Goal: Transaction & Acquisition: Purchase product/service

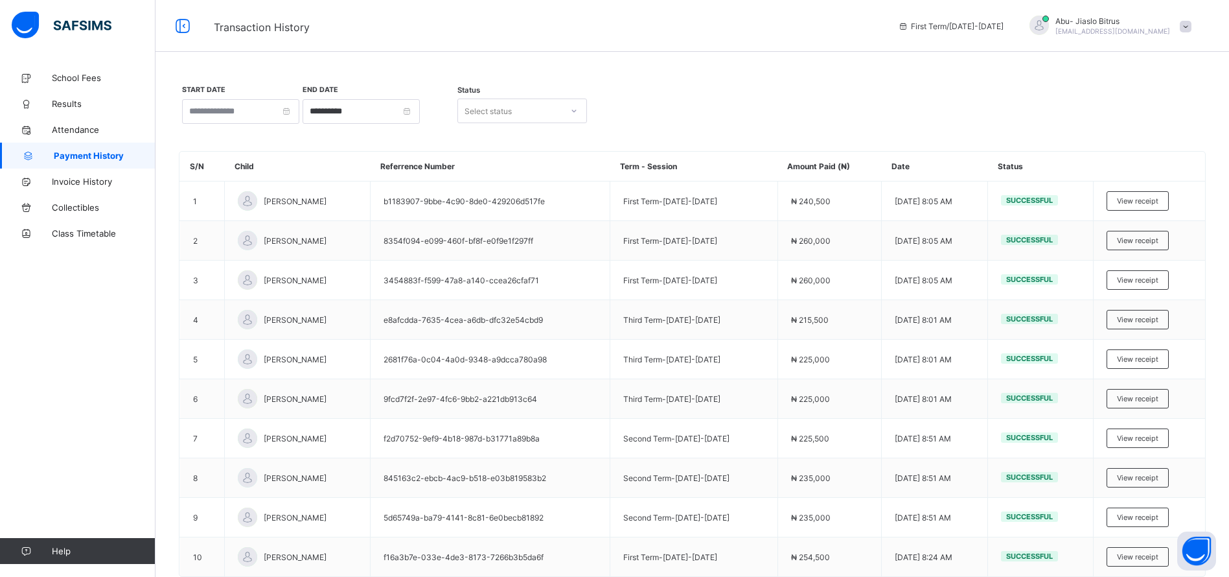
click at [1192, 27] on span at bounding box center [1186, 27] width 12 height 12
click at [1169, 129] on span "Logout" at bounding box center [1150, 128] width 86 height 15
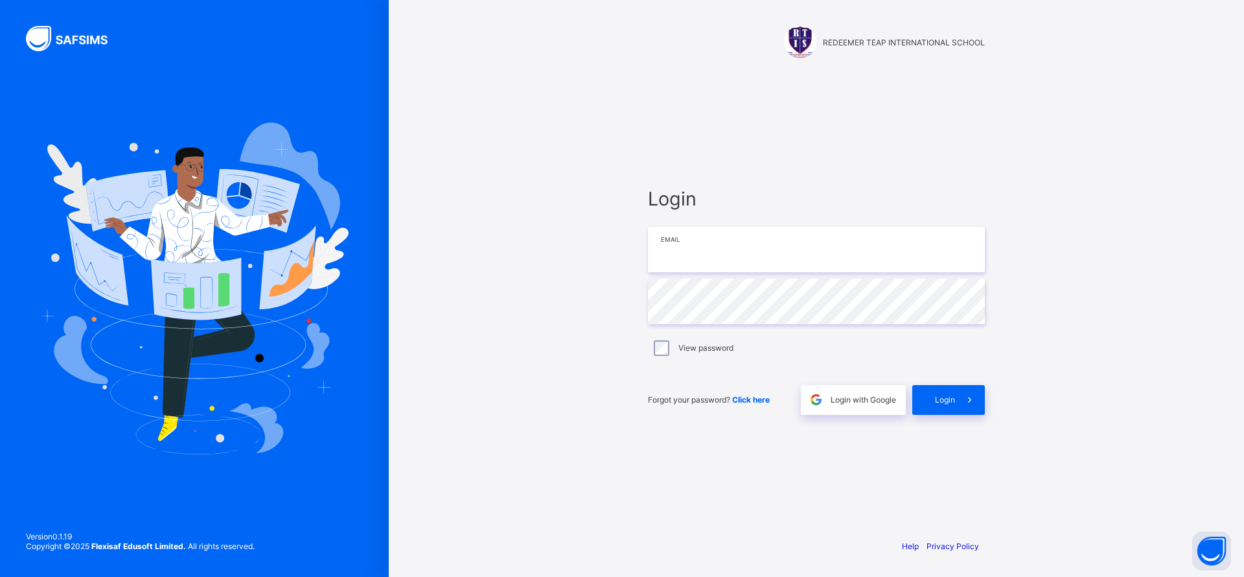
click at [750, 269] on input "email" at bounding box center [816, 249] width 337 height 45
type input "**********"
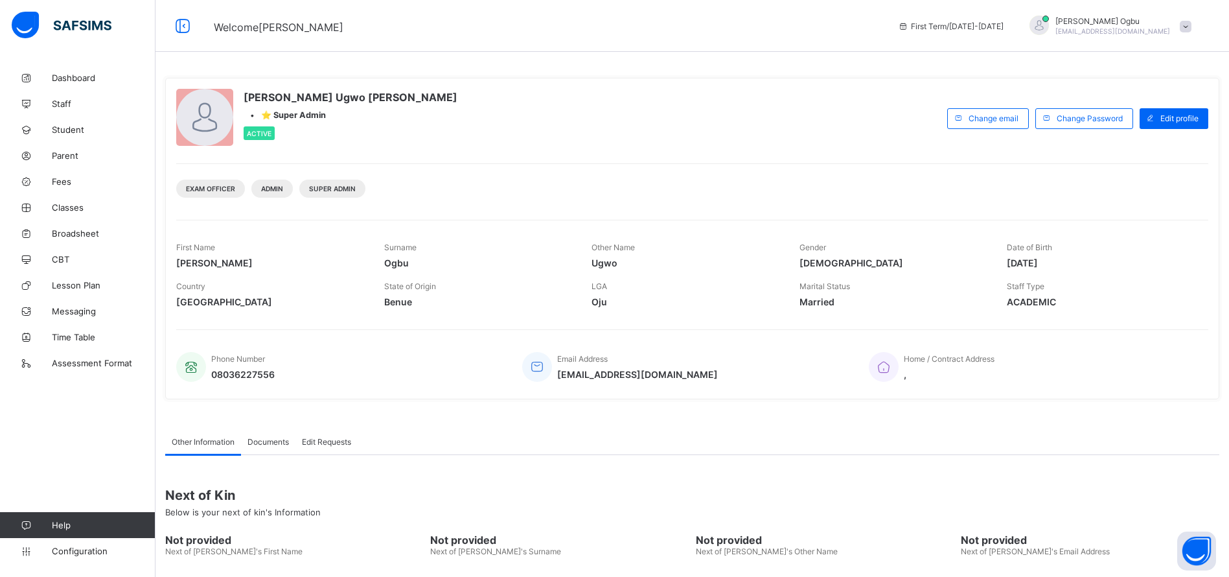
click at [64, 132] on span "Student" at bounding box center [104, 129] width 104 height 10
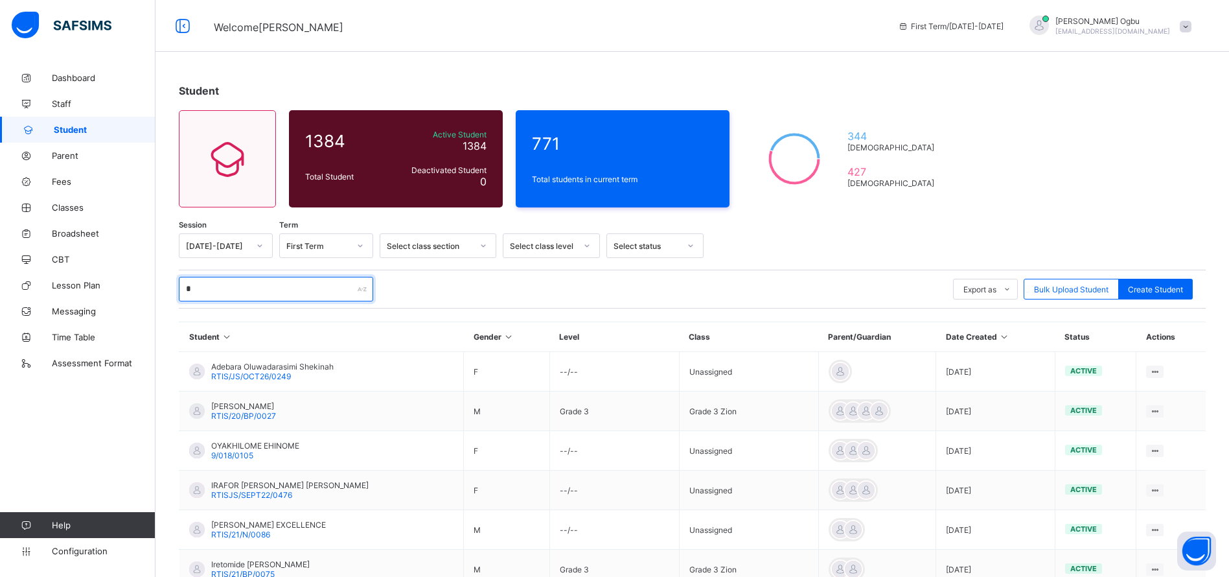
click at [226, 294] on input "*" at bounding box center [276, 289] width 194 height 25
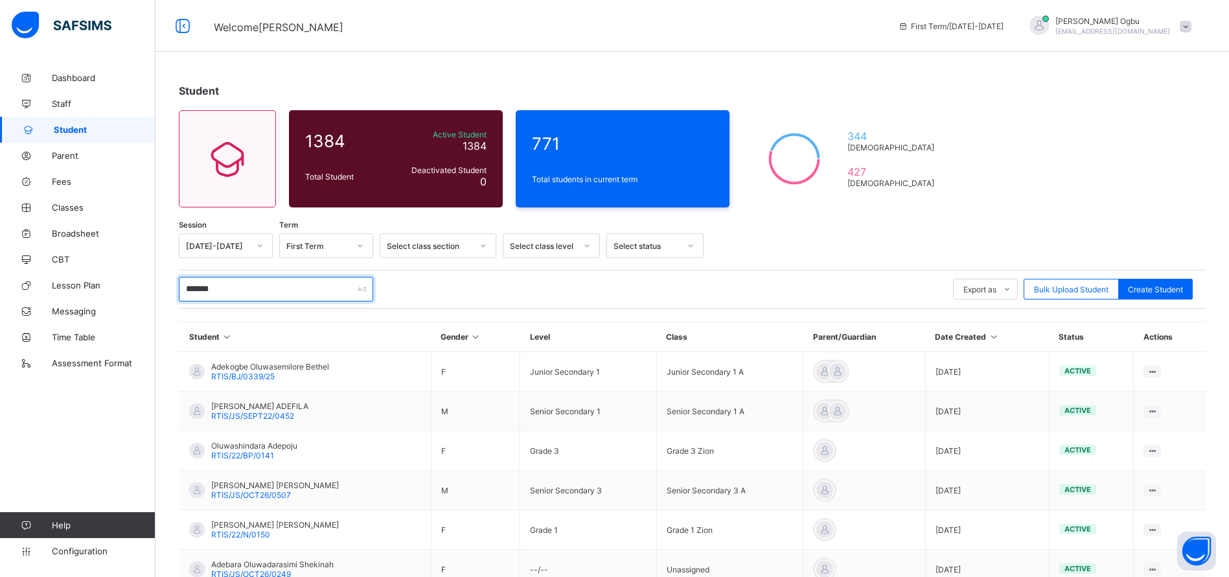
type input "********"
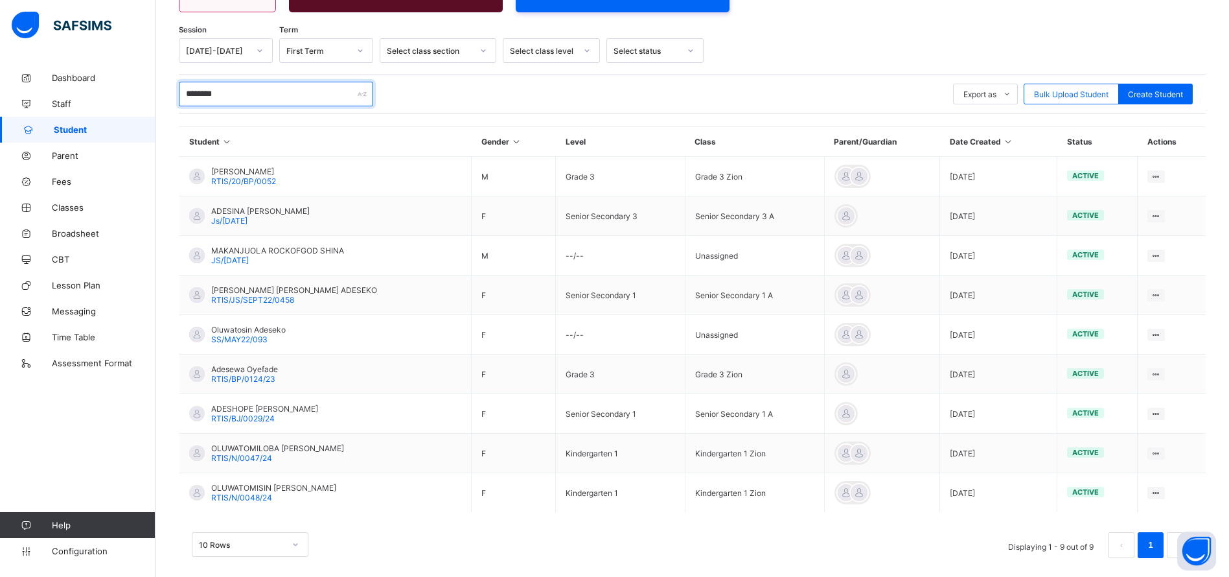
scroll to position [209, 0]
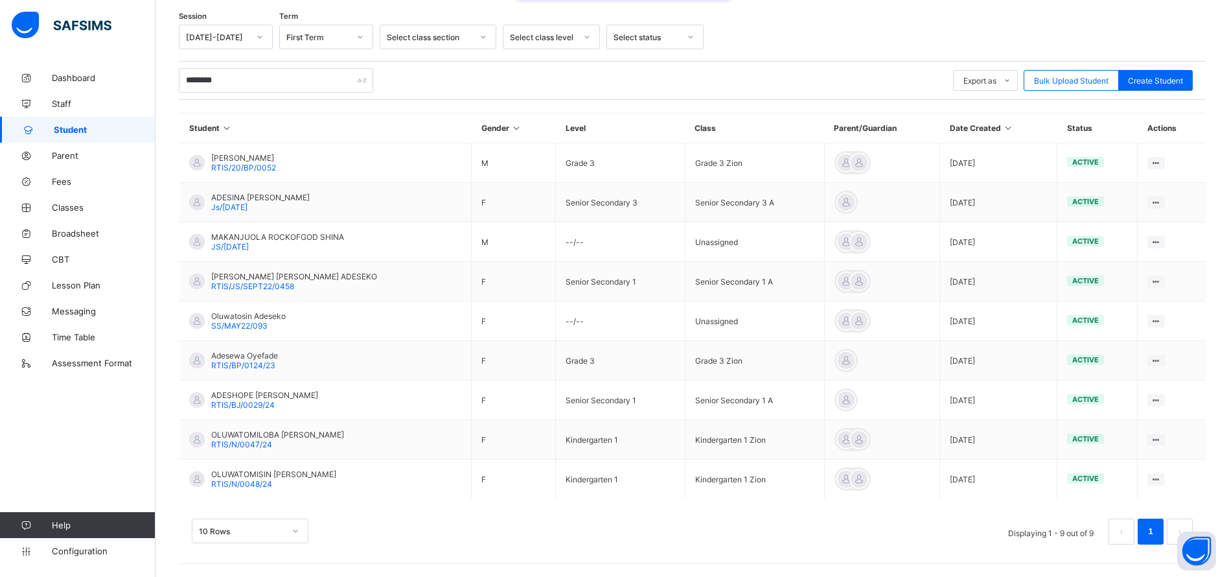
click at [259, 482] on span "RTIS/N/0048/24" at bounding box center [241, 484] width 61 height 10
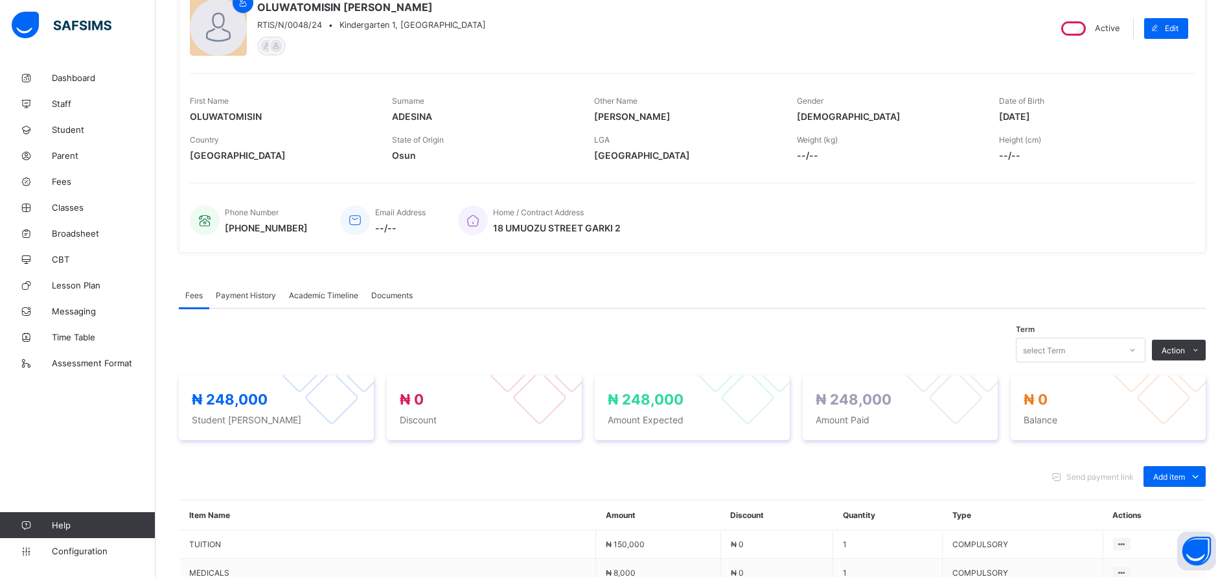
scroll to position [209, 0]
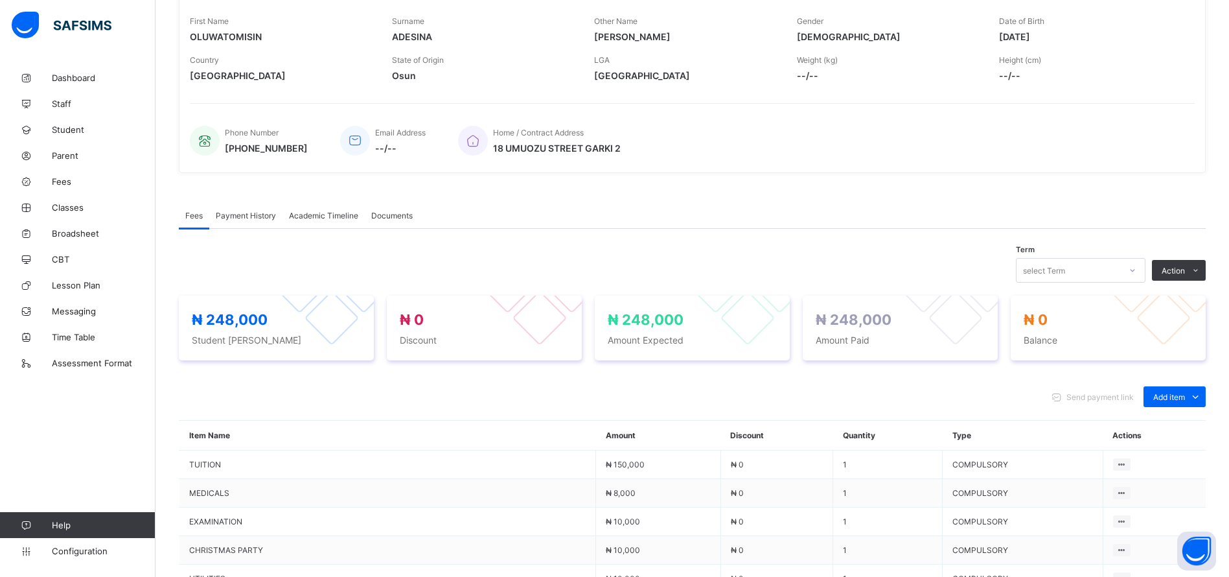
click at [251, 217] on span "Payment History" at bounding box center [246, 216] width 60 height 10
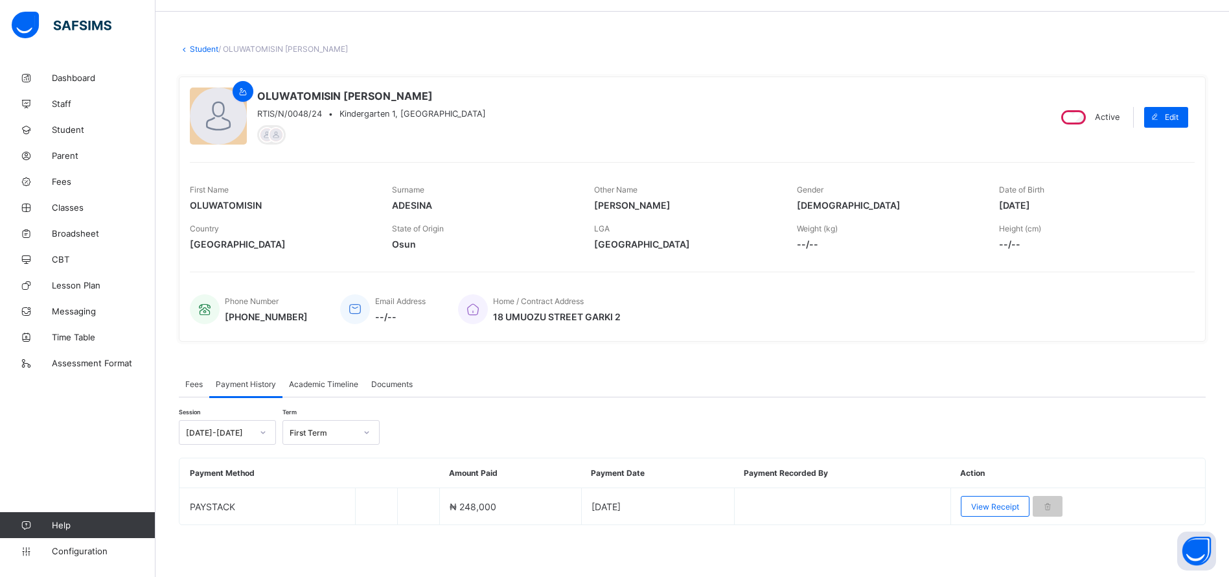
click at [995, 509] on span "View Receipt" at bounding box center [995, 507] width 48 height 10
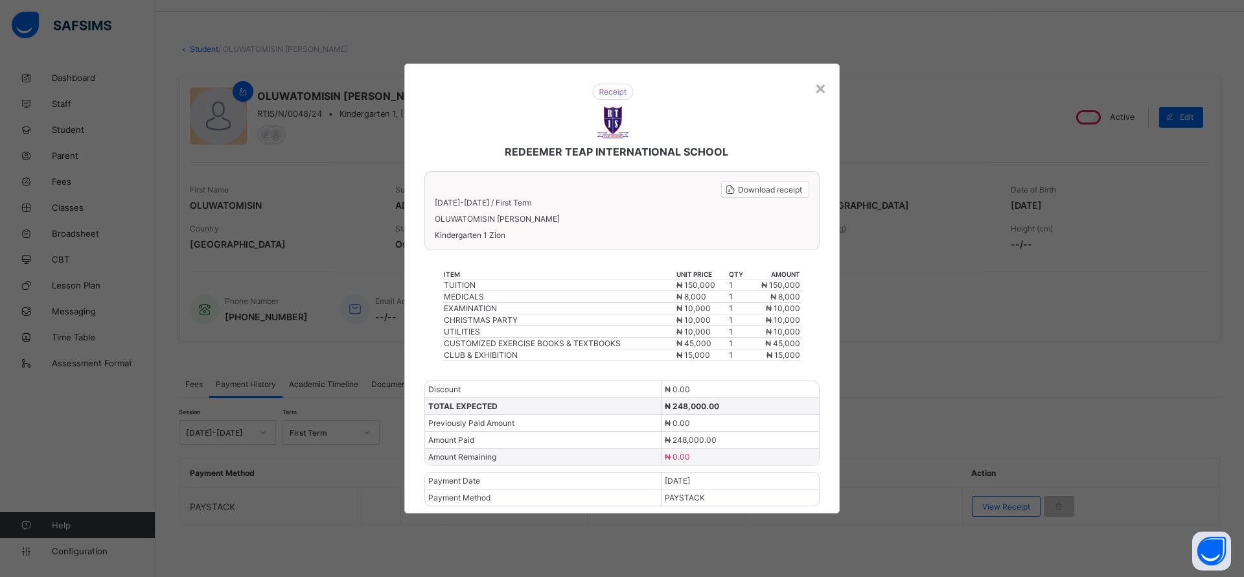
click at [826, 83] on div "×" at bounding box center [821, 87] width 12 height 22
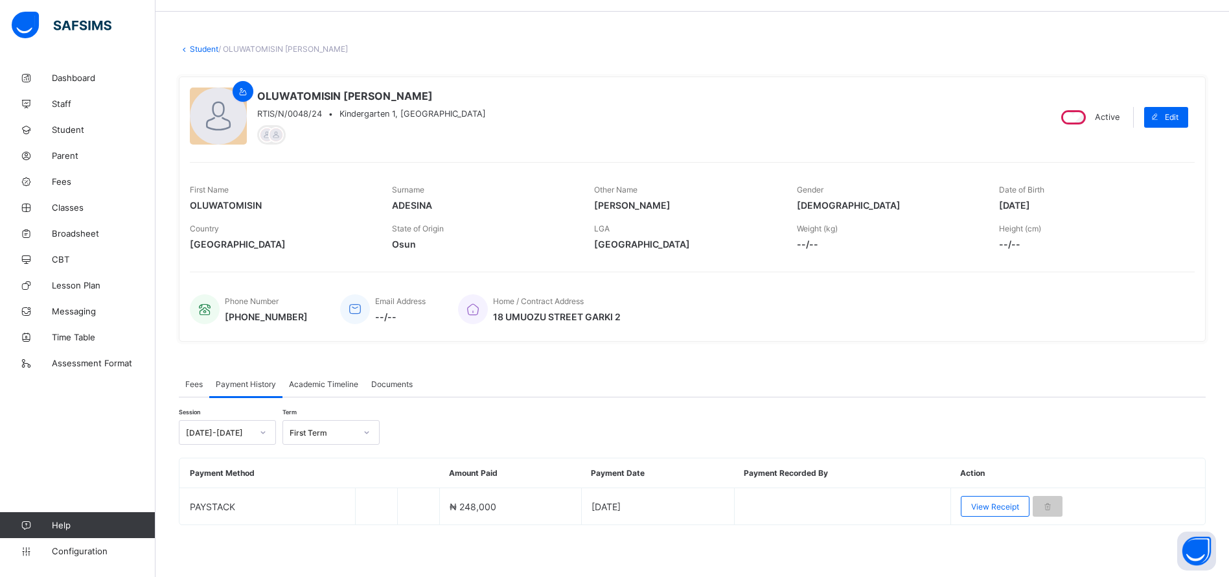
click at [63, 183] on span "Fees" at bounding box center [104, 181] width 104 height 10
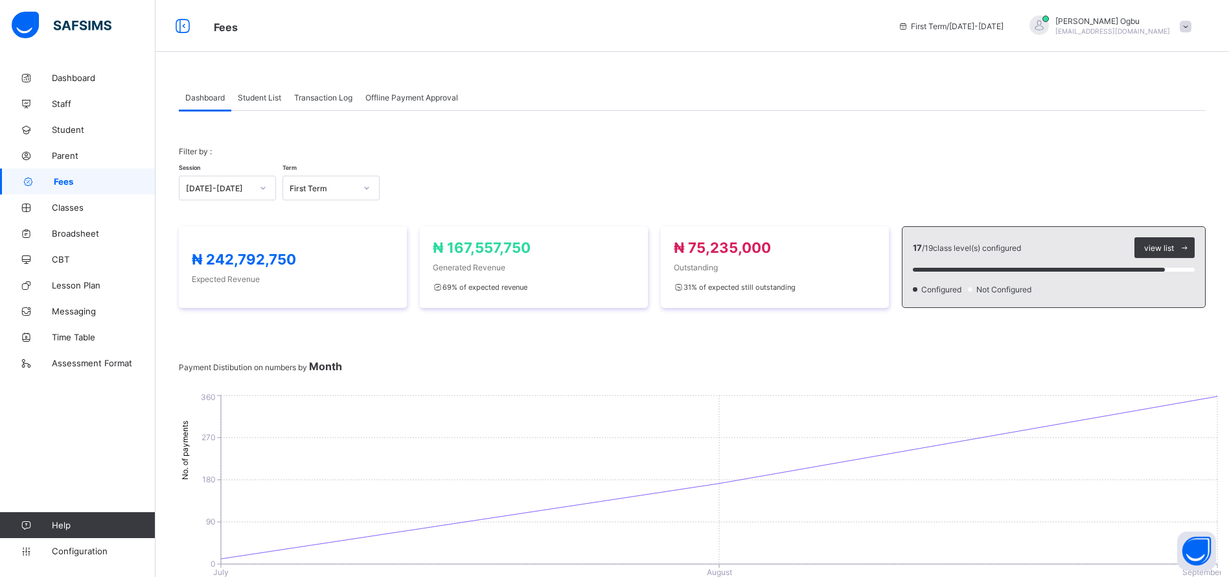
drag, startPoint x: 271, startPoint y: 93, endPoint x: 301, endPoint y: 121, distance: 40.4
click at [253, 99] on span "Student List" at bounding box center [259, 98] width 43 height 10
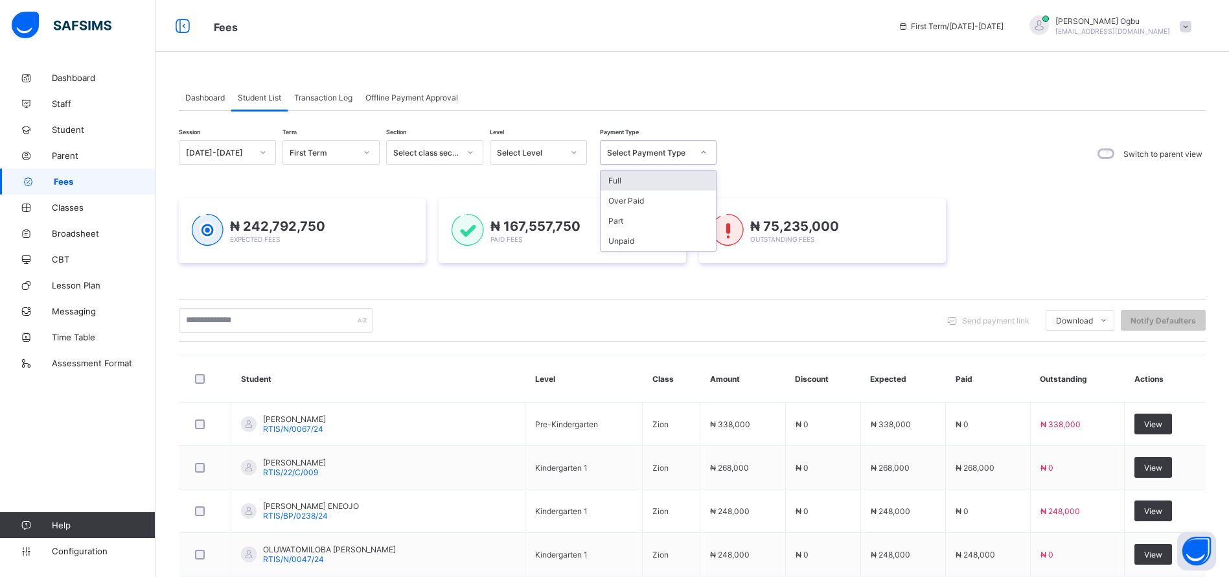
click at [647, 154] on div "Select Payment Type" at bounding box center [650, 153] width 86 height 10
click at [617, 181] on div "Full" at bounding box center [658, 180] width 115 height 20
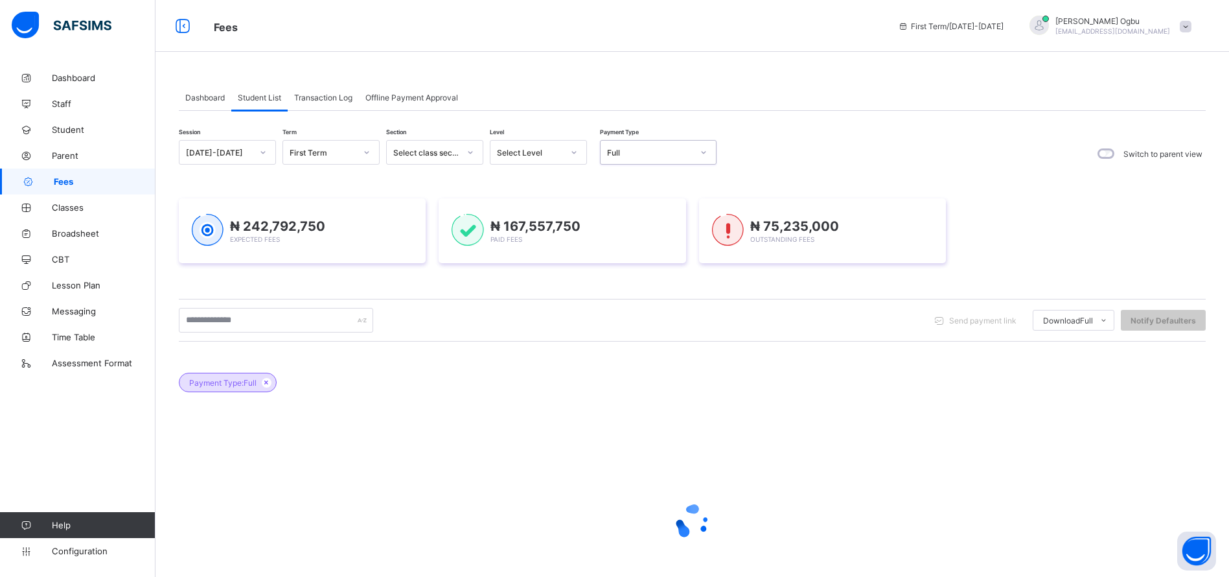
click at [617, 181] on div "₦ 242,792,750 Expected Fees ₦ 167,557,750 Paid Fees ₦ 75,235,000 Outstanding Fe…" at bounding box center [692, 231] width 1027 height 104
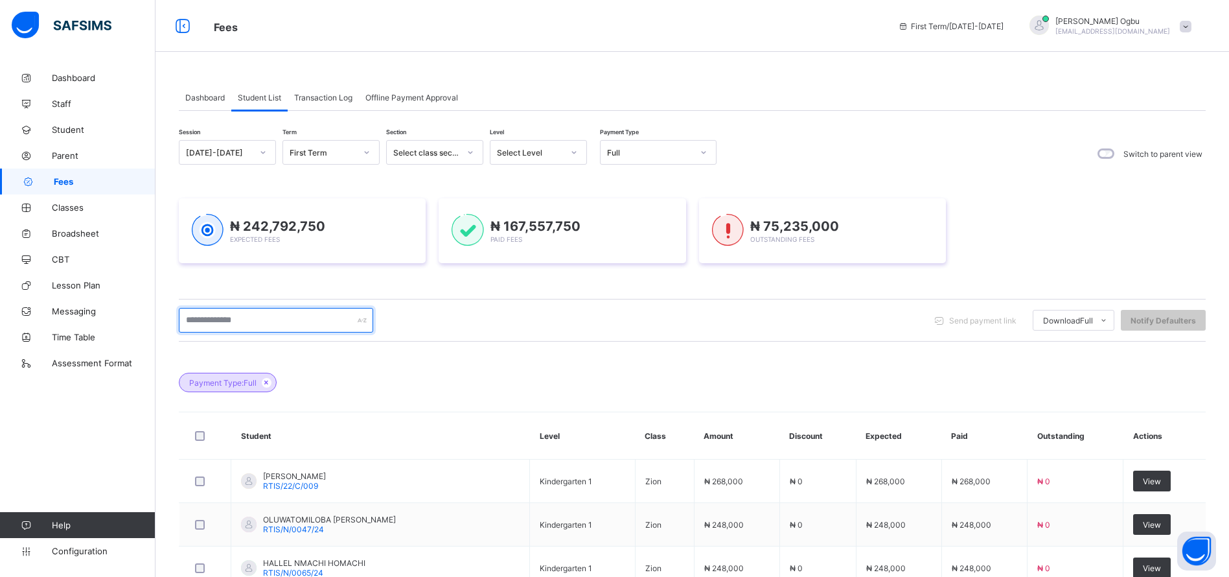
click at [215, 311] on input "text" at bounding box center [276, 320] width 194 height 25
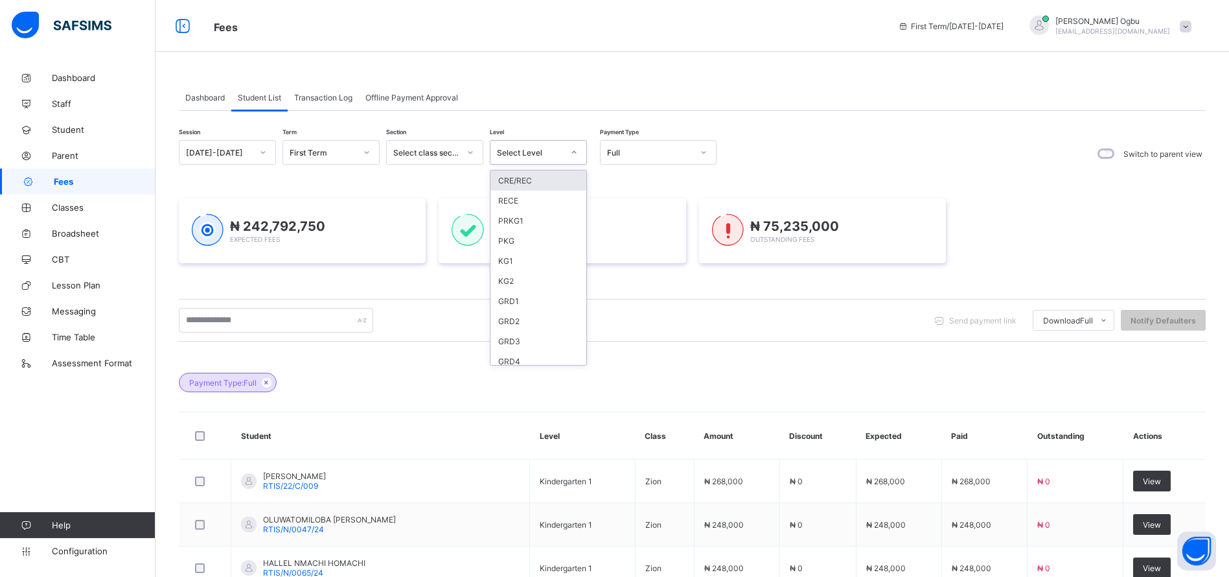
click at [546, 152] on div "Select Level" at bounding box center [530, 153] width 66 height 10
click at [497, 273] on div "SS1" at bounding box center [539, 274] width 96 height 20
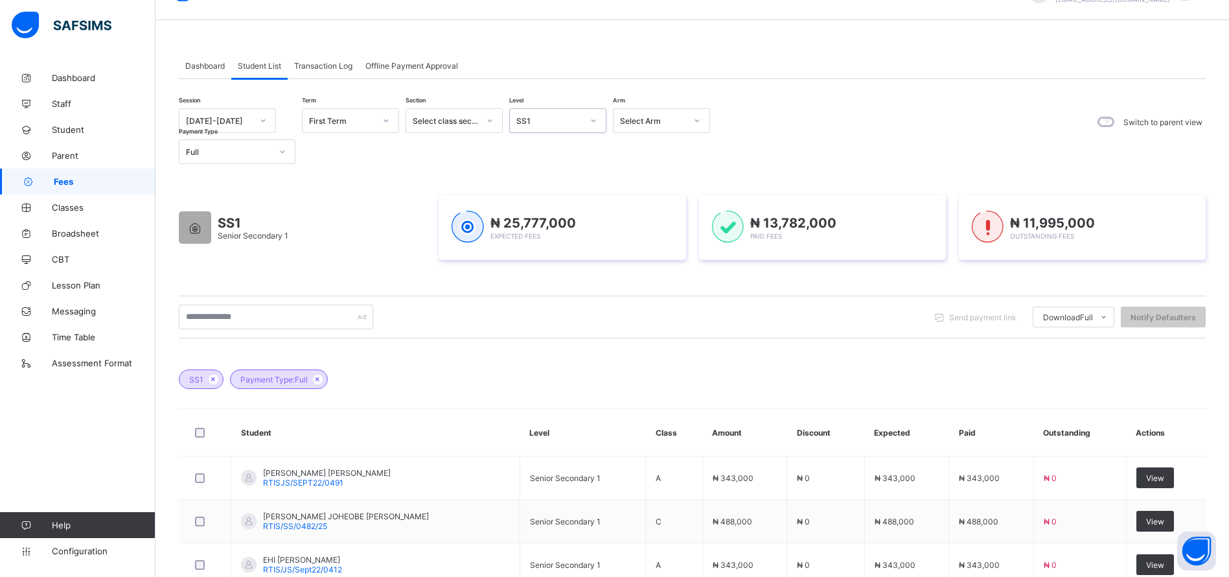
scroll to position [0, 0]
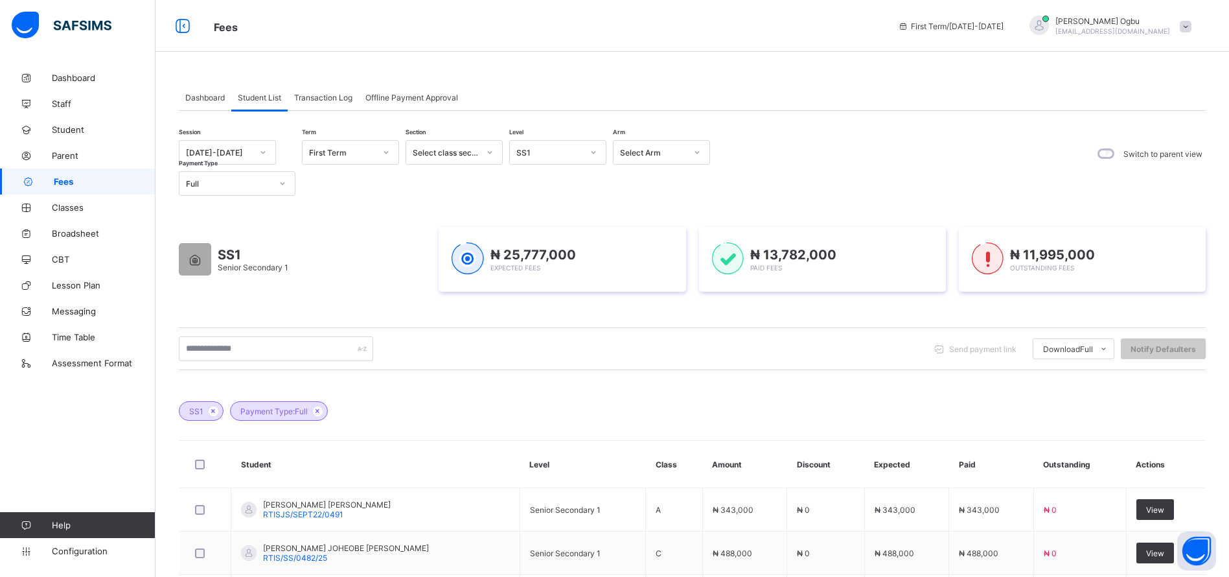
click at [0, 0] on li "Students Payment" at bounding box center [0, 0] width 0 height 0
click at [62, 205] on span "Classes" at bounding box center [104, 207] width 104 height 10
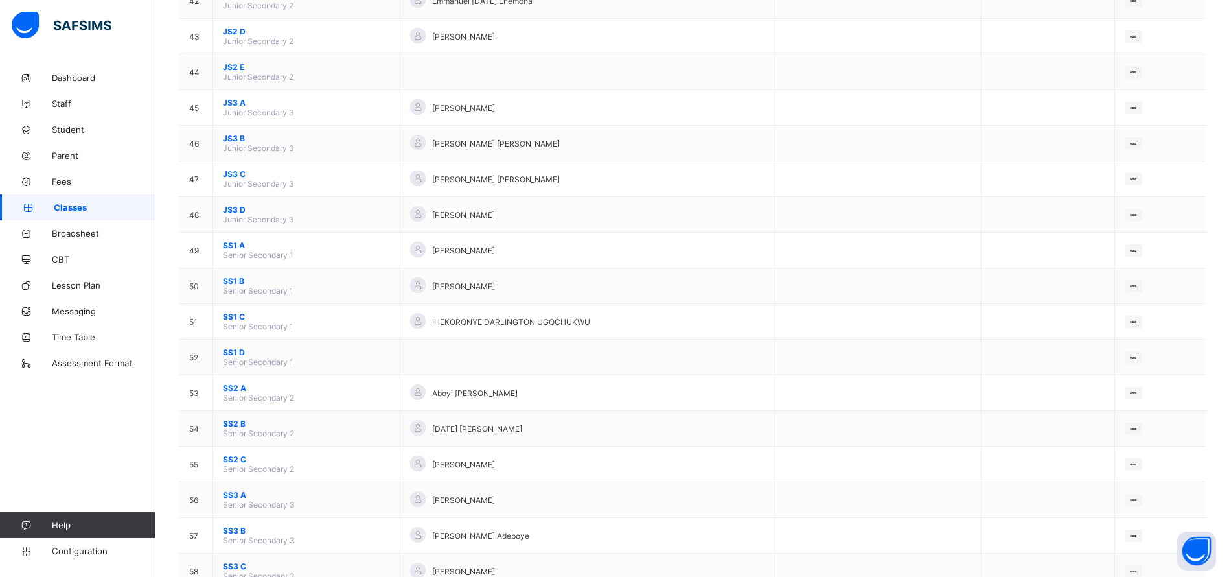
scroll to position [1631, 0]
click at [229, 284] on span "SS1 B" at bounding box center [306, 280] width 167 height 10
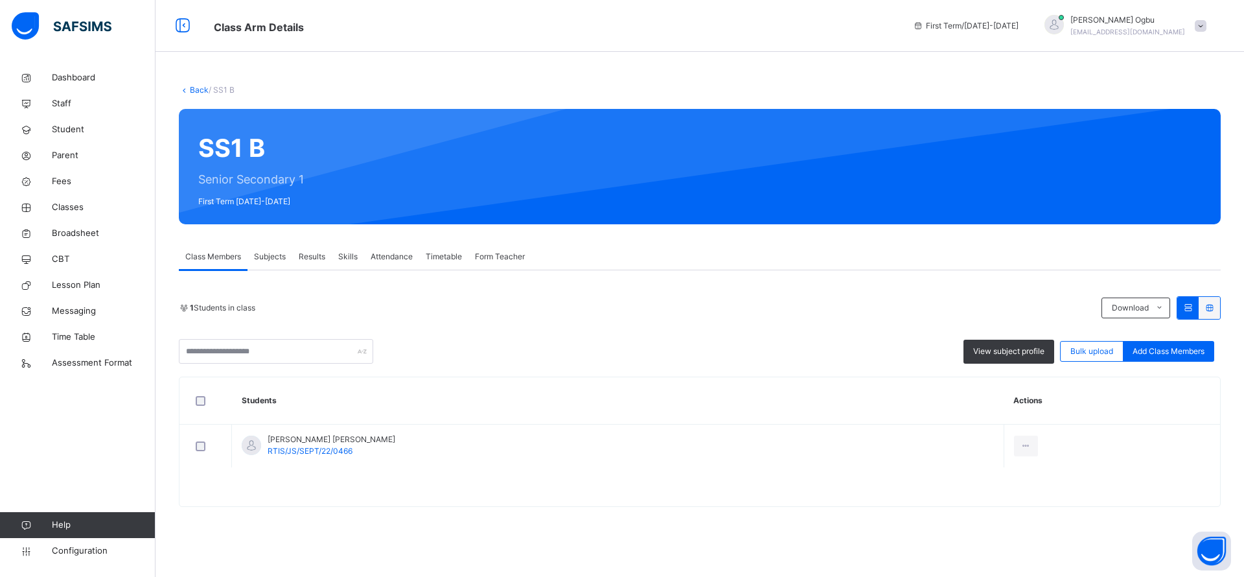
click at [0, 0] on div "Transfer Student" at bounding box center [0, 0] width 0 height 0
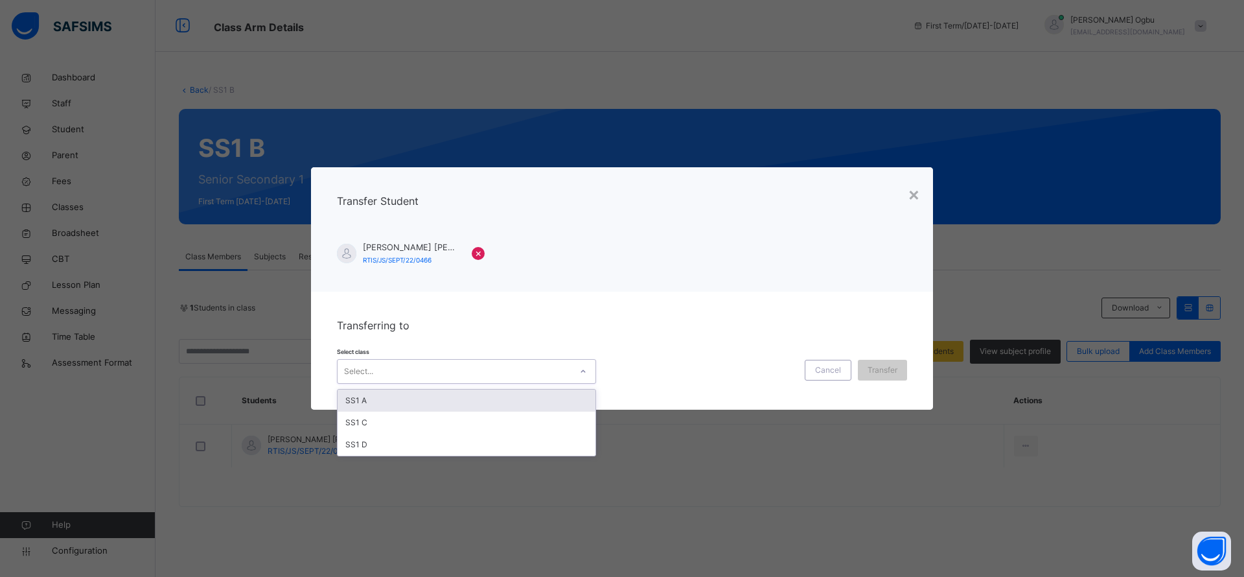
click at [485, 367] on div "Select..." at bounding box center [454, 371] width 233 height 20
click at [474, 404] on div "SS1 A" at bounding box center [467, 400] width 258 height 22
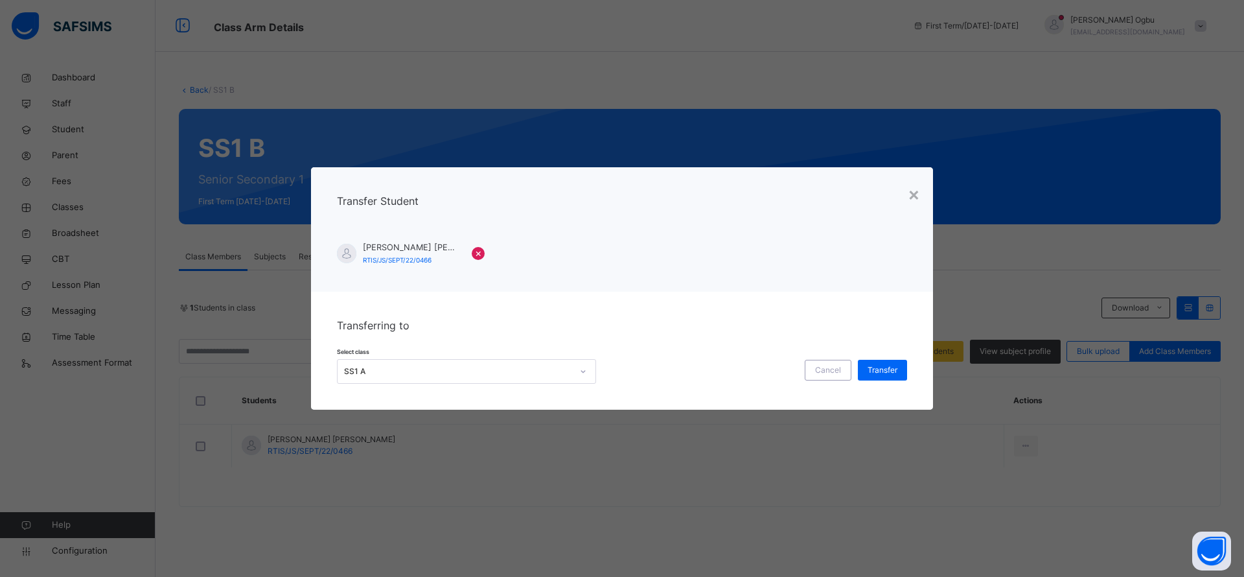
click at [872, 372] on span "Transfer" at bounding box center [883, 370] width 30 height 12
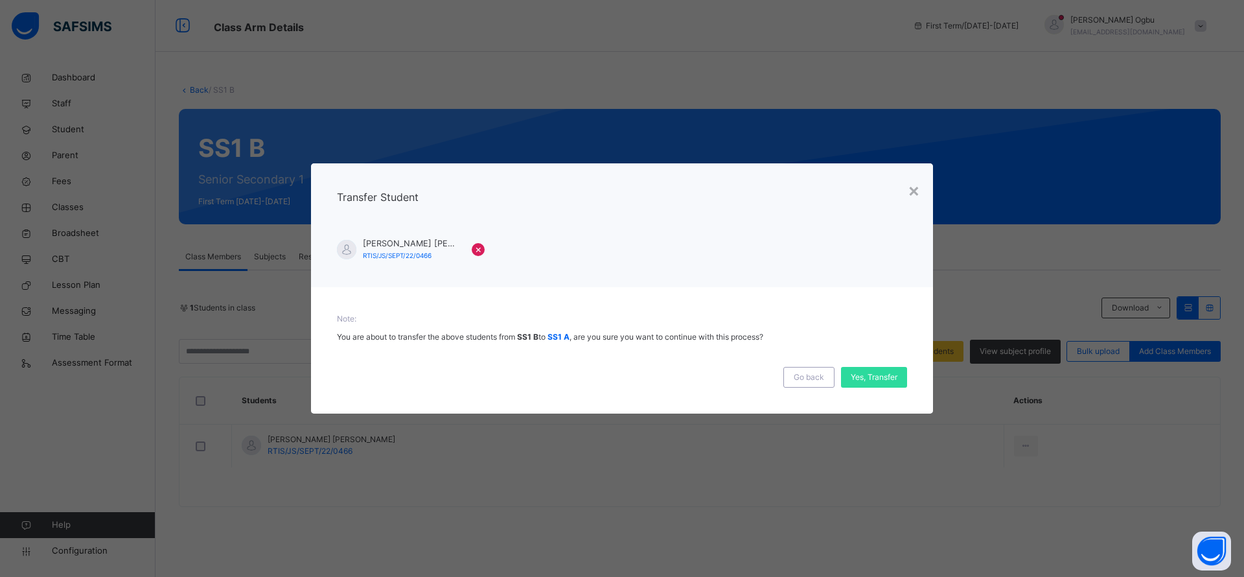
click at [872, 372] on span "Yes, Transfer" at bounding box center [874, 377] width 47 height 12
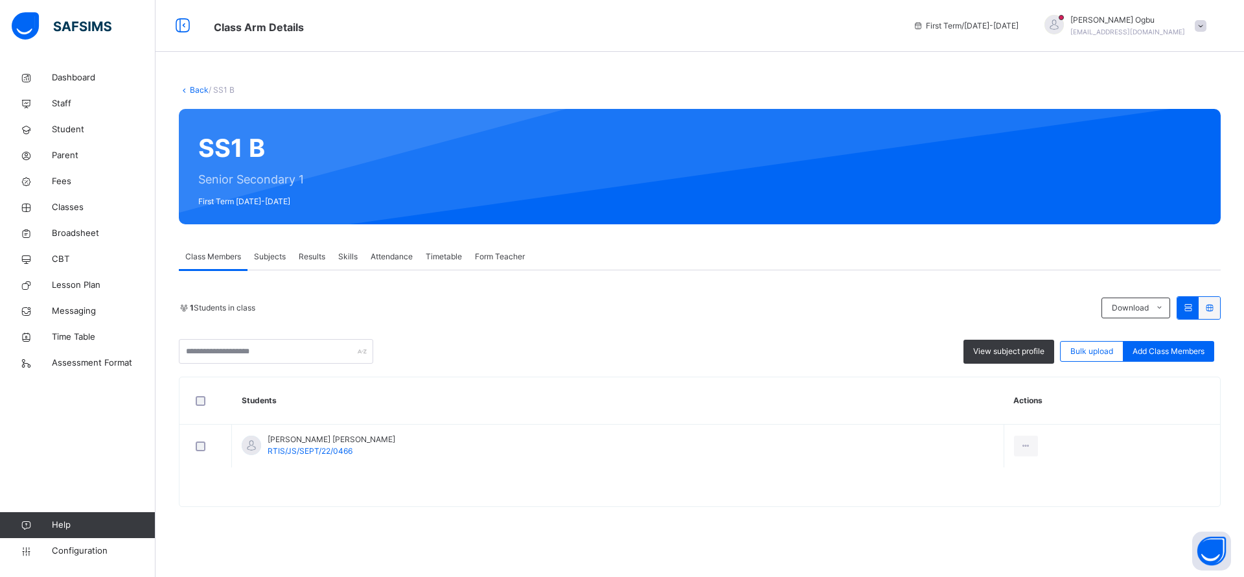
click at [73, 180] on span "Fees" at bounding box center [104, 181] width 104 height 13
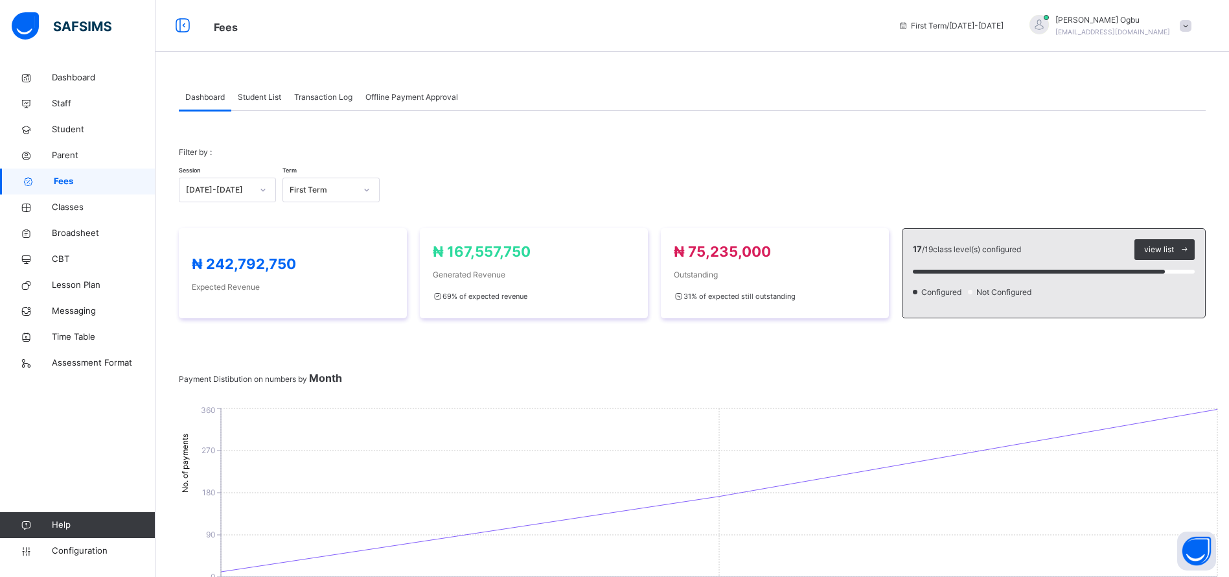
click at [252, 97] on span "Student List" at bounding box center [259, 97] width 43 height 12
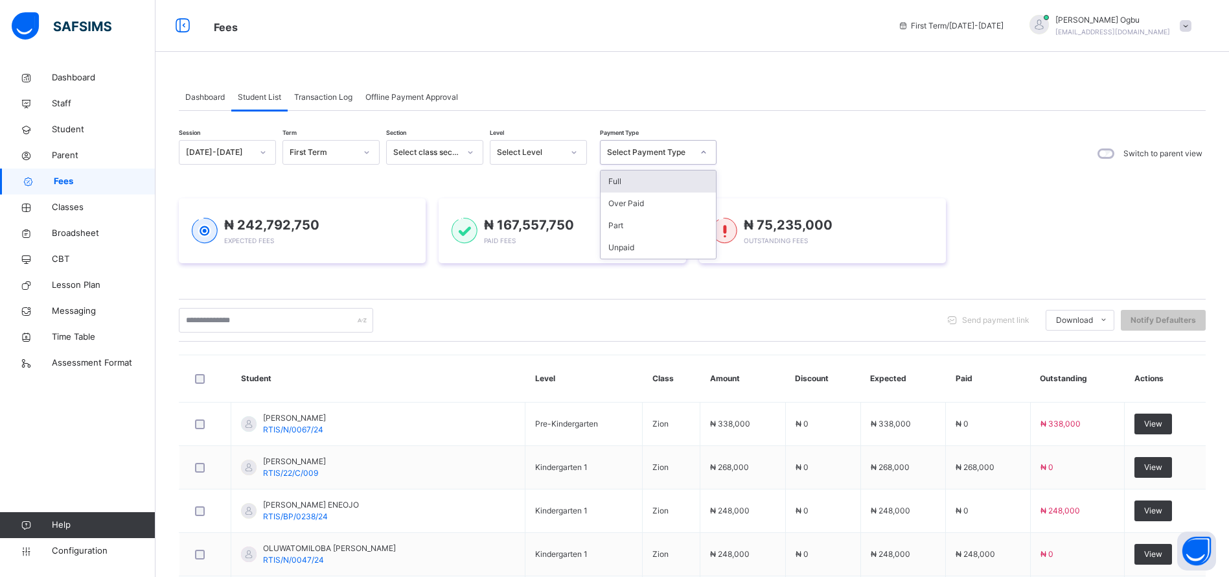
click at [647, 178] on div "Full" at bounding box center [658, 181] width 115 height 22
click at [623, 181] on div "₦ 242,792,750 Expected Fees ₦ 167,557,750 Paid Fees ₦ 75,235,000 Outstanding Fe…" at bounding box center [692, 231] width 1027 height 104
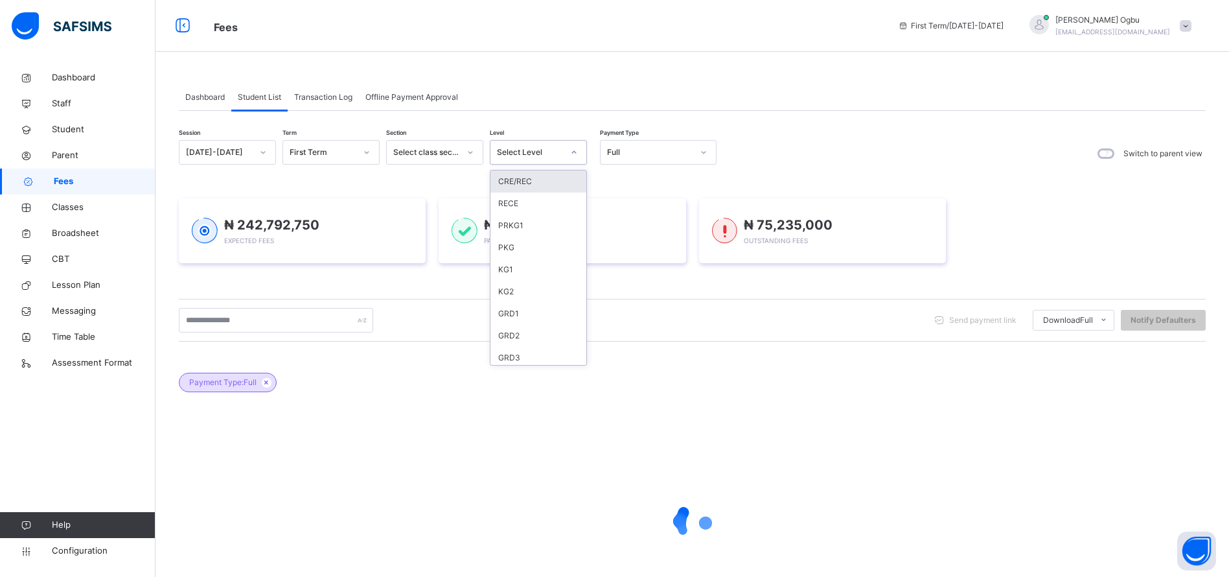
click at [529, 146] on div "Select Level" at bounding box center [530, 152] width 66 height 12
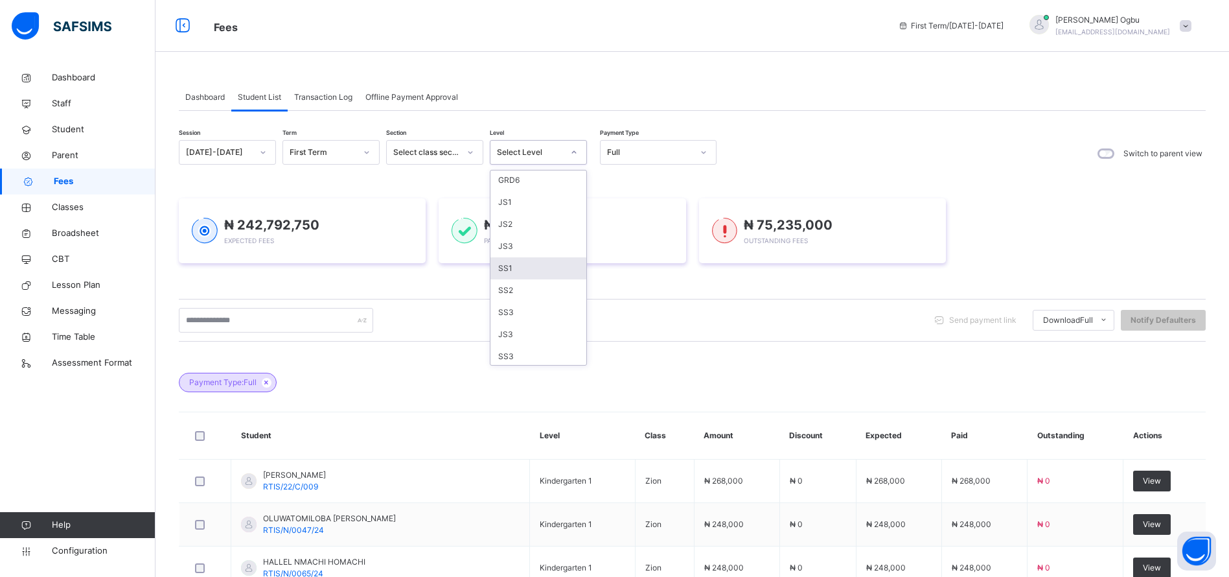
click at [500, 262] on div "SS1" at bounding box center [539, 268] width 96 height 22
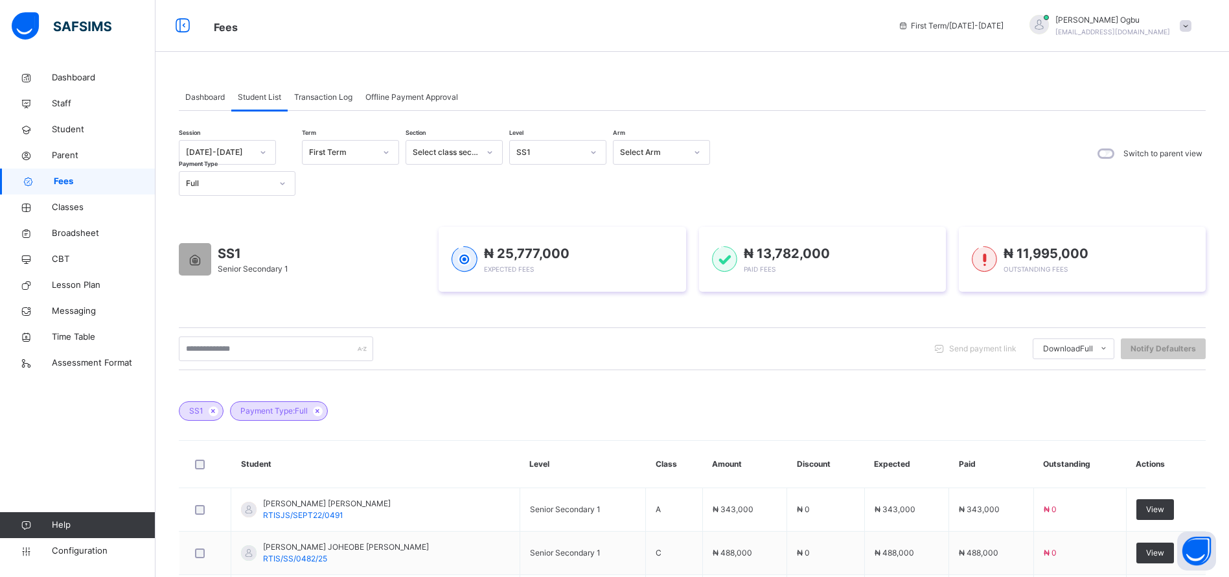
click at [0, 0] on li "Students Payment" at bounding box center [0, 0] width 0 height 0
click at [73, 206] on span "Classes" at bounding box center [104, 207] width 104 height 13
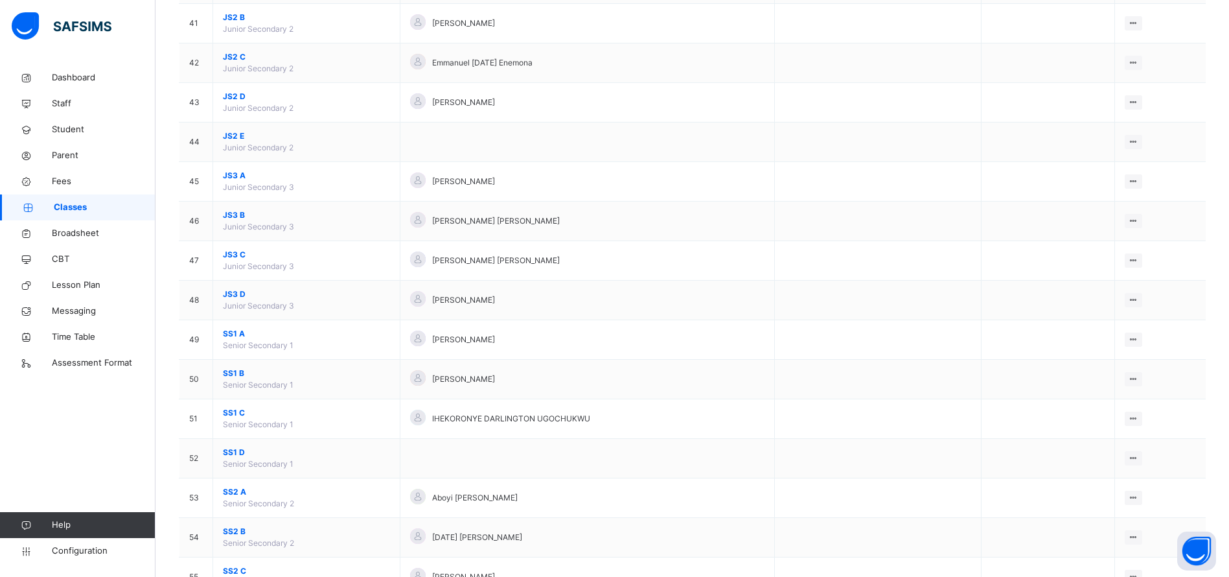
scroll to position [1737, 0]
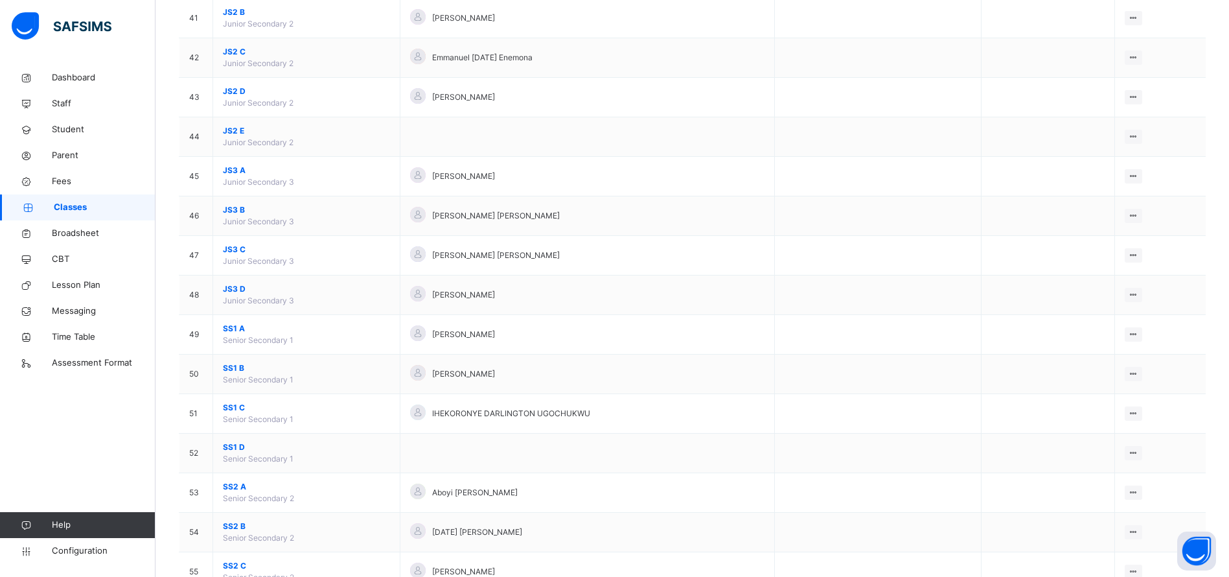
click at [238, 407] on span "SS1 C" at bounding box center [306, 408] width 167 height 12
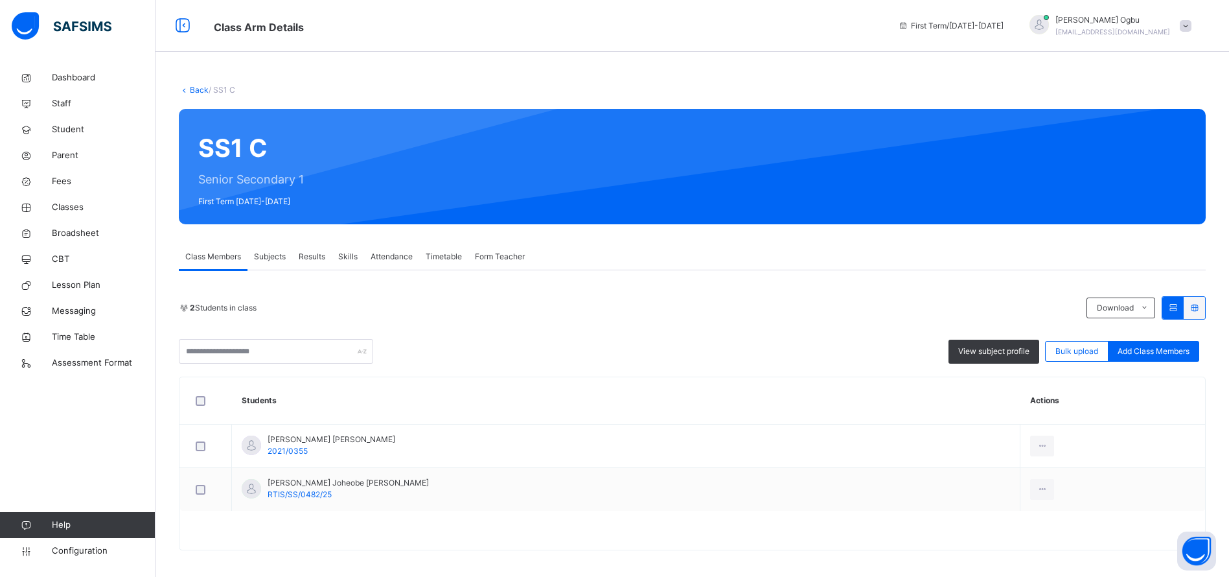
click at [1037, 446] on icon at bounding box center [1042, 446] width 11 height 12
click at [0, 0] on div "Transfer Student" at bounding box center [0, 0] width 0 height 0
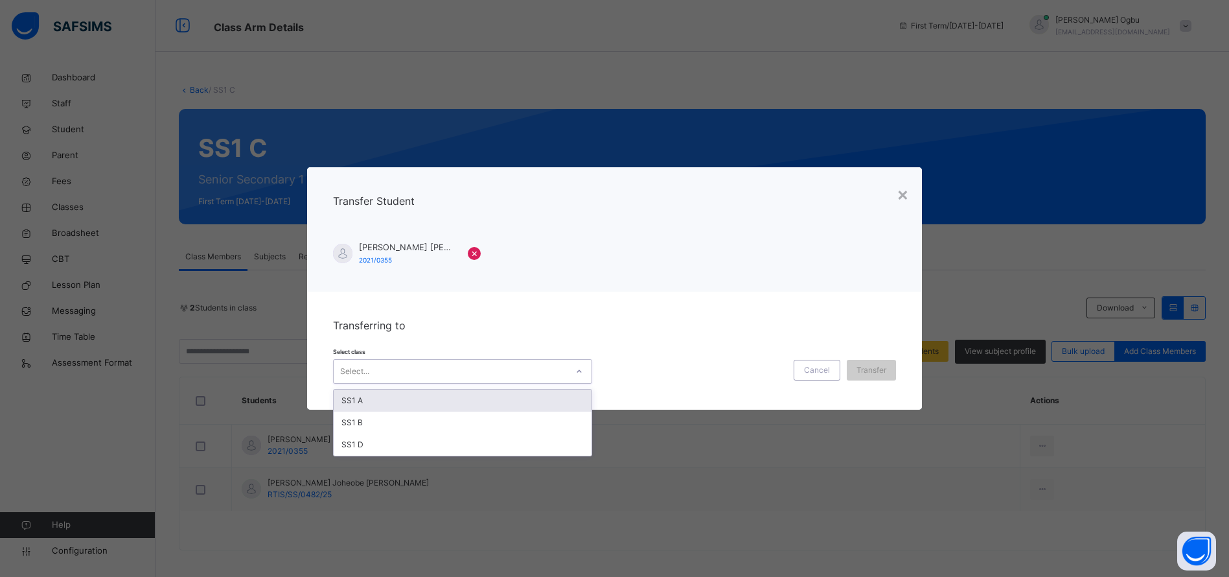
click at [472, 395] on div "SS1 A" at bounding box center [463, 400] width 258 height 22
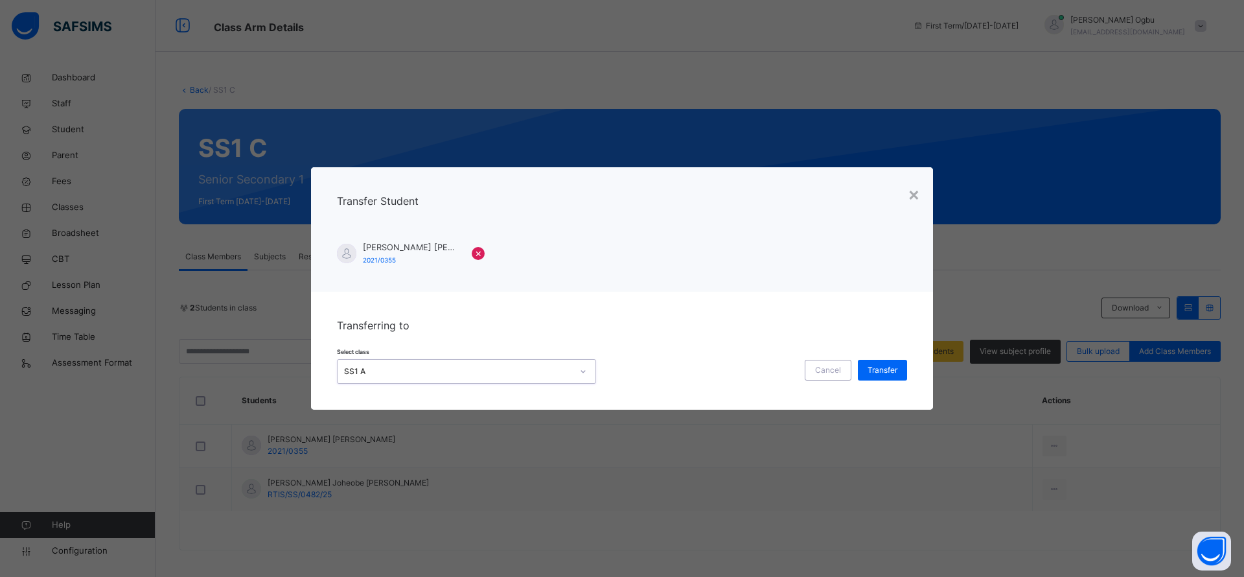
click at [887, 366] on span "Transfer" at bounding box center [883, 370] width 30 height 12
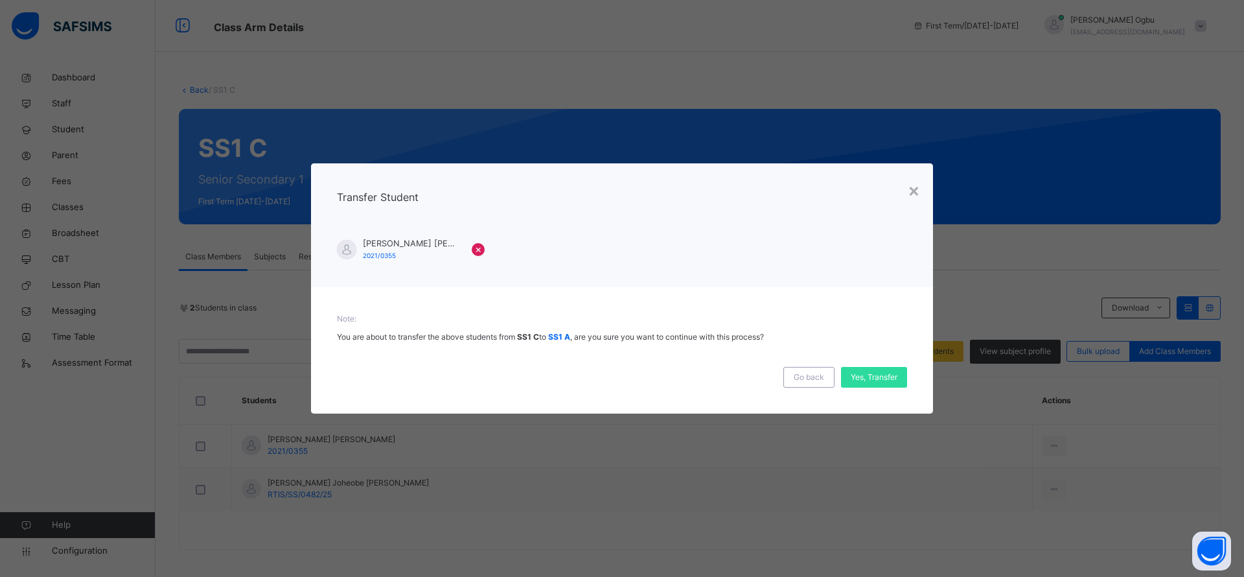
click at [873, 374] on span "Yes, Transfer" at bounding box center [874, 377] width 47 height 12
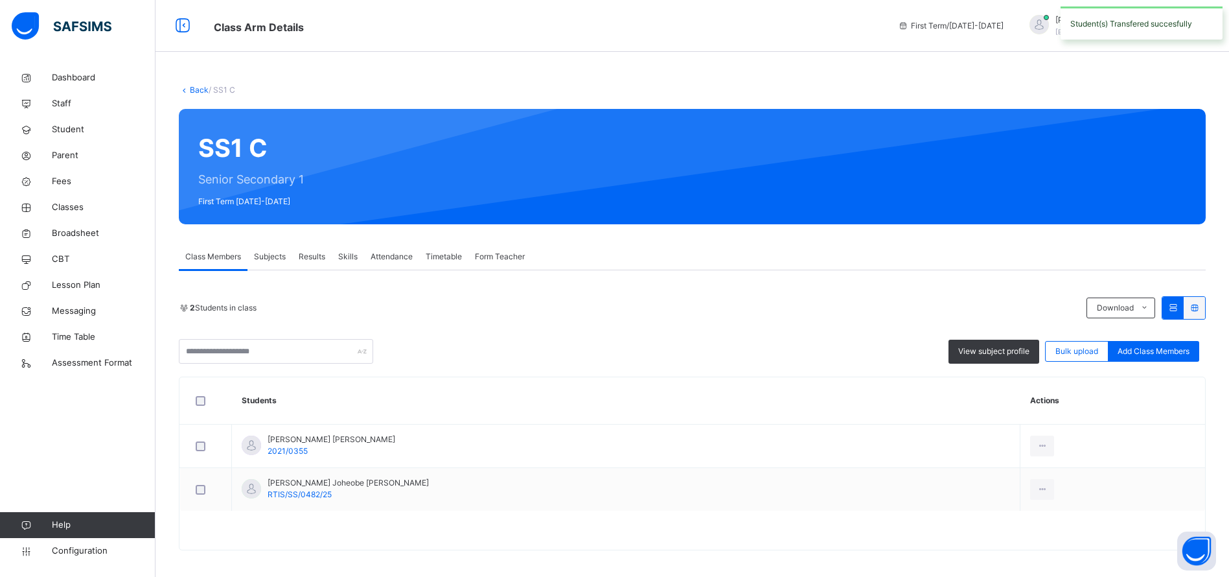
click at [1037, 489] on icon at bounding box center [1042, 489] width 11 height 12
click at [0, 0] on div "Transfer Student" at bounding box center [0, 0] width 0 height 0
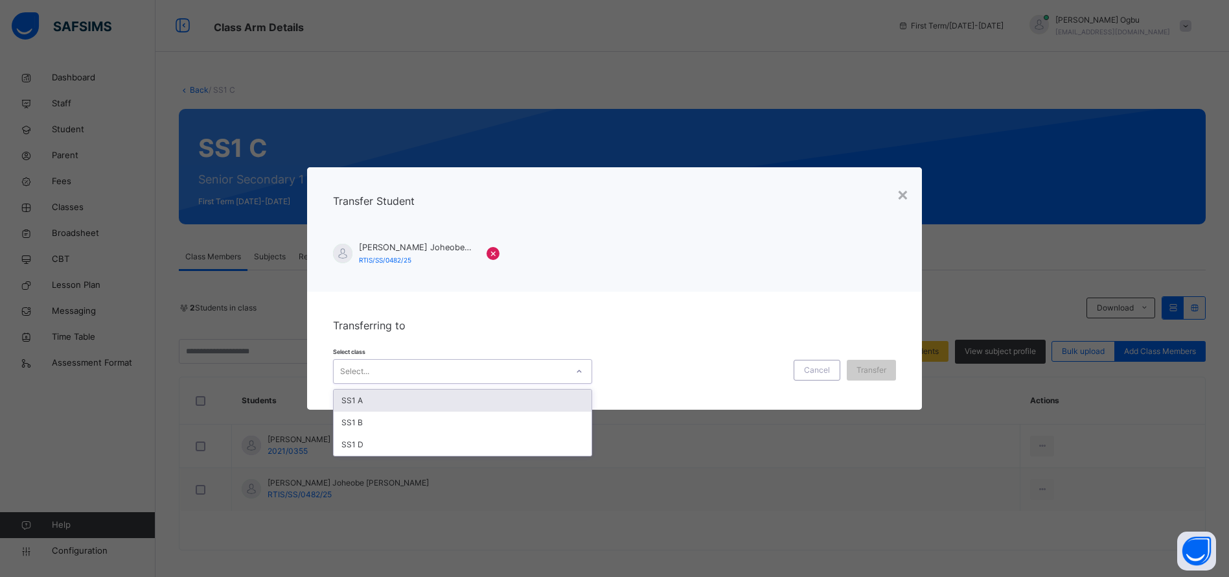
click at [421, 401] on div "SS1 A" at bounding box center [463, 400] width 258 height 22
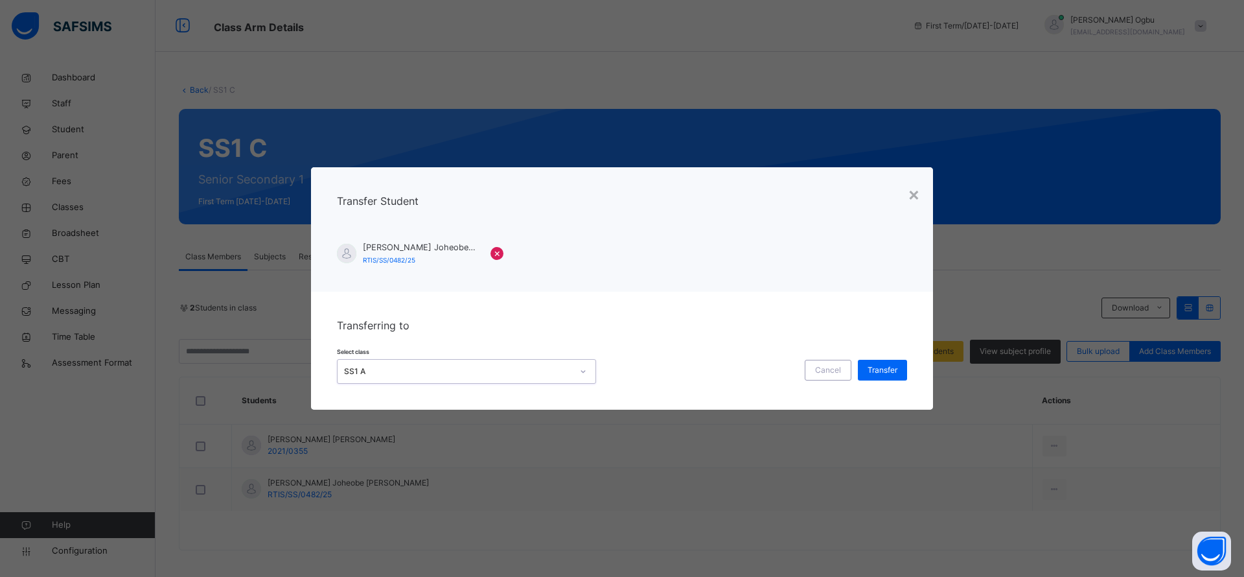
click at [887, 375] on span "Transfer" at bounding box center [883, 370] width 30 height 12
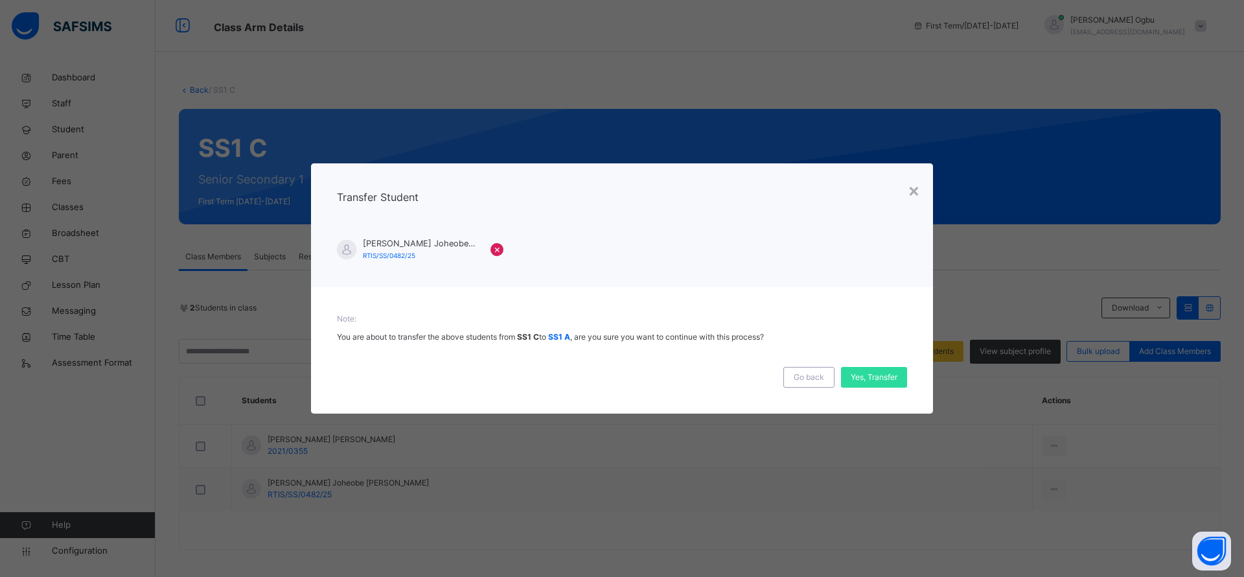
click at [879, 379] on span "Yes, Transfer" at bounding box center [874, 377] width 47 height 12
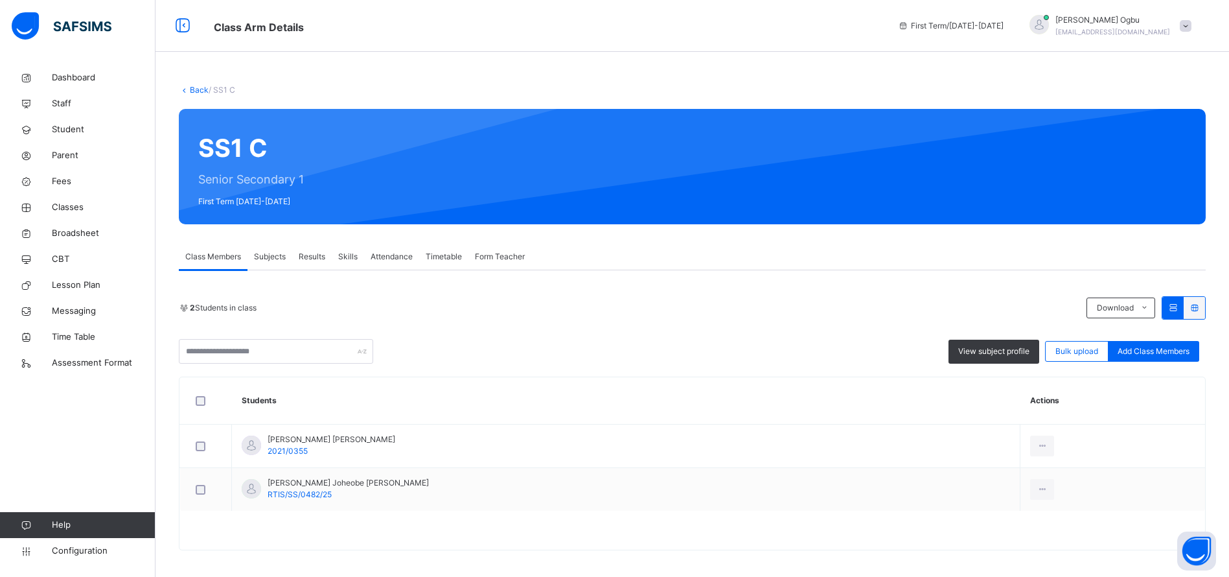
click at [62, 177] on span "Fees" at bounding box center [104, 181] width 104 height 13
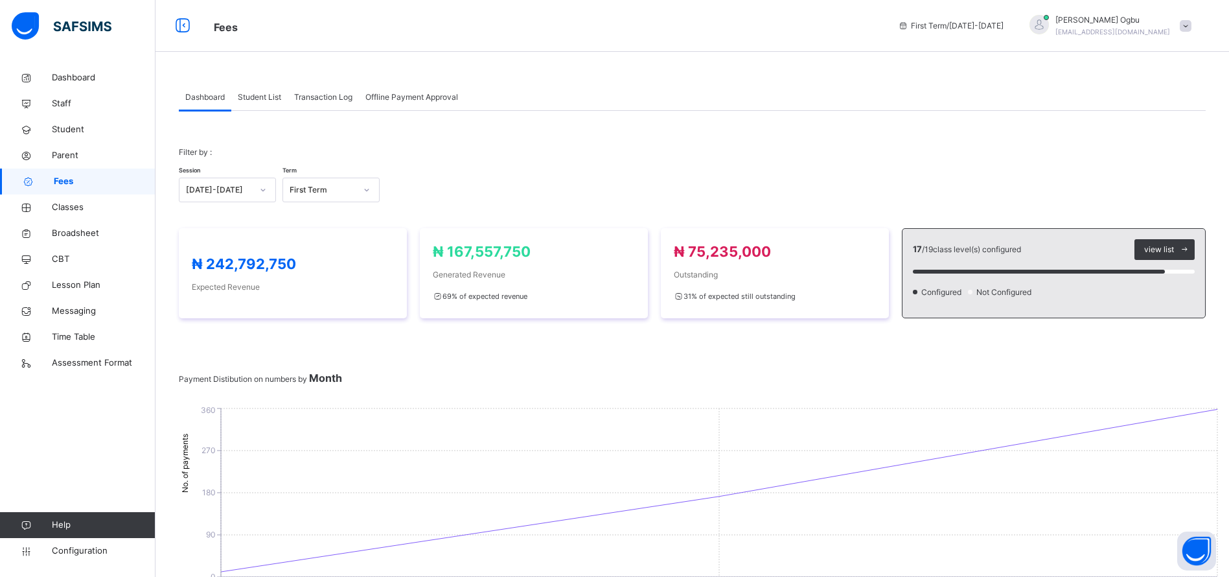
click at [263, 97] on span "Student List" at bounding box center [259, 97] width 43 height 12
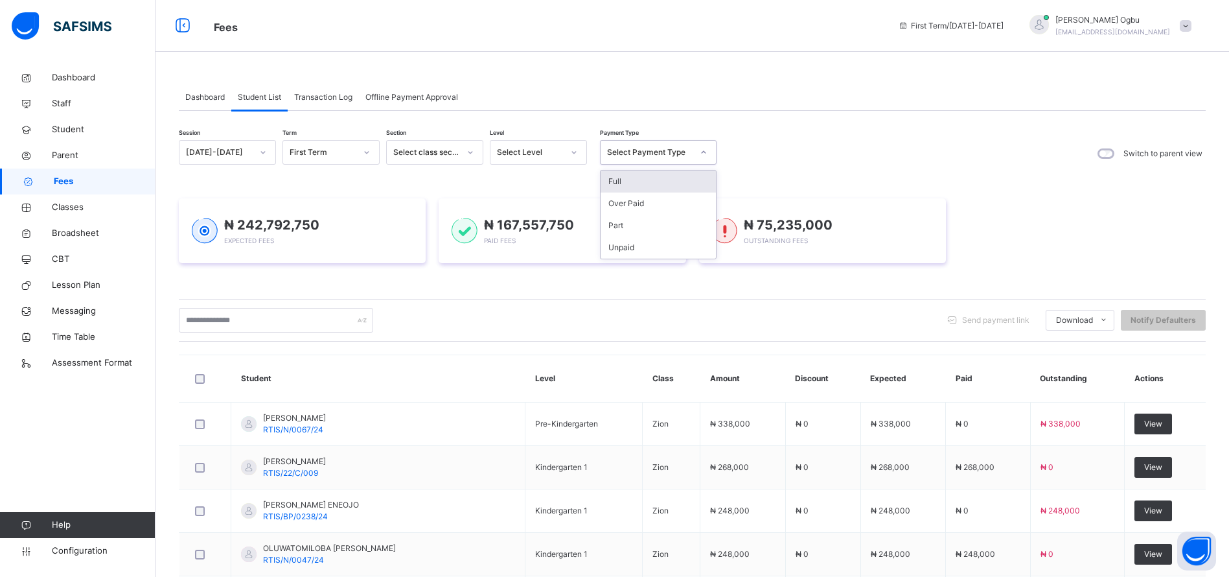
click at [646, 177] on div "Full" at bounding box center [658, 181] width 115 height 22
click at [621, 185] on div "₦ 242,792,750 Expected Fees ₦ 167,557,750 Paid Fees ₦ 75,235,000 Outstanding Fe…" at bounding box center [692, 231] width 1027 height 104
click at [642, 180] on div "₦ 242,792,750 Expected Fees ₦ 167,557,750 Paid Fees ₦ 75,235,000 Outstanding Fe…" at bounding box center [692, 231] width 1027 height 104
click at [695, 180] on div "₦ 242,792,750 Expected Fees ₦ 167,557,750 Paid Fees ₦ 75,235,000 Outstanding Fe…" at bounding box center [692, 231] width 1027 height 104
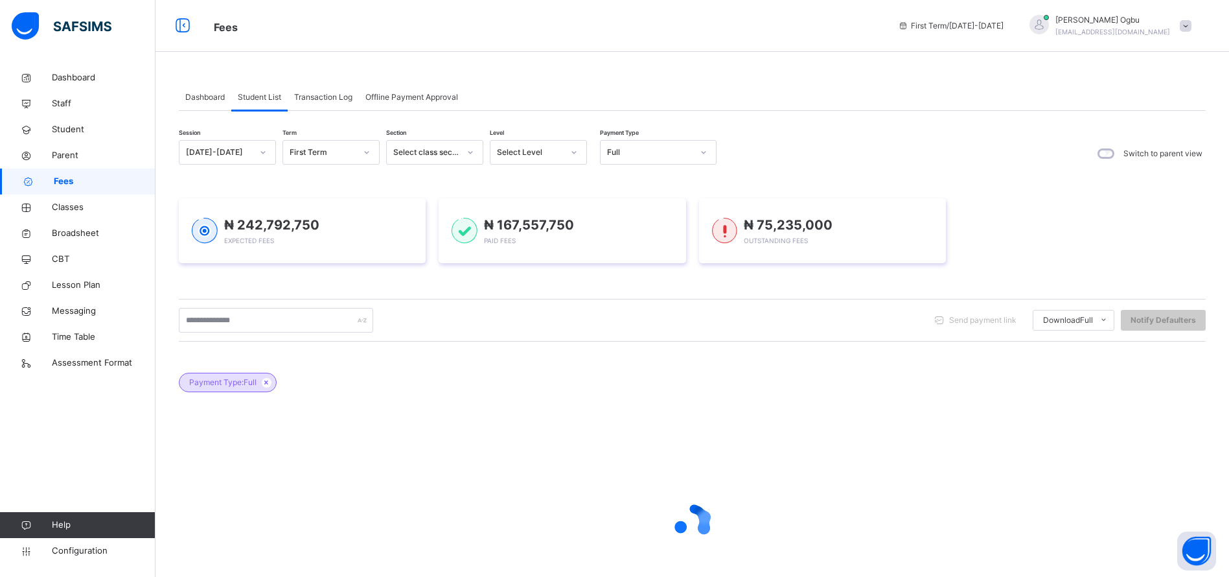
click at [548, 154] on div "Select Level" at bounding box center [530, 152] width 66 height 12
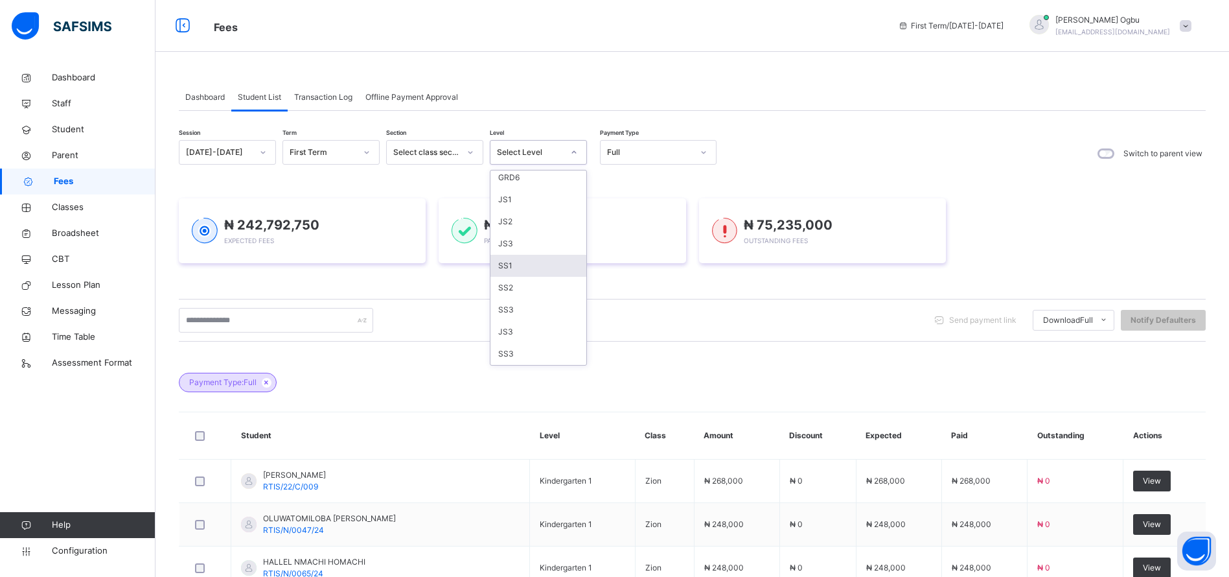
click at [506, 262] on div "SS1" at bounding box center [539, 266] width 96 height 22
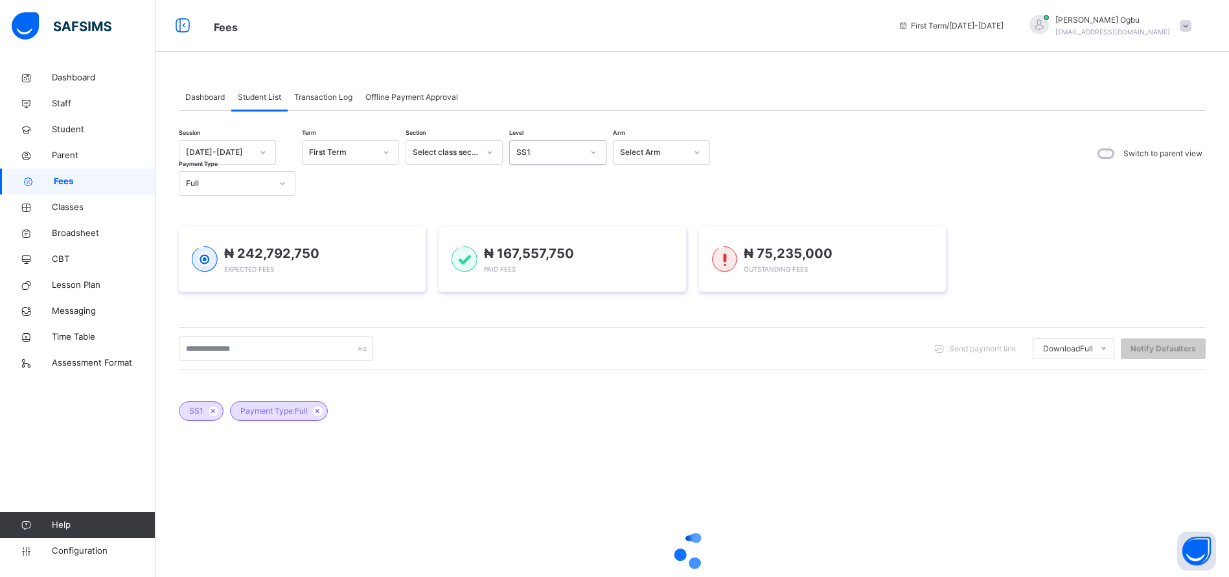
click at [0, 0] on ul "Students Payment Students Payment Status Student Items Report Student Discount …" at bounding box center [0, 0] width 0 height 0
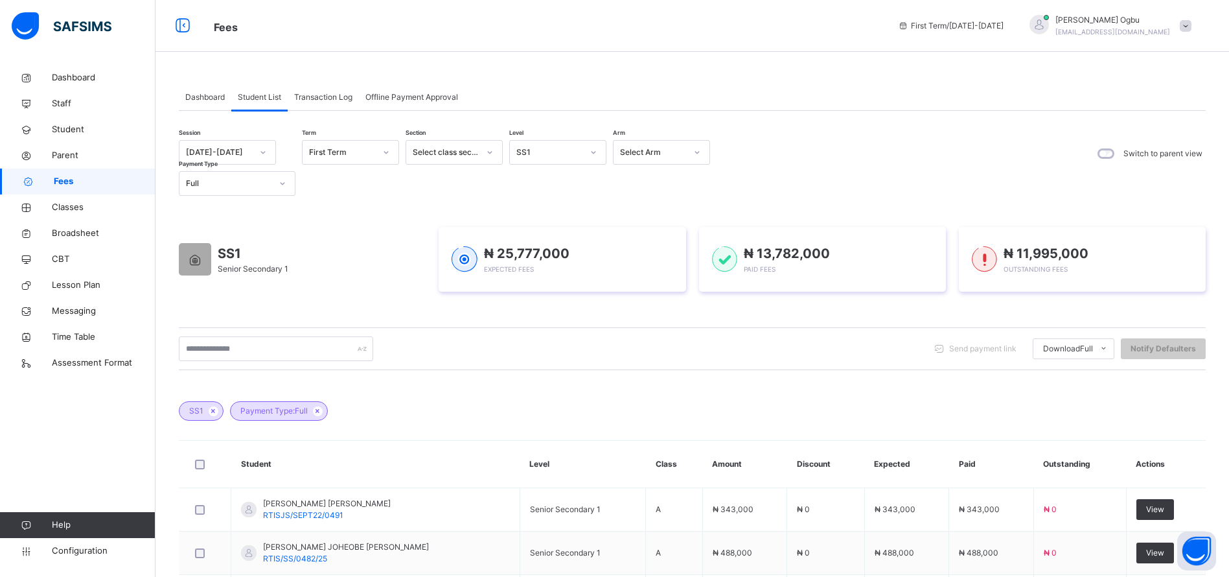
click at [0, 0] on li "Students Payment" at bounding box center [0, 0] width 0 height 0
click at [224, 188] on div "Full" at bounding box center [229, 184] width 86 height 12
click at [200, 261] on div "Part" at bounding box center [237, 257] width 115 height 22
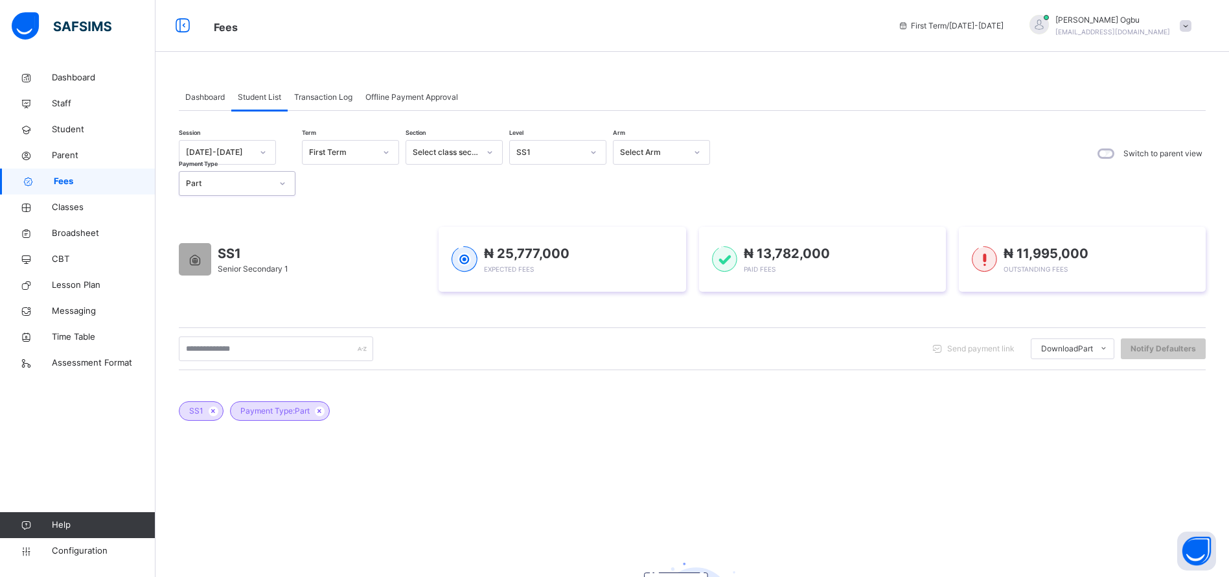
click at [570, 138] on div "Session 2025-2026 Term First Term Section Select class section Level SS1 Arm Se…" at bounding box center [692, 415] width 1027 height 609
click at [576, 151] on div "SS1" at bounding box center [550, 152] width 66 height 12
click at [529, 309] on div "SS2" at bounding box center [558, 307] width 96 height 22
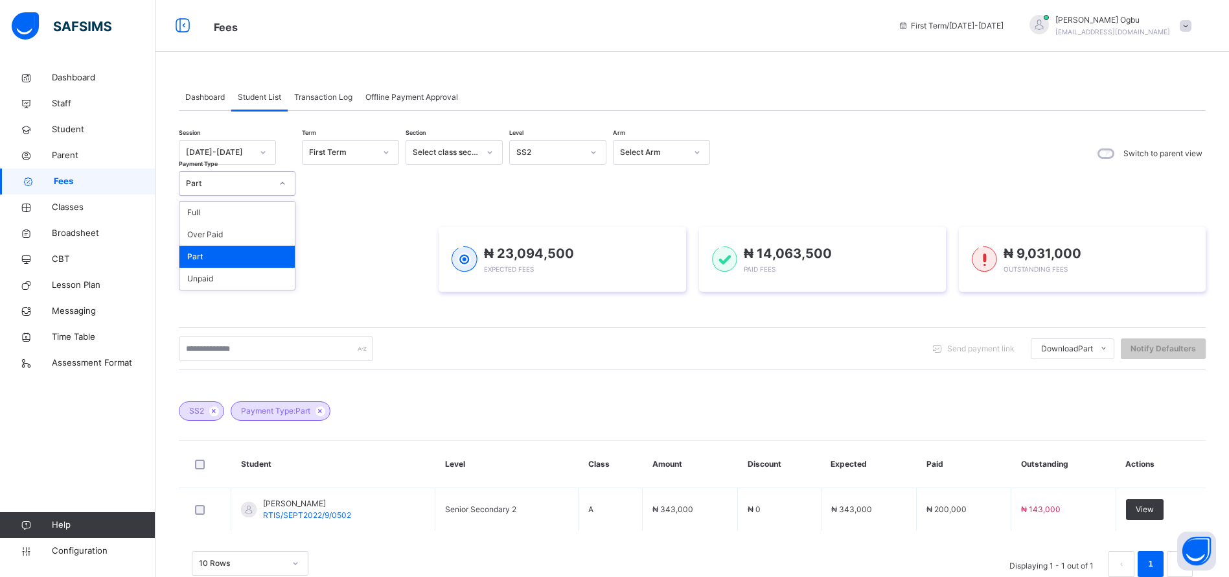
click at [246, 186] on div "Part" at bounding box center [229, 184] width 86 height 12
click at [212, 212] on div "Full" at bounding box center [237, 213] width 115 height 22
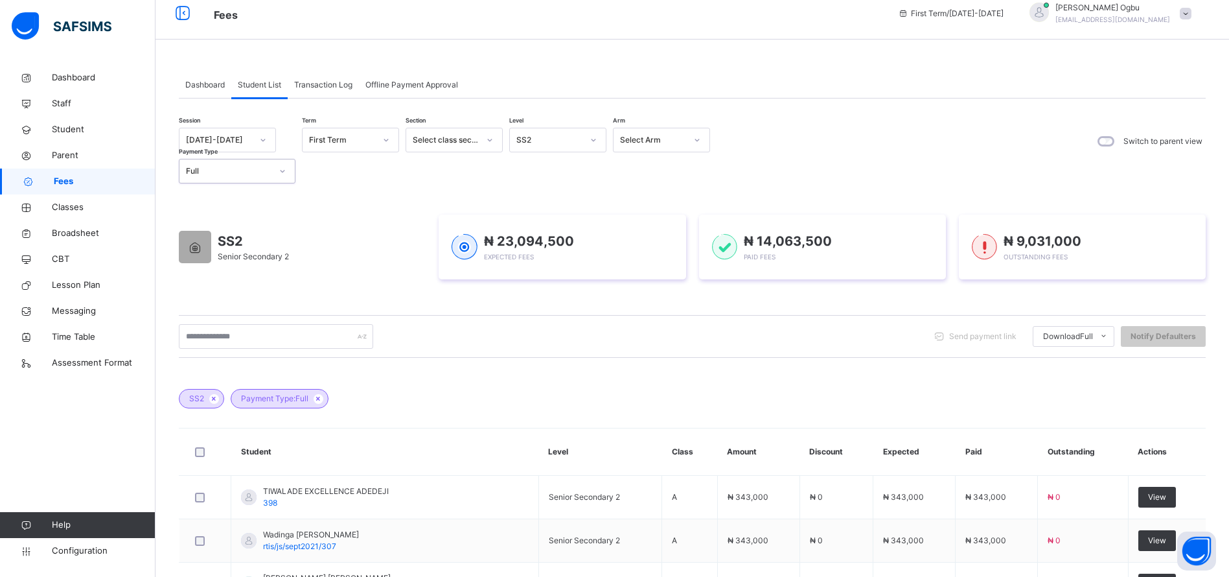
scroll to position [0, 0]
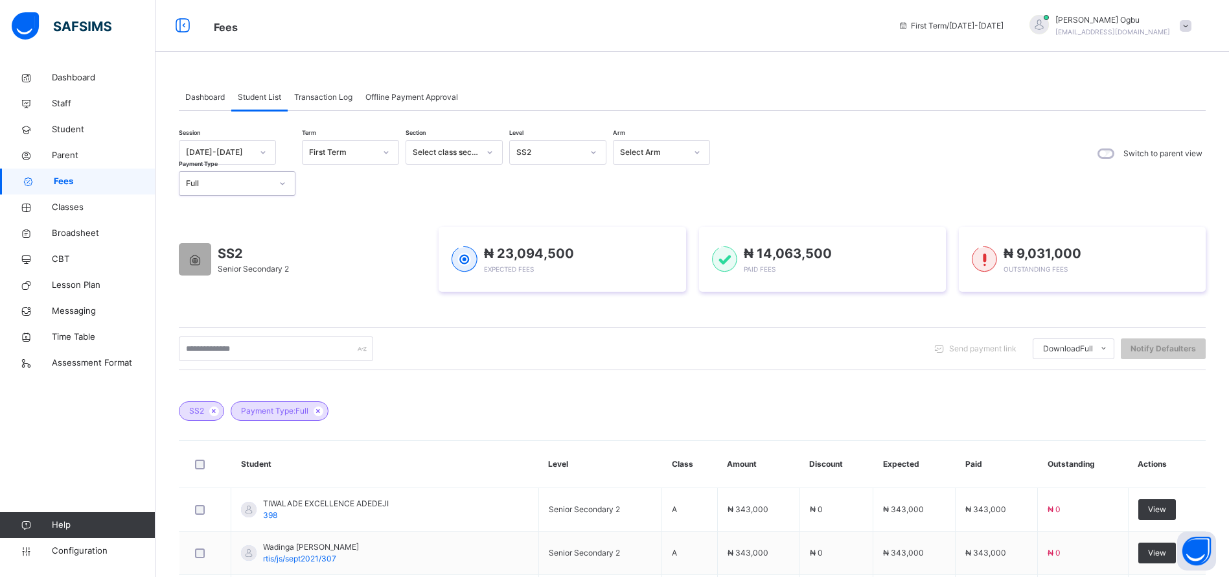
click at [1093, 347] on span "Download Full" at bounding box center [1068, 349] width 50 height 12
click at [0, 0] on li "Students Payment" at bounding box center [0, 0] width 0 height 0
click at [70, 207] on span "Classes" at bounding box center [104, 207] width 104 height 13
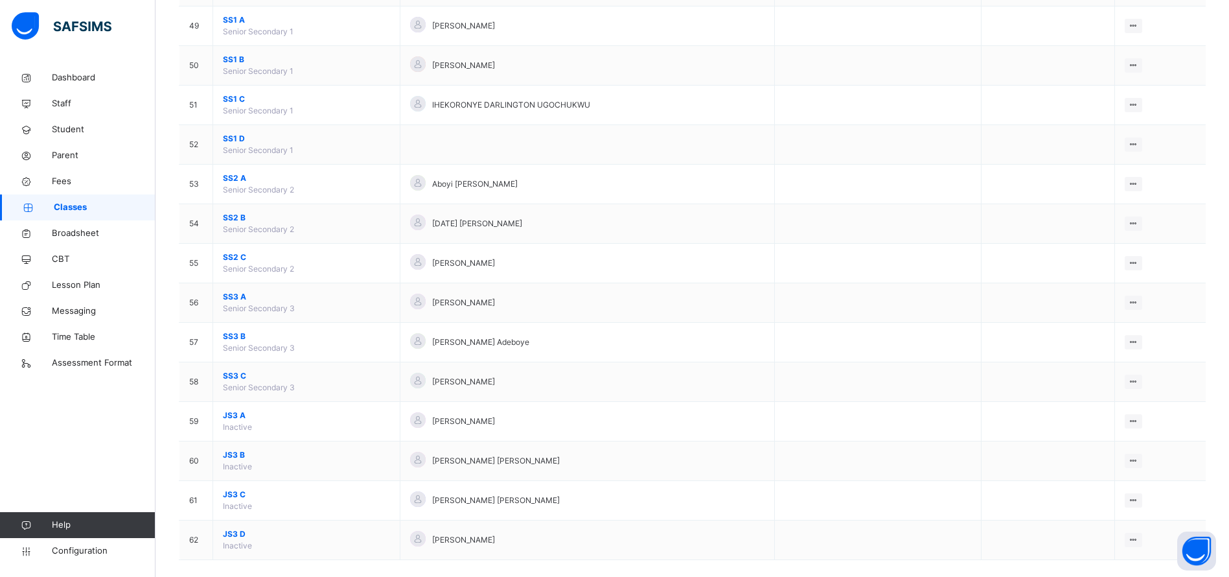
scroll to position [2047, 0]
click at [238, 216] on span "SS2 B" at bounding box center [306, 217] width 167 height 12
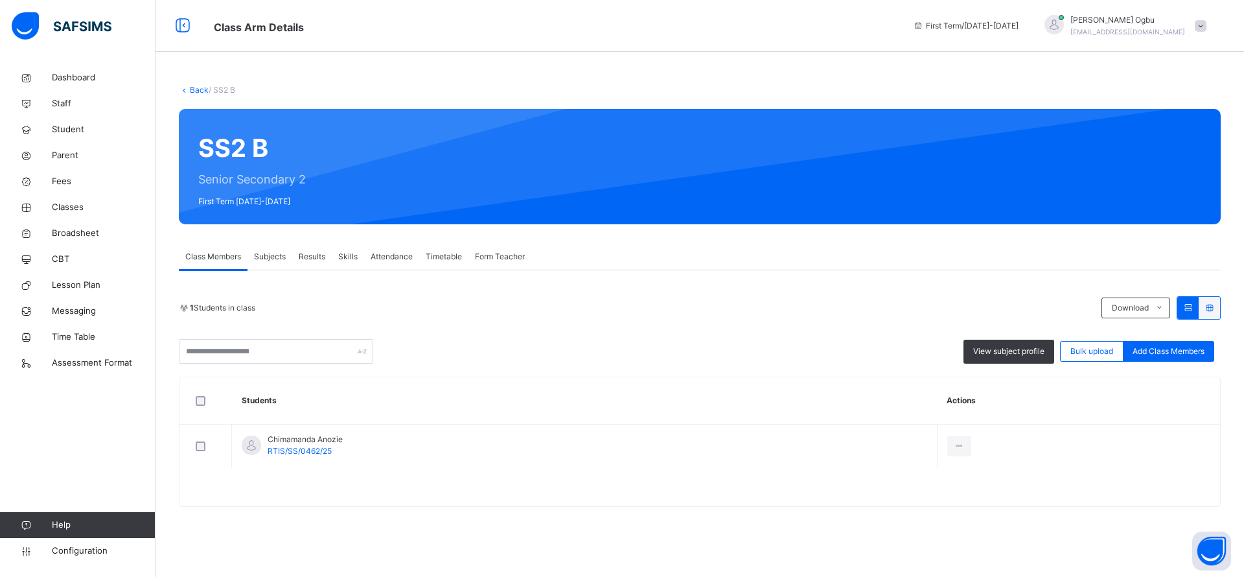
click at [0, 0] on div "Transfer Student" at bounding box center [0, 0] width 0 height 0
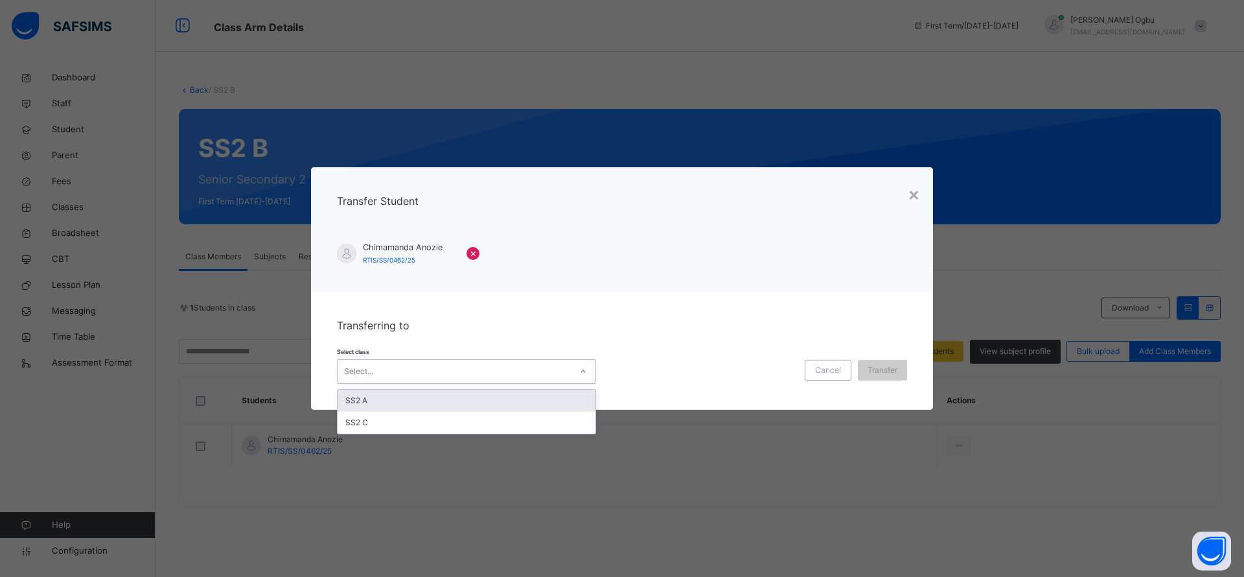
click at [384, 371] on div "Select..." at bounding box center [454, 371] width 233 height 20
click at [371, 405] on div "SS2 A" at bounding box center [467, 400] width 258 height 22
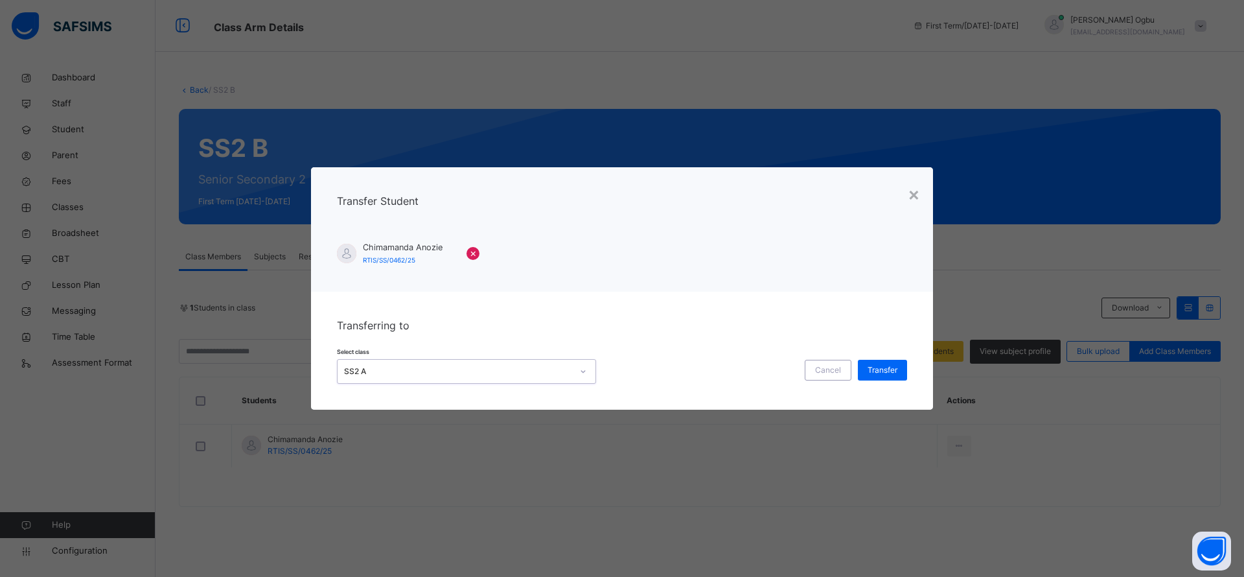
click at [870, 363] on div "Transfer" at bounding box center [882, 370] width 49 height 21
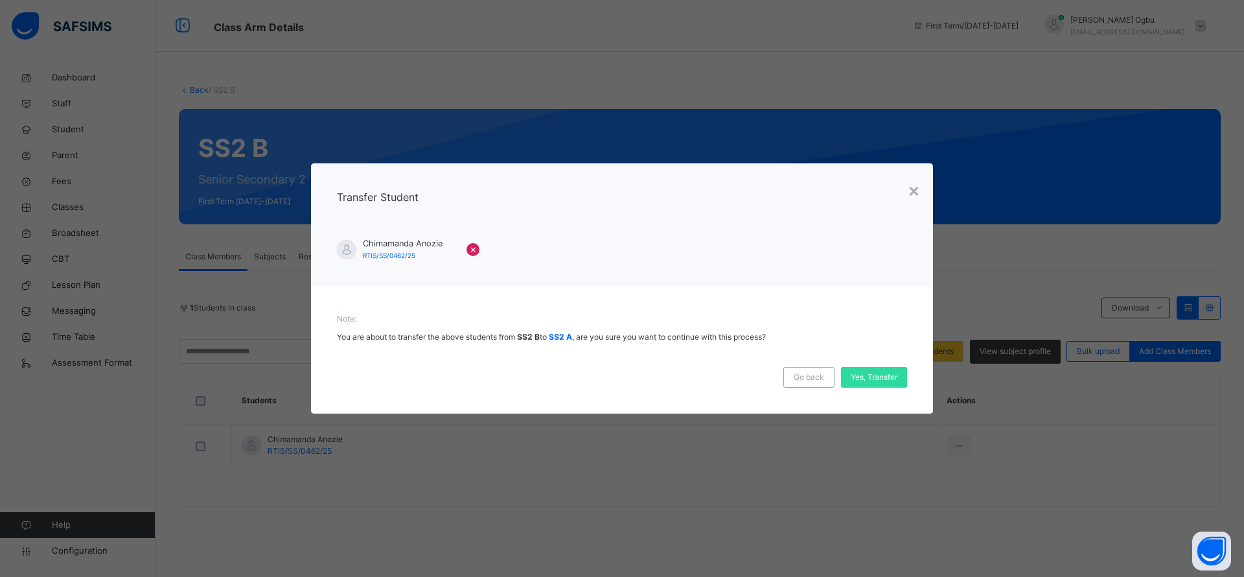
click at [884, 376] on span "Yes, Transfer" at bounding box center [874, 377] width 47 height 12
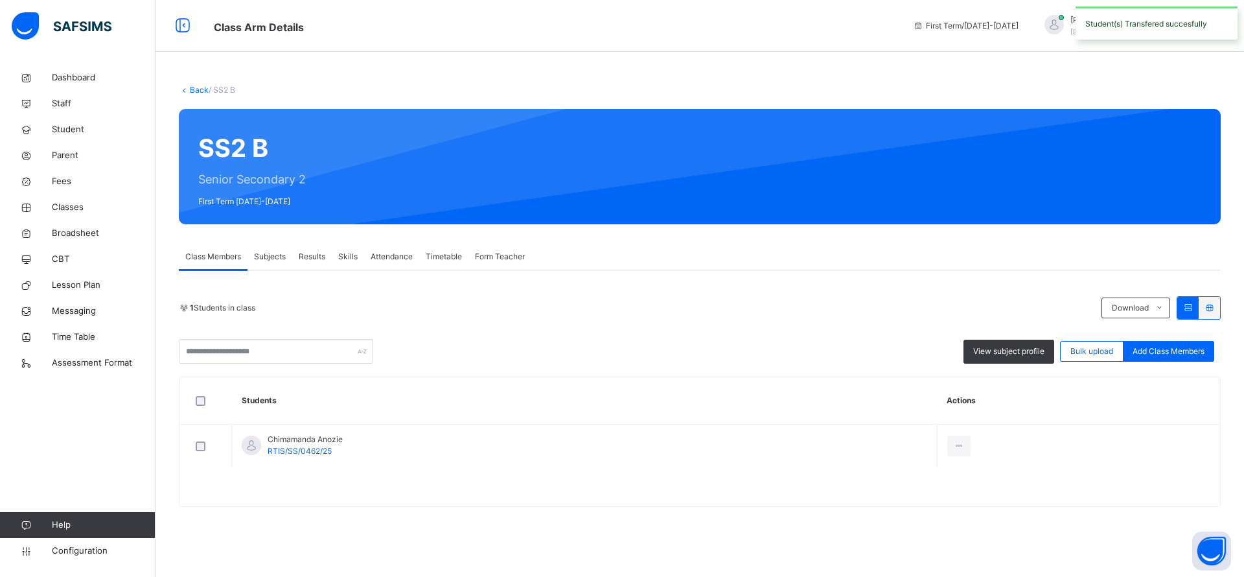
click at [70, 180] on span "Fees" at bounding box center [104, 181] width 104 height 13
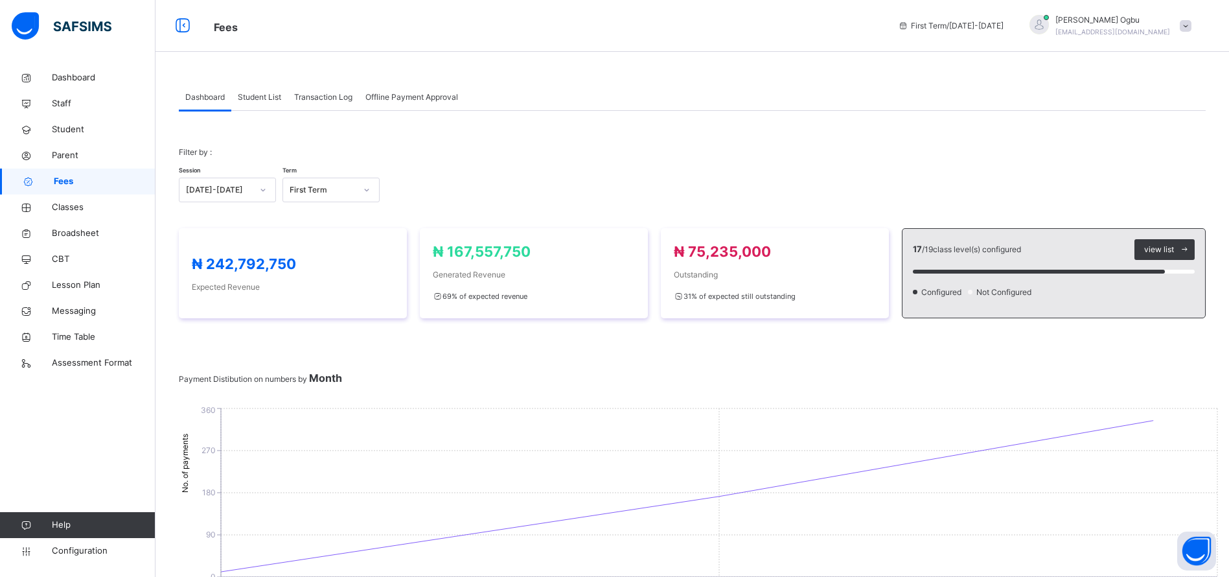
click at [243, 101] on span "Student List" at bounding box center [259, 97] width 43 height 12
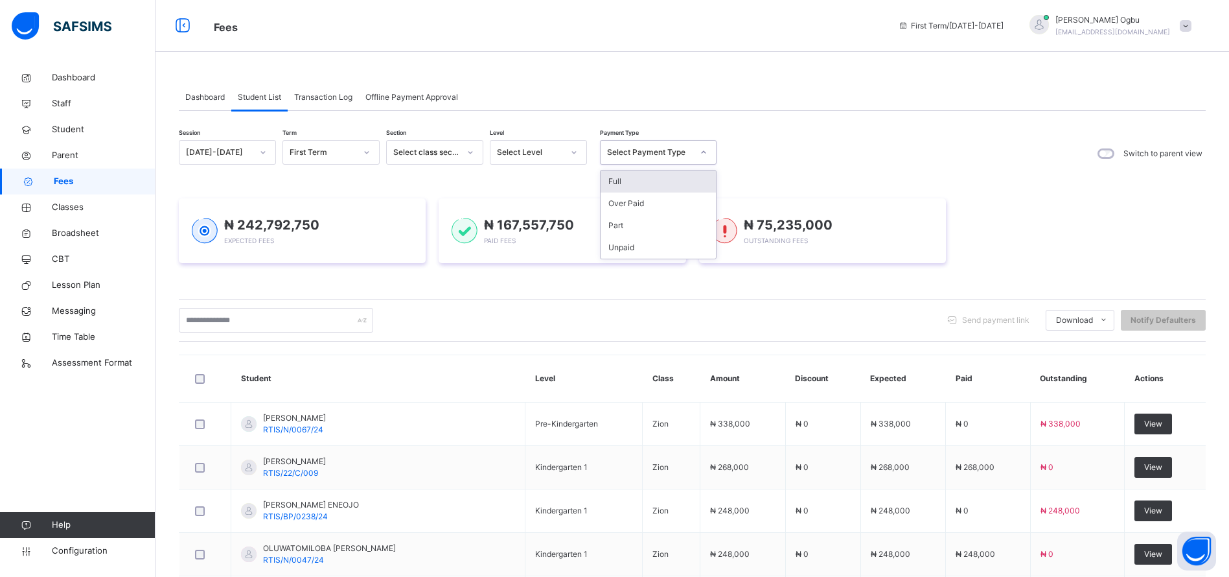
click at [643, 146] on div "Select Payment Type" at bounding box center [650, 152] width 86 height 12
click at [627, 180] on div "Full" at bounding box center [658, 181] width 115 height 22
click at [627, 180] on div "₦ 242,792,750 Expected Fees ₦ 167,557,750 Paid Fees ₦ 75,235,000 Outstanding Fe…" at bounding box center [692, 231] width 1027 height 104
click at [612, 180] on div "₦ 242,792,750 Expected Fees ₦ 167,557,750 Paid Fees ₦ 75,235,000 Outstanding Fe…" at bounding box center [692, 231] width 1027 height 104
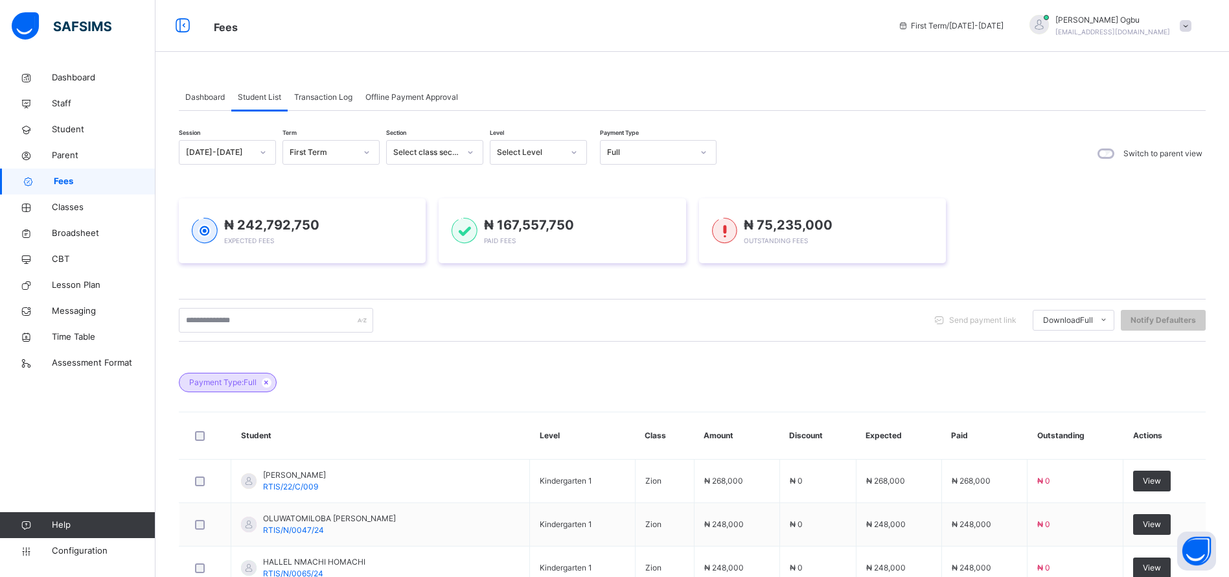
click at [0, 0] on li "Students Payment" at bounding box center [0, 0] width 0 height 0
click at [568, 149] on div at bounding box center [574, 152] width 22 height 21
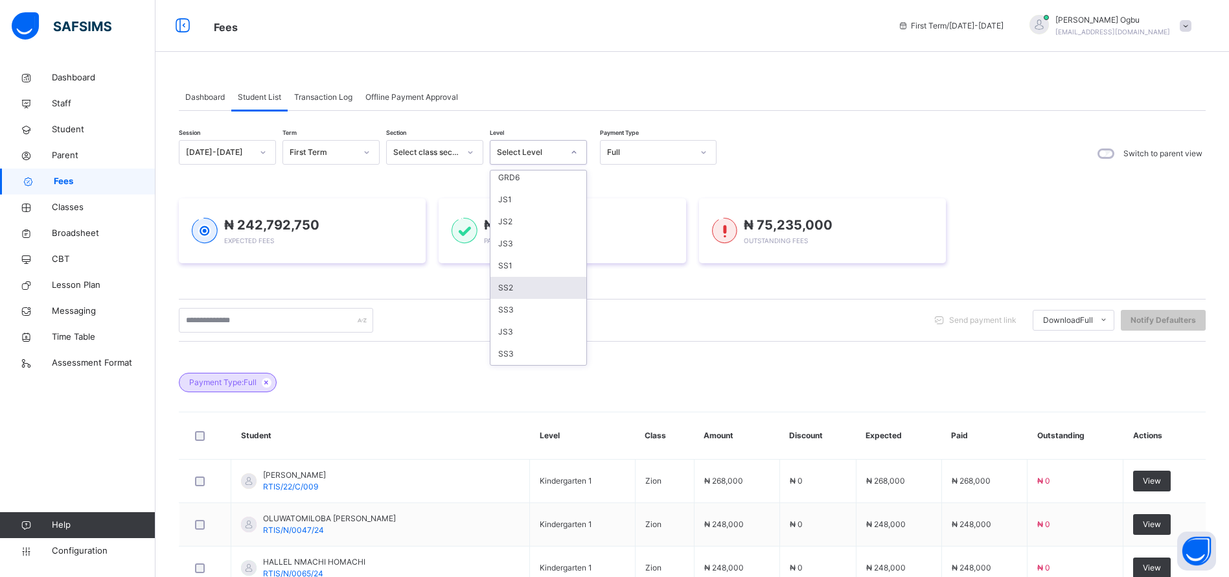
click at [502, 282] on div "SS2" at bounding box center [539, 288] width 96 height 22
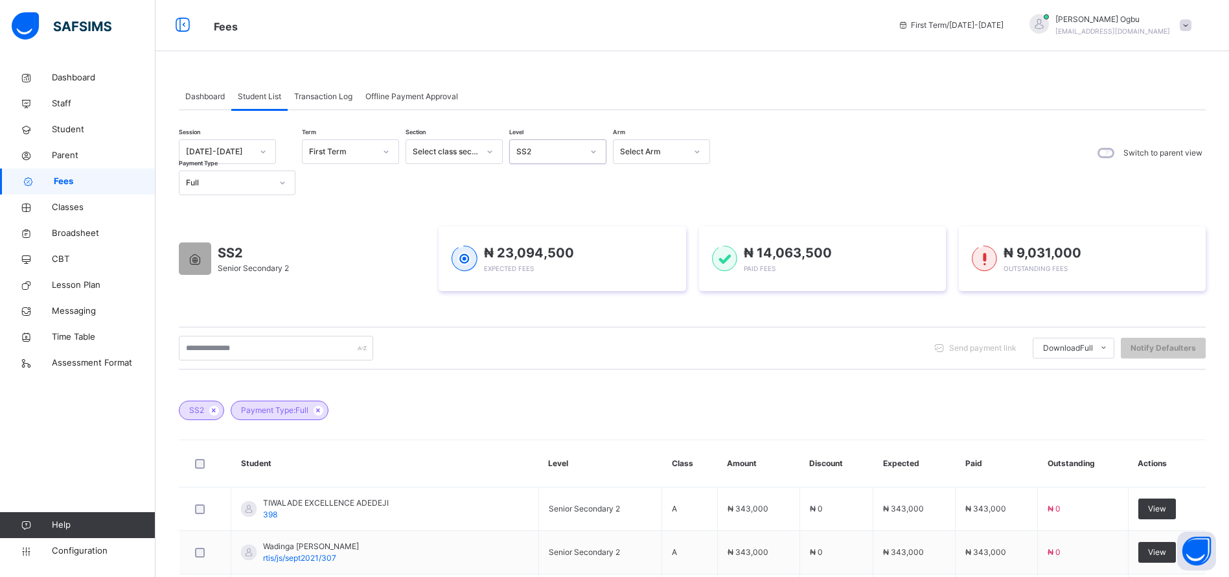
scroll to position [0, 0]
click at [1093, 347] on span "Download Full" at bounding box center [1068, 349] width 50 height 12
click at [0, 0] on li "Students Payment" at bounding box center [0, 0] width 0 height 0
click at [257, 181] on div "Full" at bounding box center [229, 184] width 86 height 12
click at [207, 253] on div "Part" at bounding box center [237, 257] width 115 height 22
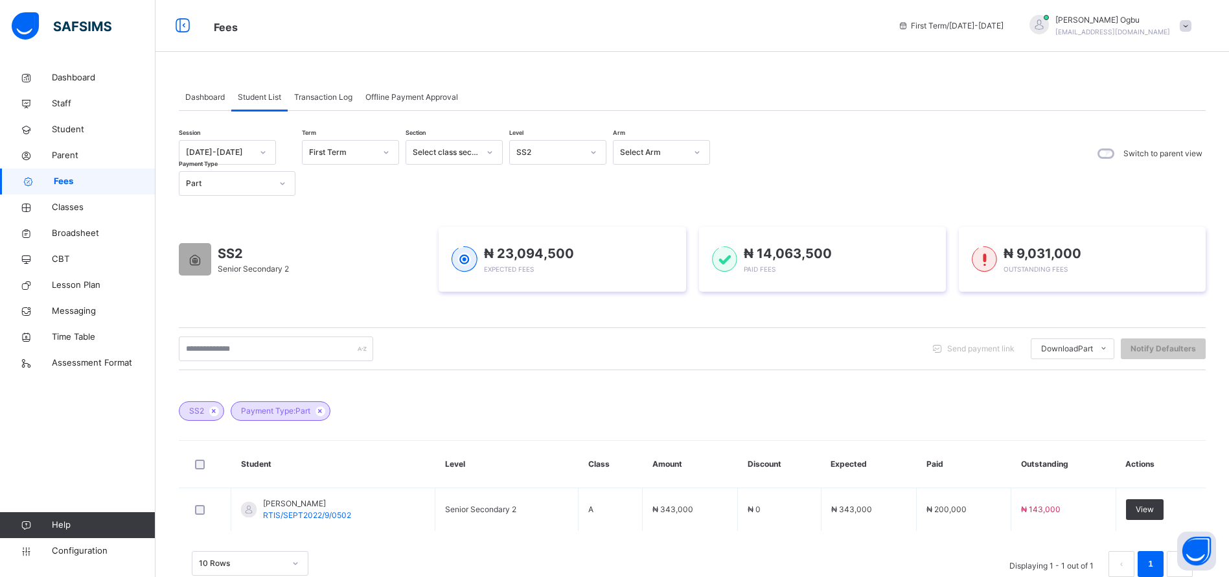
click at [0, 0] on li "Students Payment" at bounding box center [0, 0] width 0 height 0
click at [213, 402] on div "SS2" at bounding box center [201, 410] width 45 height 19
click at [213, 410] on icon at bounding box center [214, 411] width 11 height 8
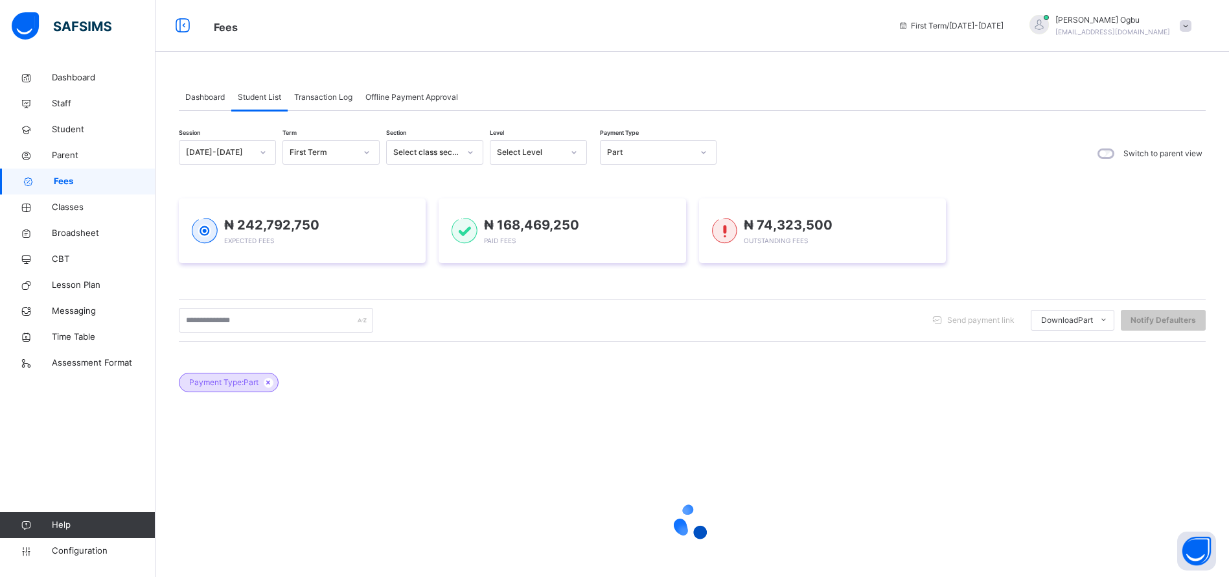
click at [66, 139] on link "Student" at bounding box center [78, 130] width 156 height 26
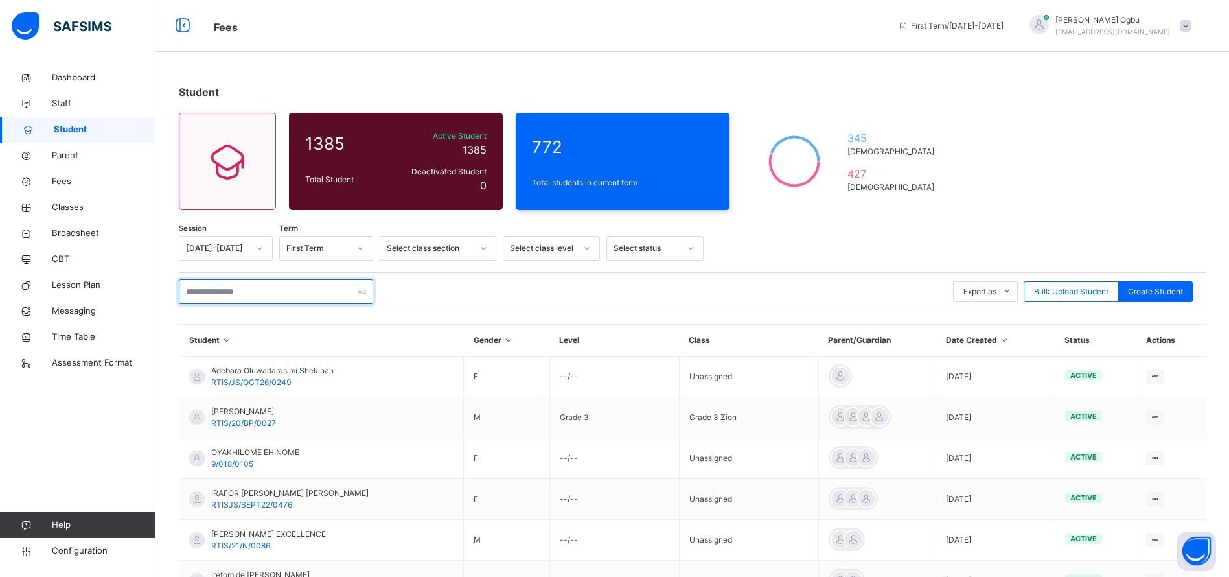
click at [209, 292] on input "text" at bounding box center [276, 291] width 194 height 25
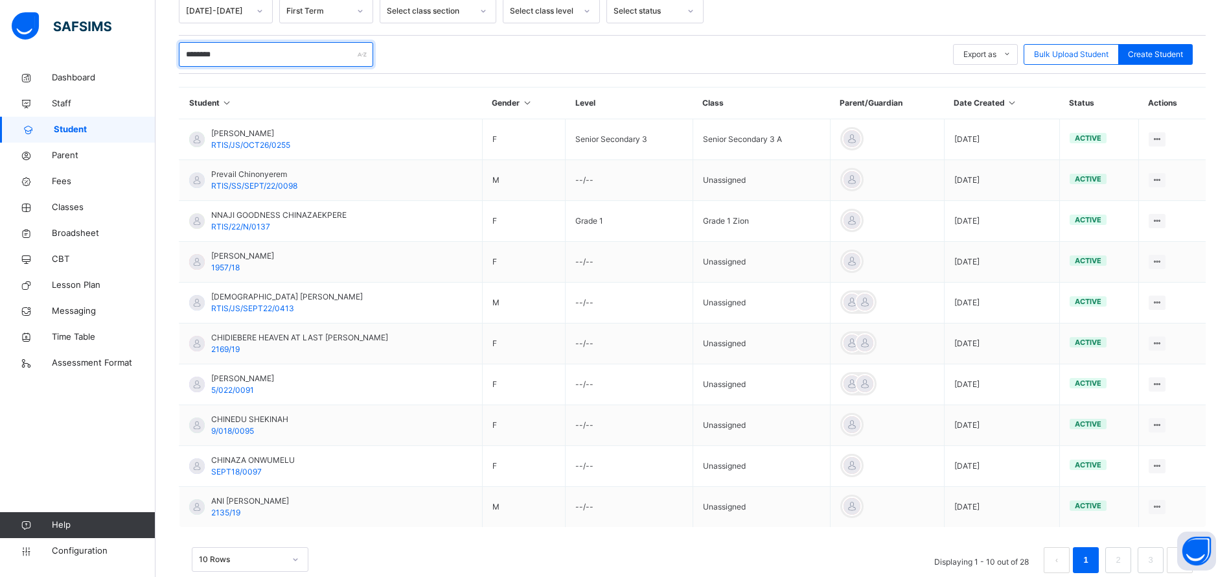
scroll to position [252, 0]
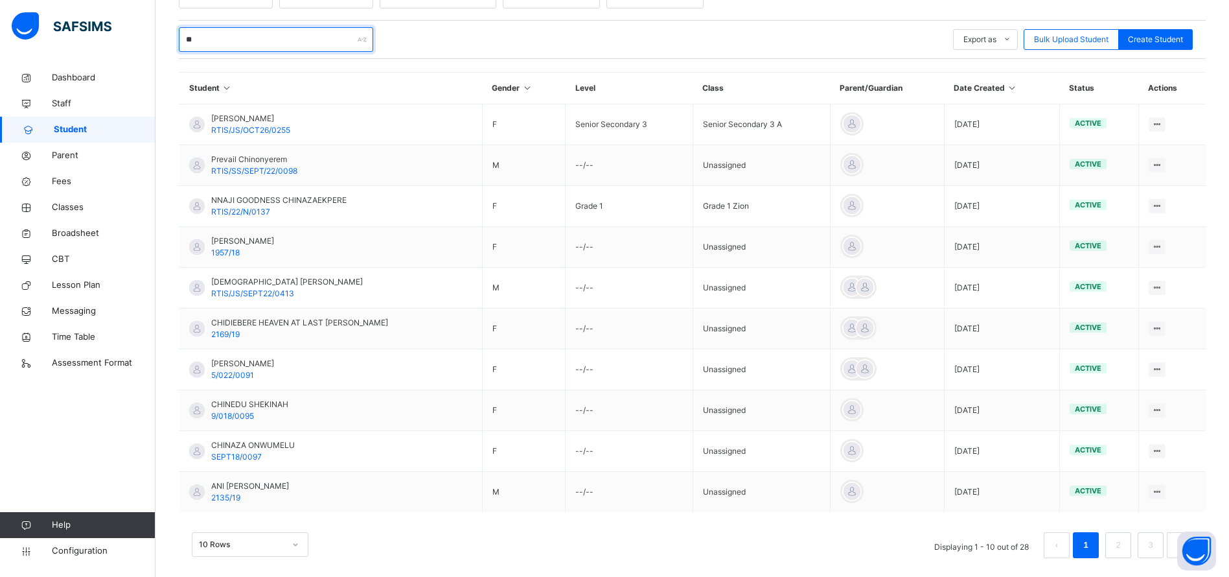
type input "*"
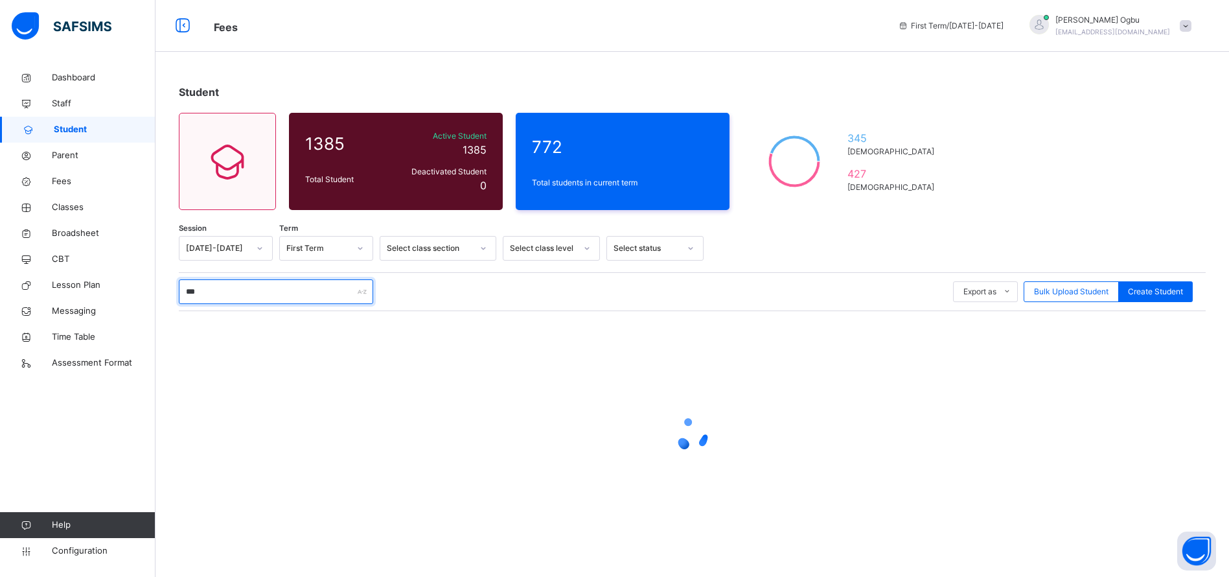
scroll to position [0, 0]
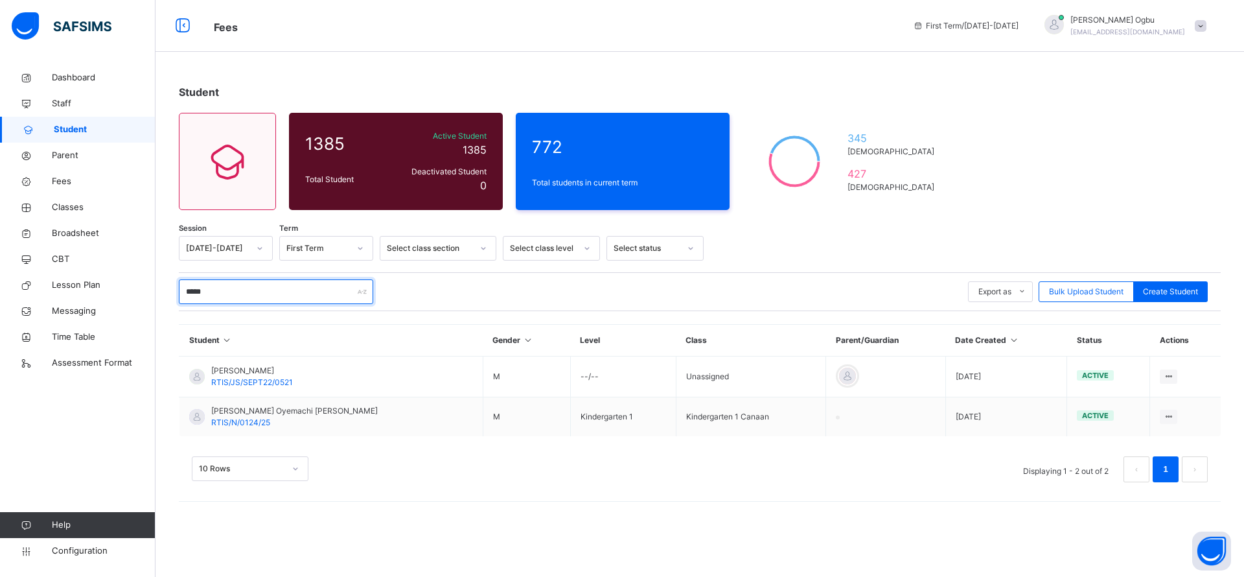
type input "*****"
click at [241, 419] on span "RTIS/N/0124/25" at bounding box center [240, 422] width 59 height 10
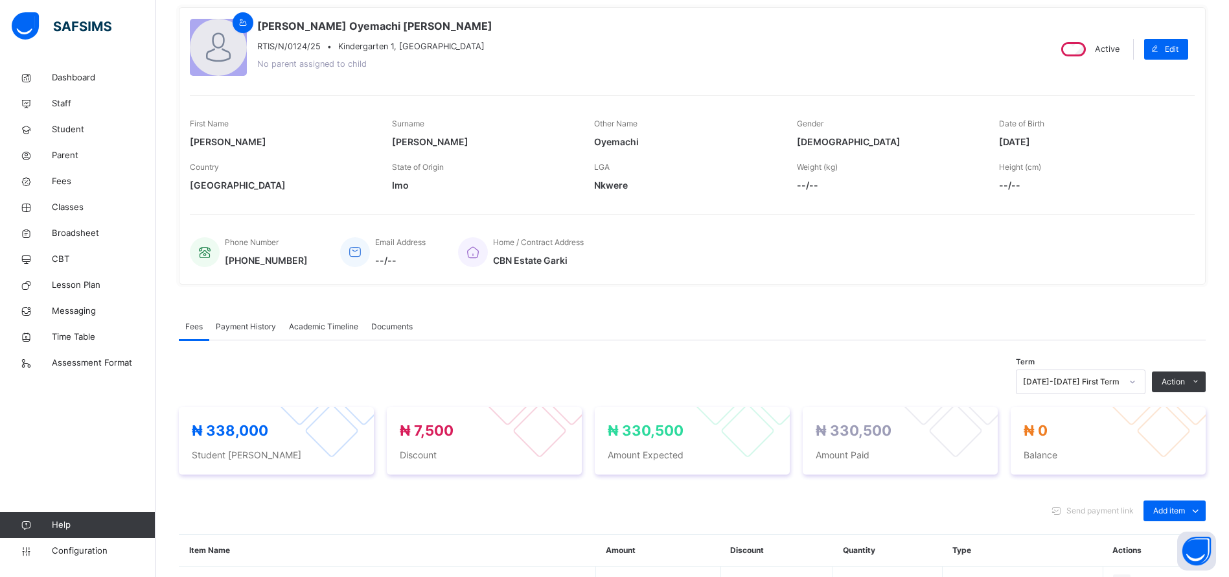
click at [242, 331] on span "Payment History" at bounding box center [246, 327] width 60 height 12
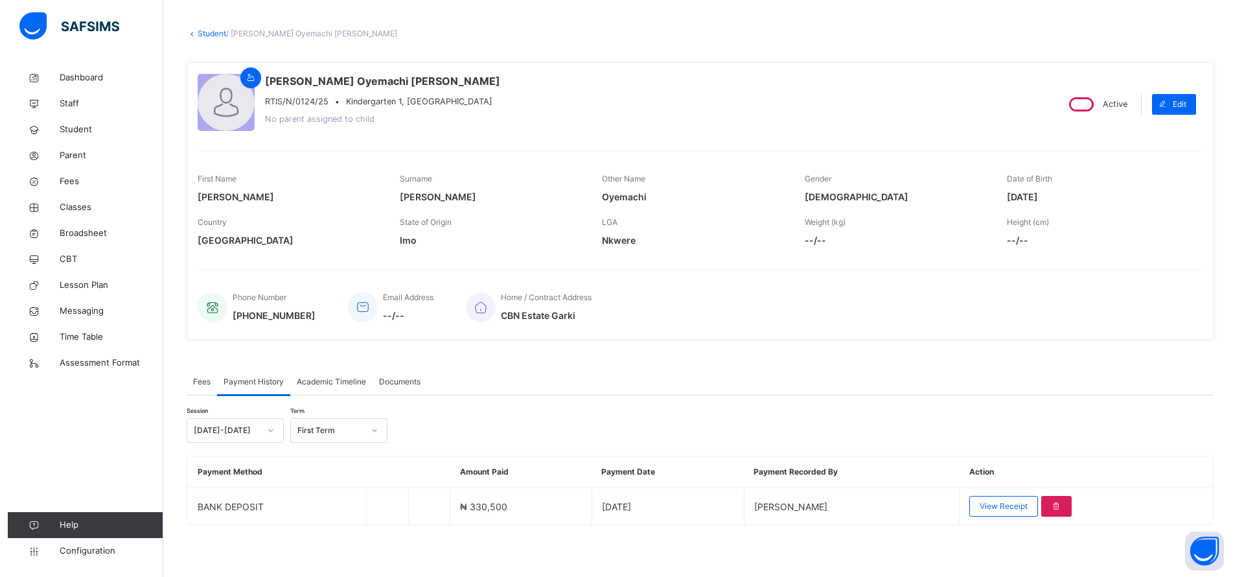
scroll to position [56, 0]
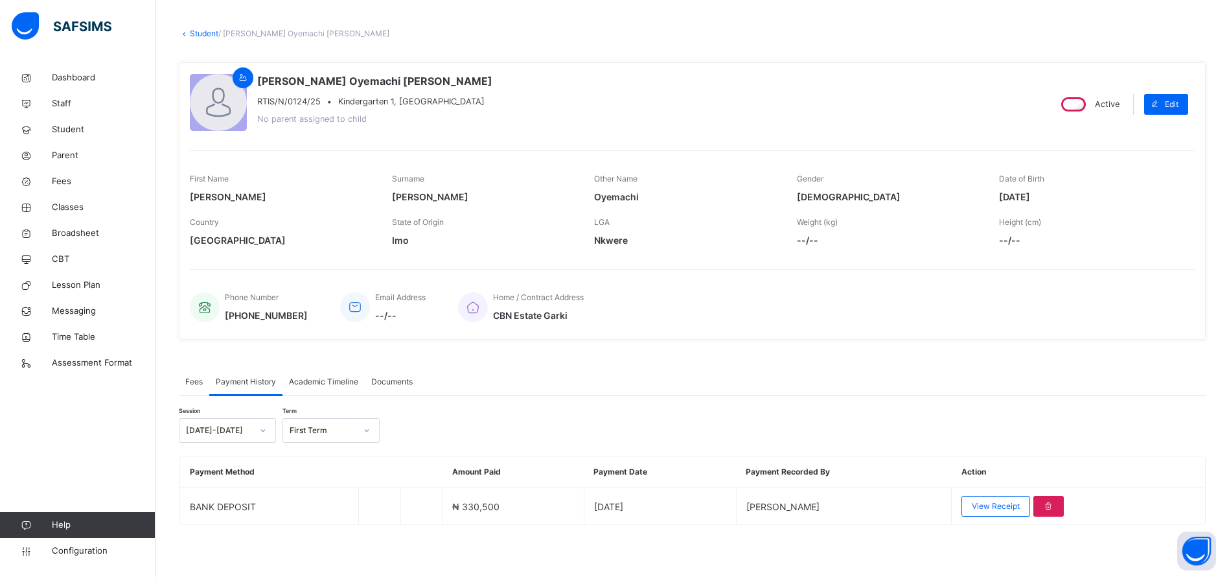
click at [986, 508] on span "View Receipt" at bounding box center [996, 506] width 48 height 12
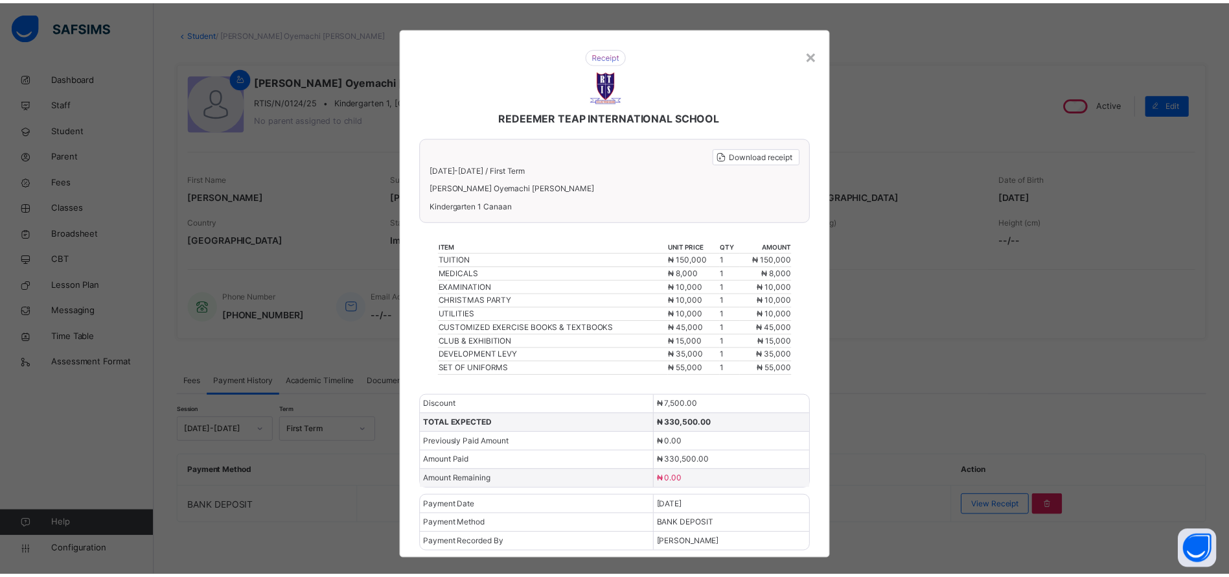
scroll to position [1, 0]
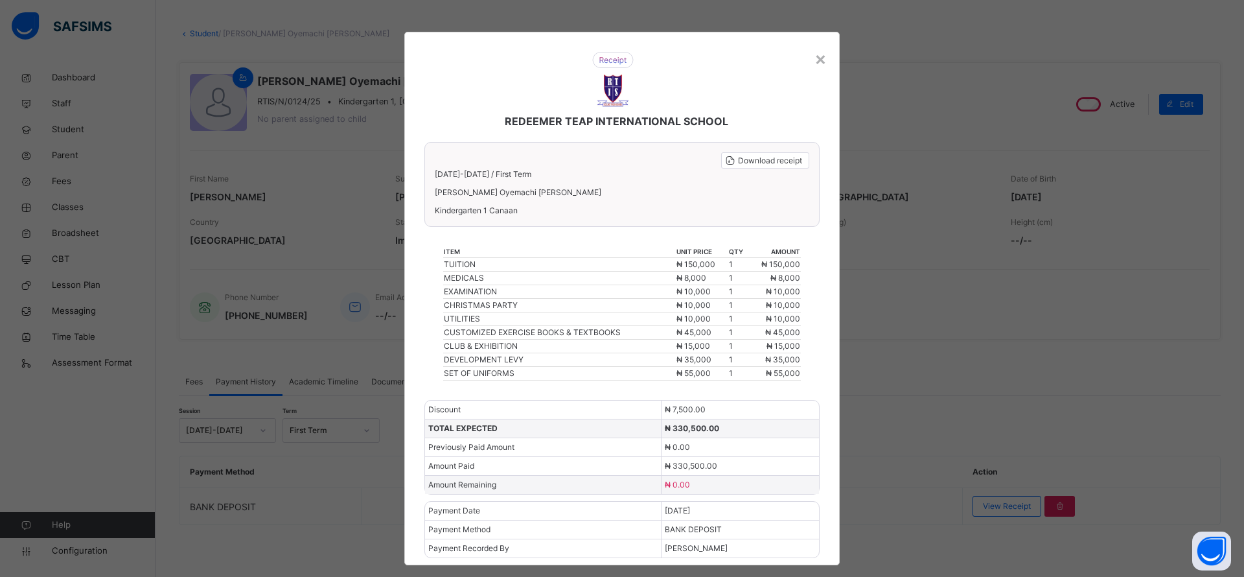
click at [815, 58] on div "×" at bounding box center [821, 58] width 12 height 27
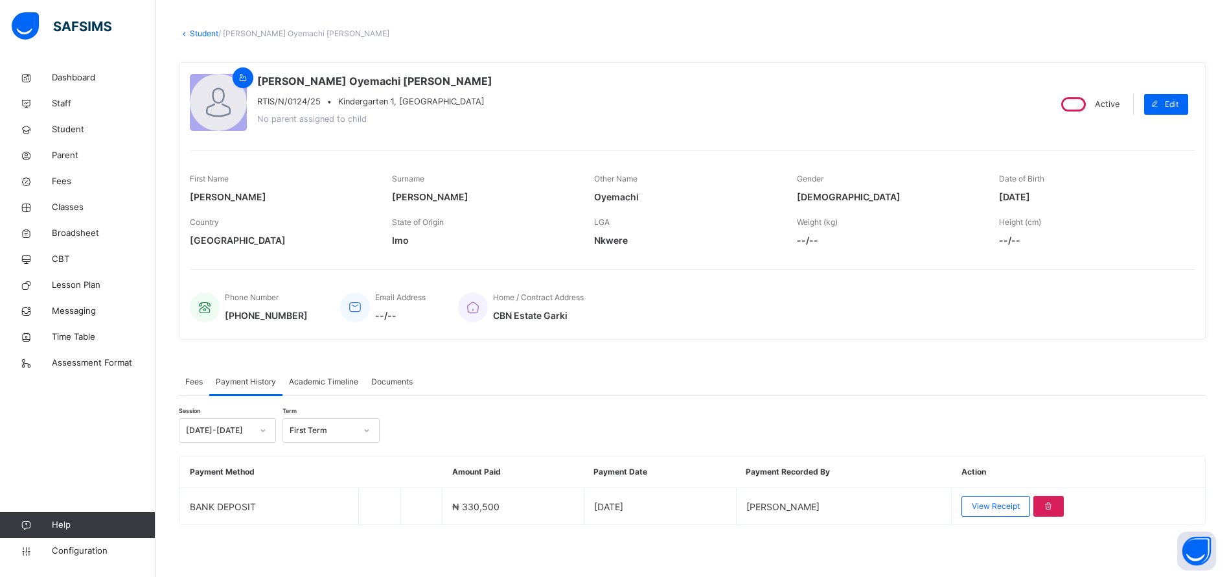
click at [65, 133] on span "Student" at bounding box center [104, 129] width 104 height 13
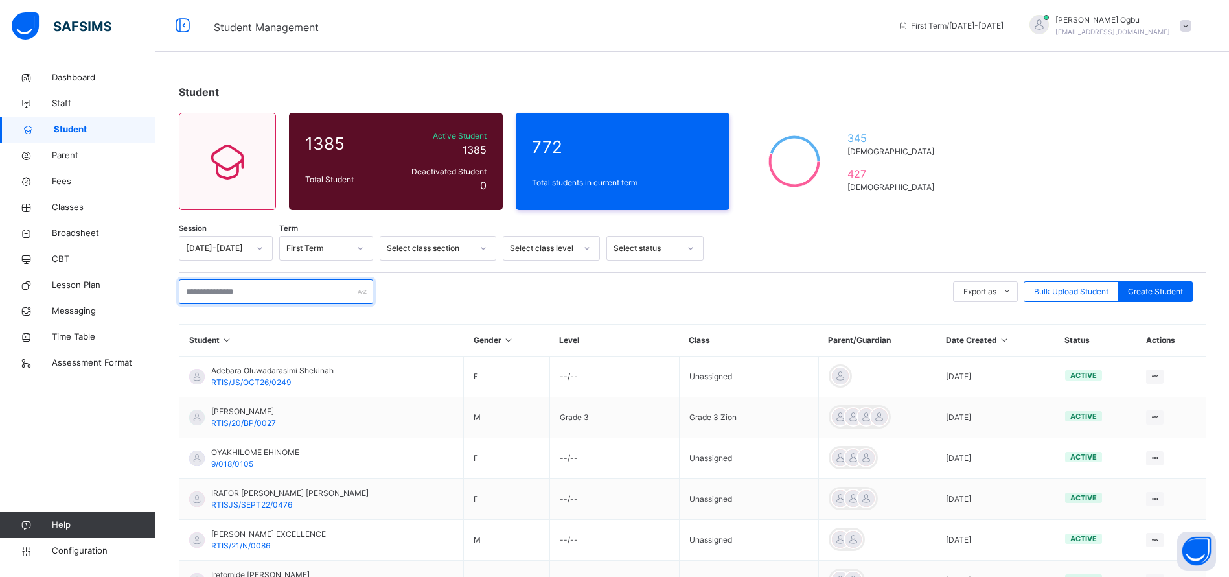
click at [217, 283] on input "text" at bounding box center [276, 291] width 194 height 25
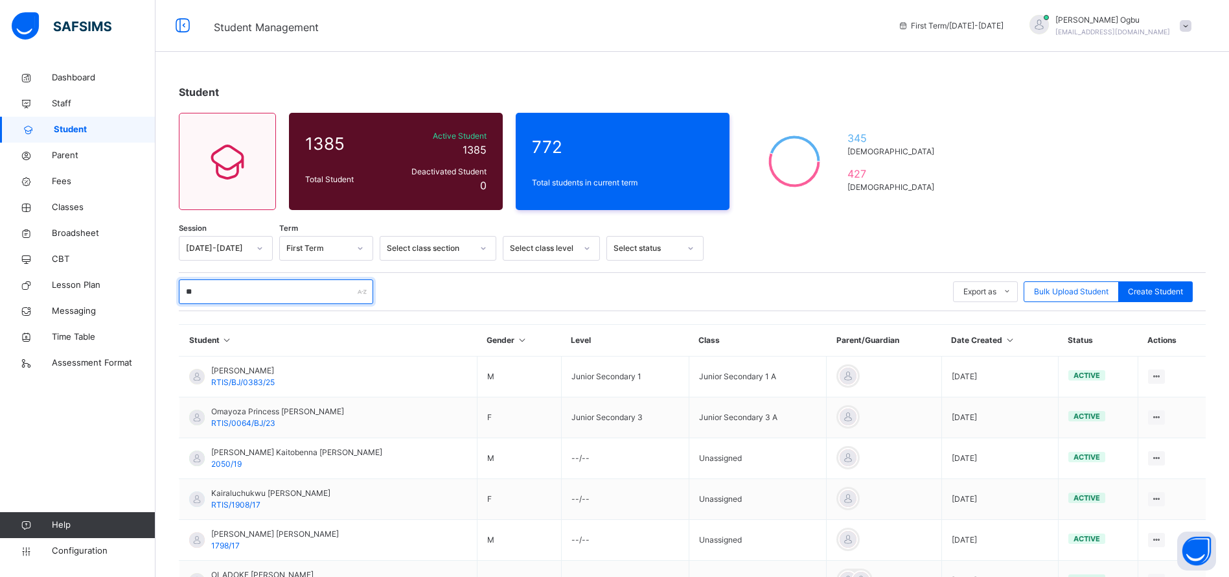
type input "*"
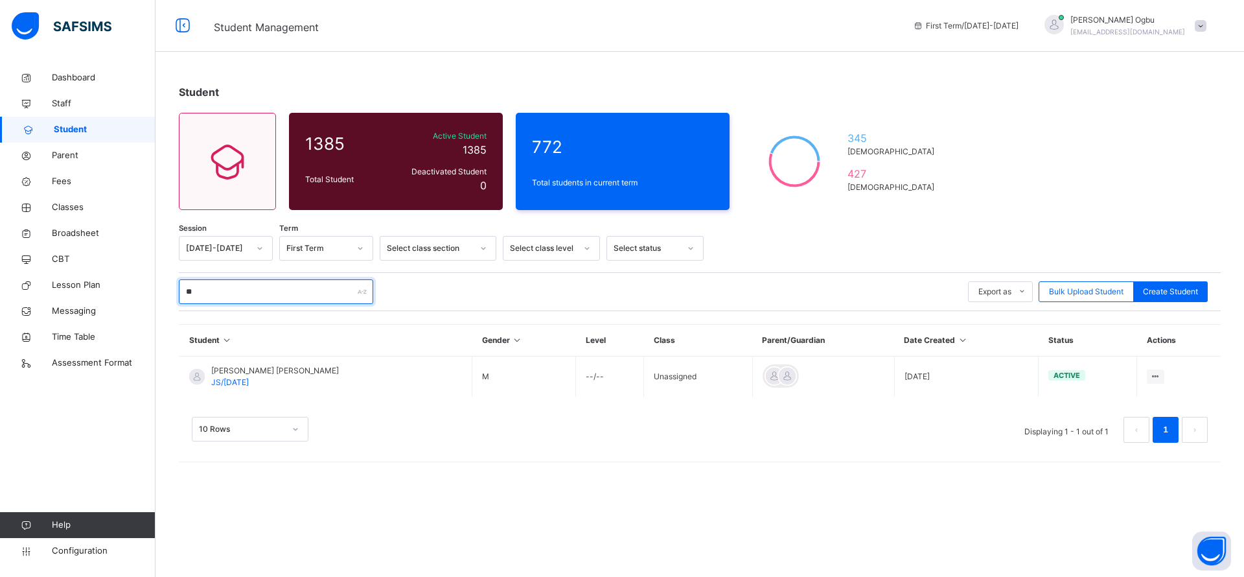
type input "*"
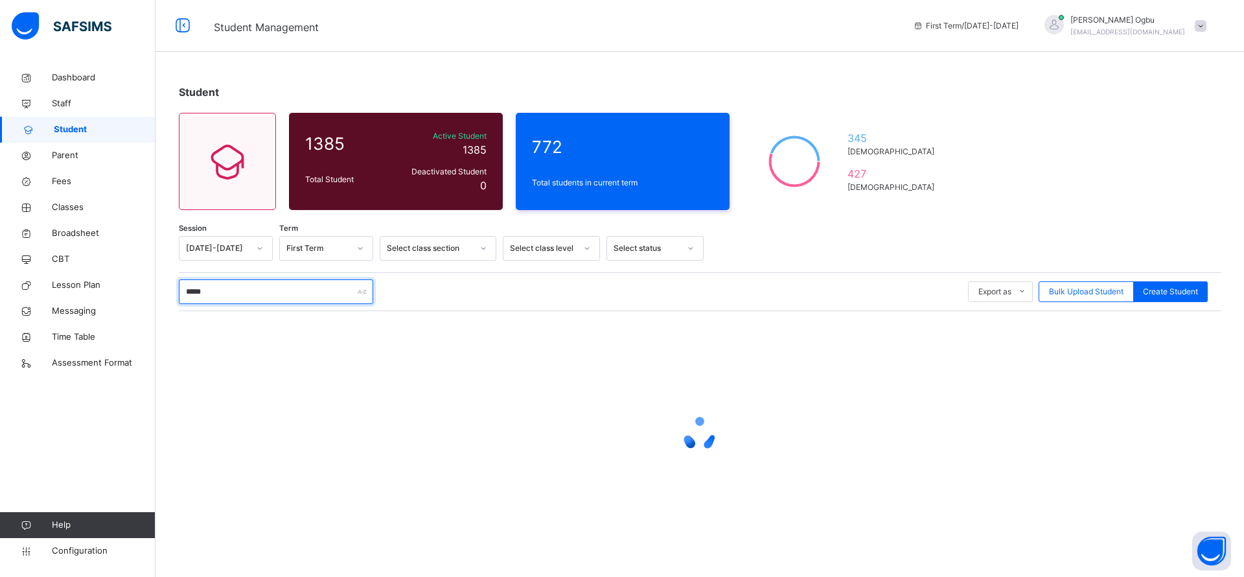
type input "******"
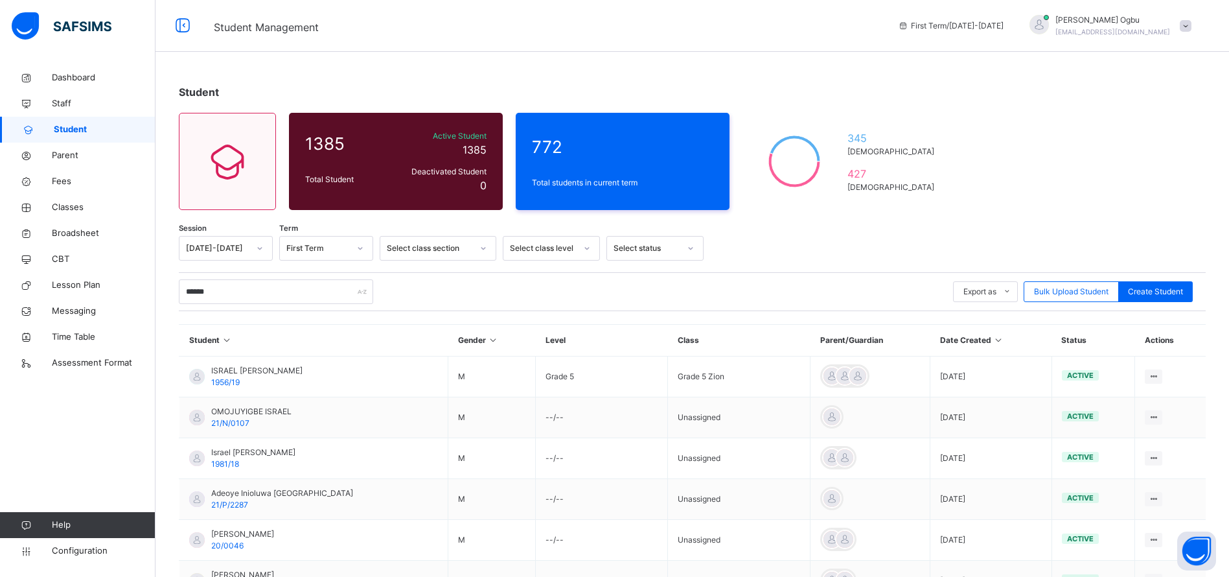
click at [270, 384] on div "ISRAEL NEBOLISA OKEKE 1956/19" at bounding box center [256, 376] width 91 height 23
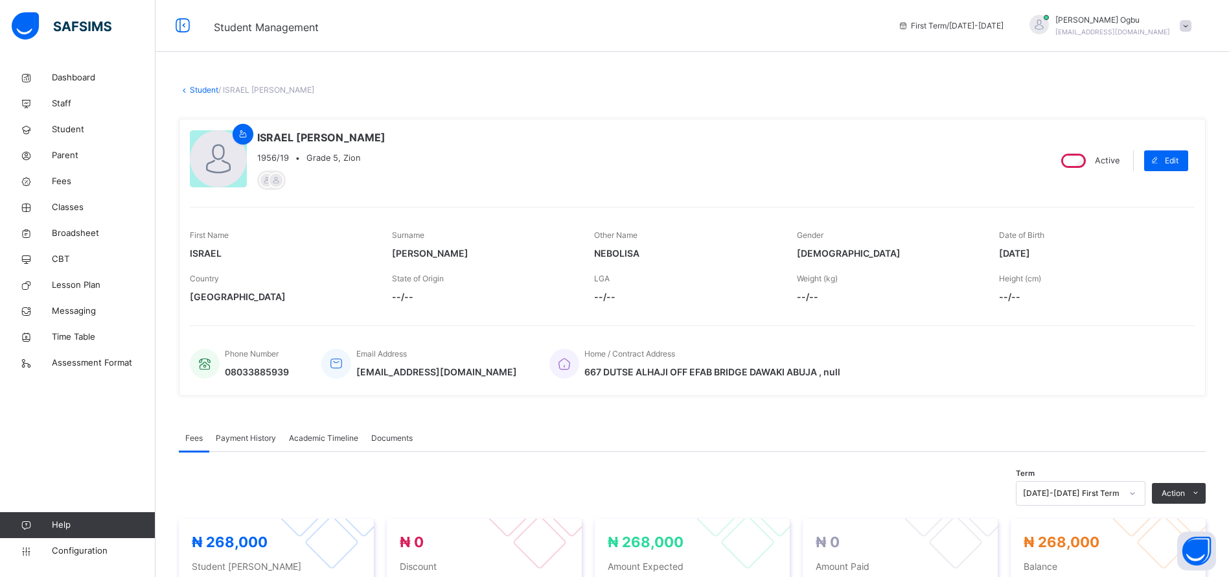
click at [196, 88] on link "Student" at bounding box center [204, 90] width 29 height 10
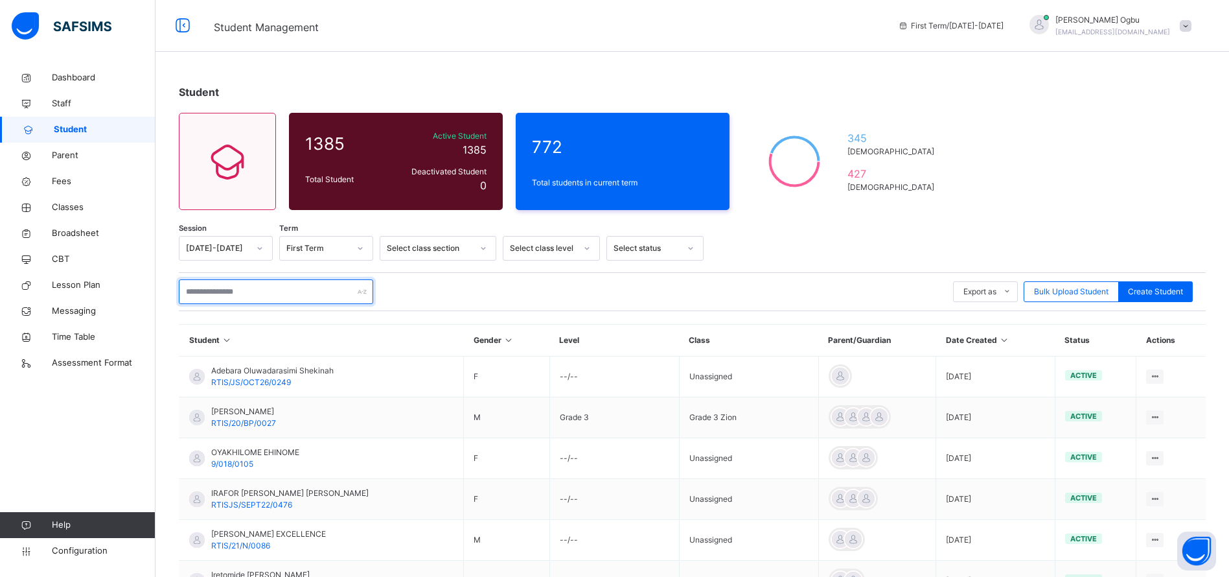
click at [212, 286] on input "text" at bounding box center [276, 291] width 194 height 25
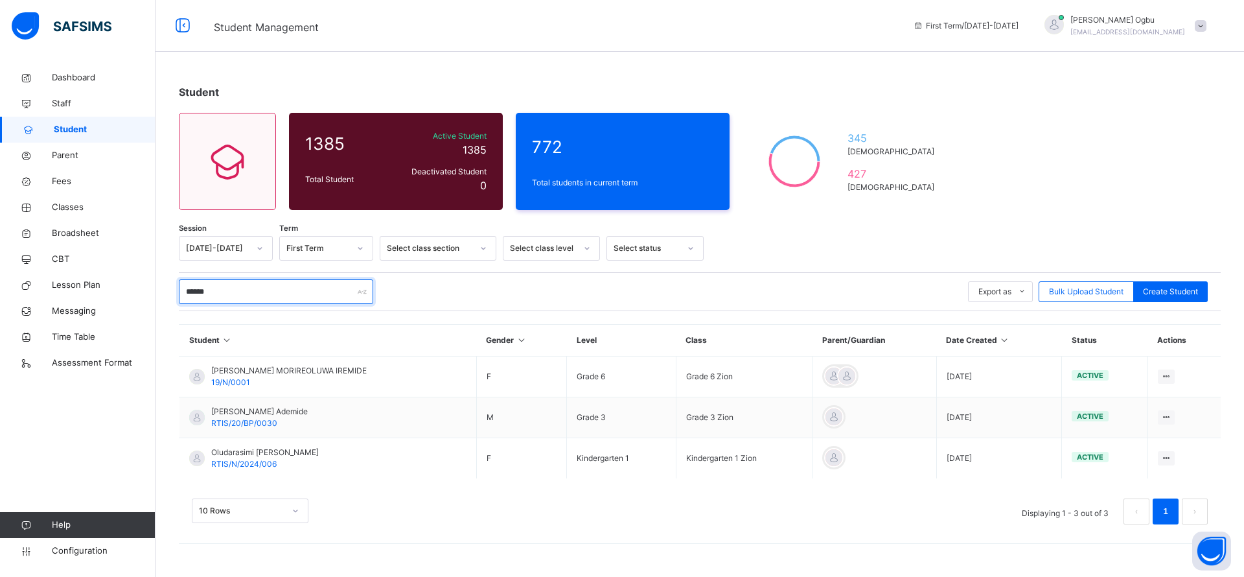
type input "******"
click at [262, 454] on span "Oludarasimi [PERSON_NAME]" at bounding box center [265, 453] width 108 height 12
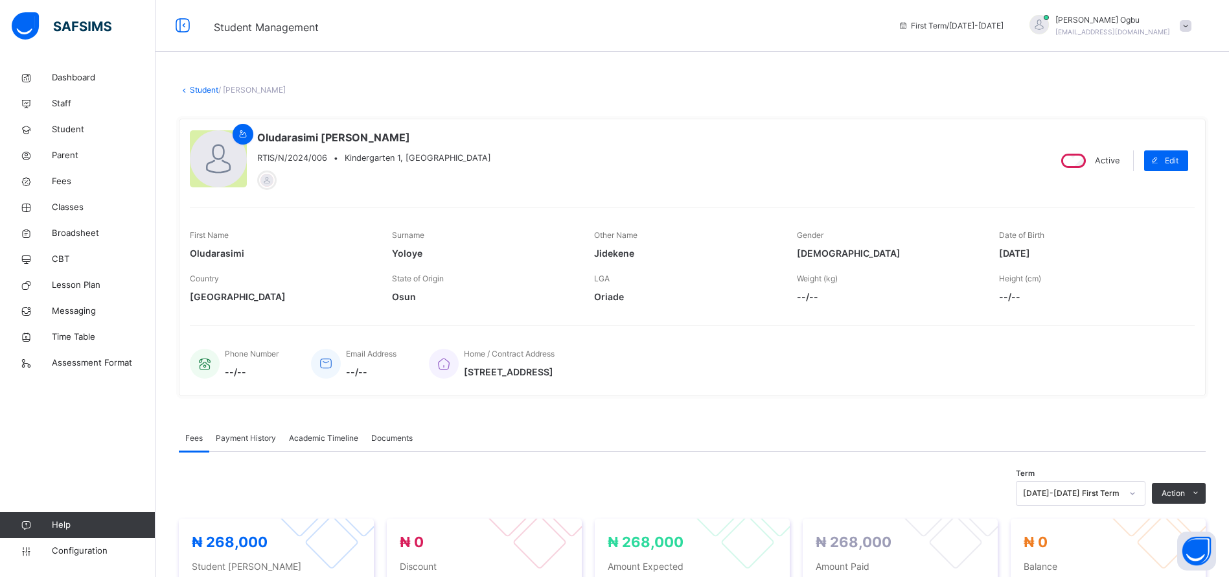
click at [238, 439] on span "Payment History" at bounding box center [246, 438] width 60 height 12
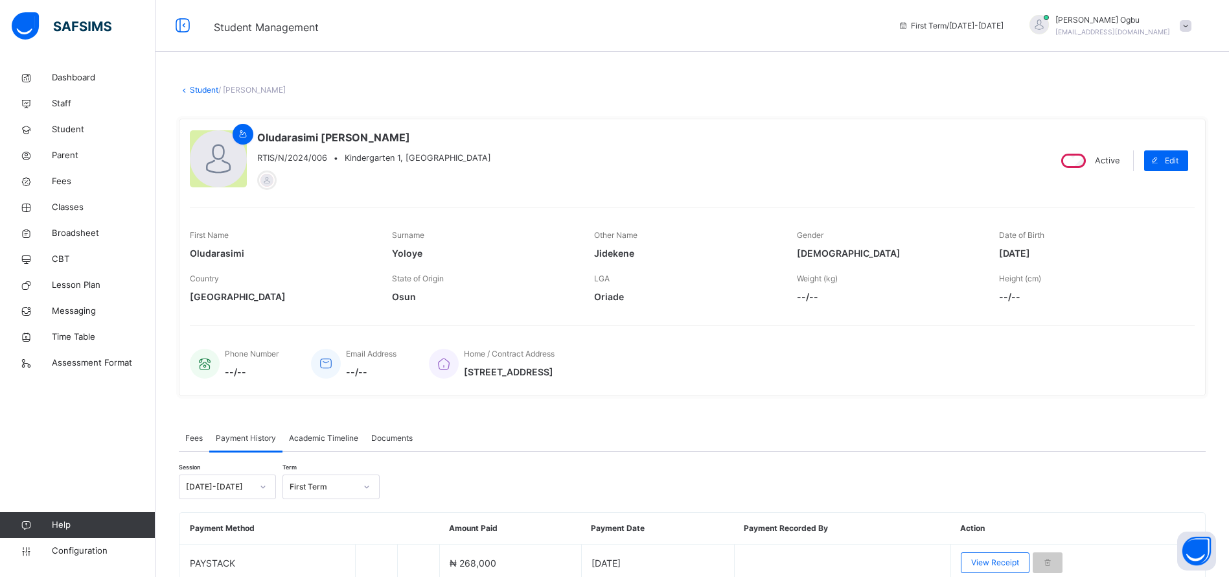
click at [997, 560] on span "View Receipt" at bounding box center [995, 563] width 48 height 12
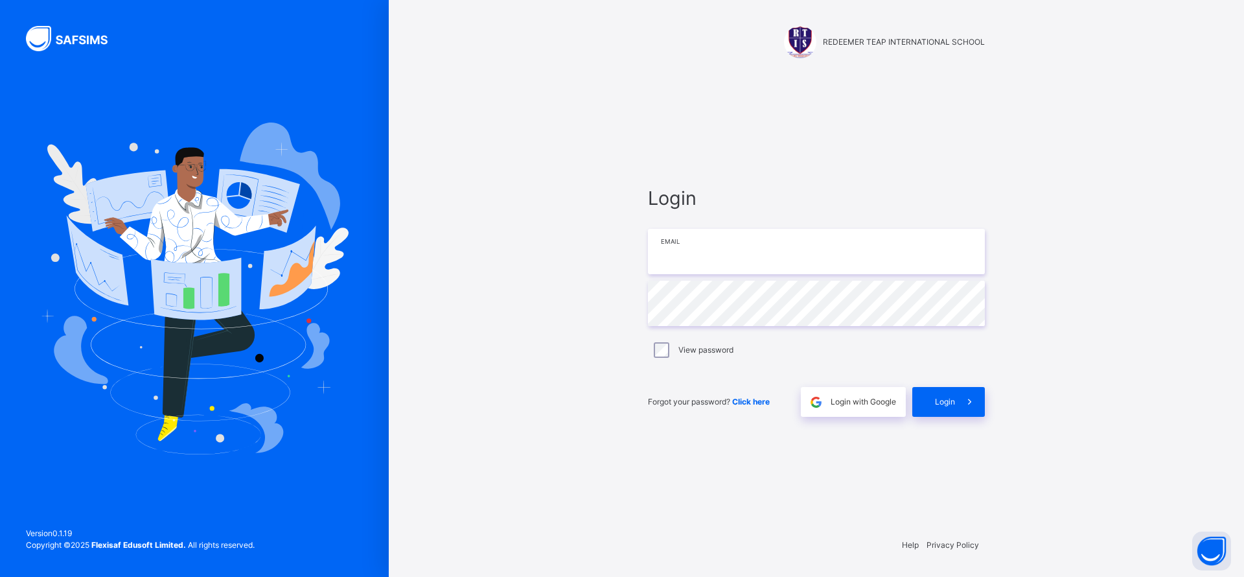
click at [752, 238] on input "email" at bounding box center [816, 251] width 337 height 45
click at [690, 245] on input "email" at bounding box center [816, 251] width 337 height 45
paste input "**********"
type input "**********"
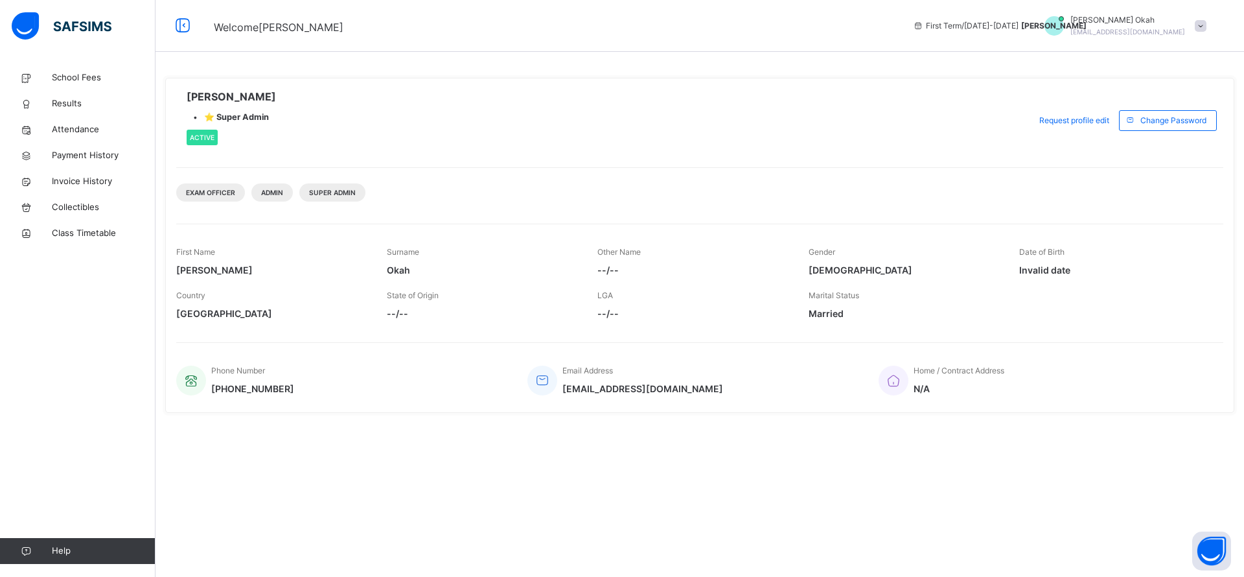
click at [92, 65] on link "School Fees" at bounding box center [78, 78] width 156 height 26
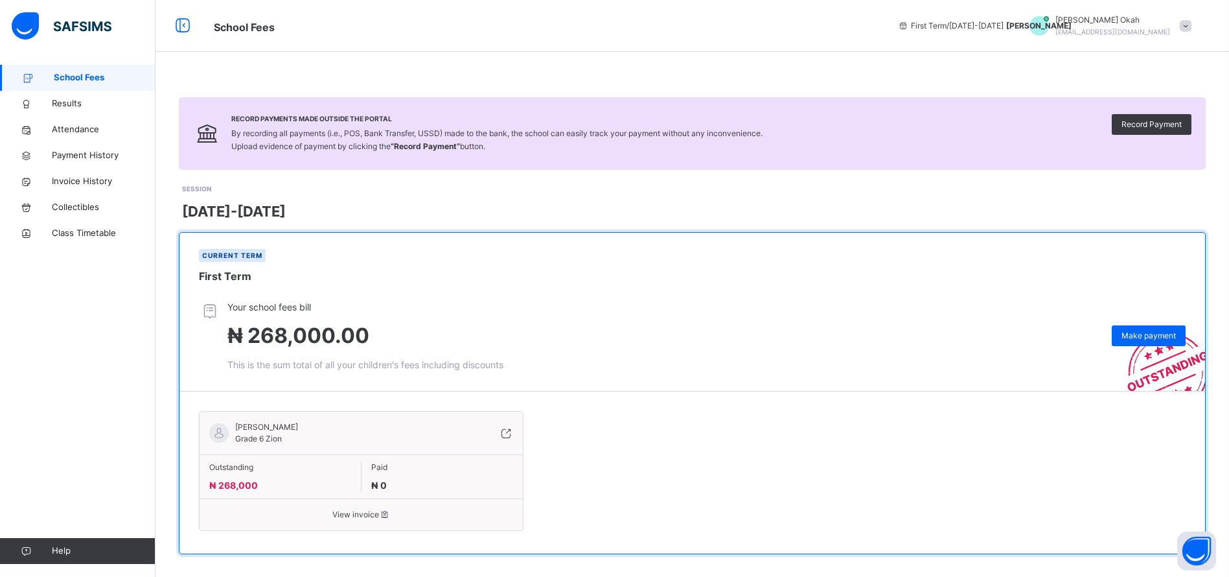
click at [365, 518] on span "View invoice" at bounding box center [361, 515] width 304 height 12
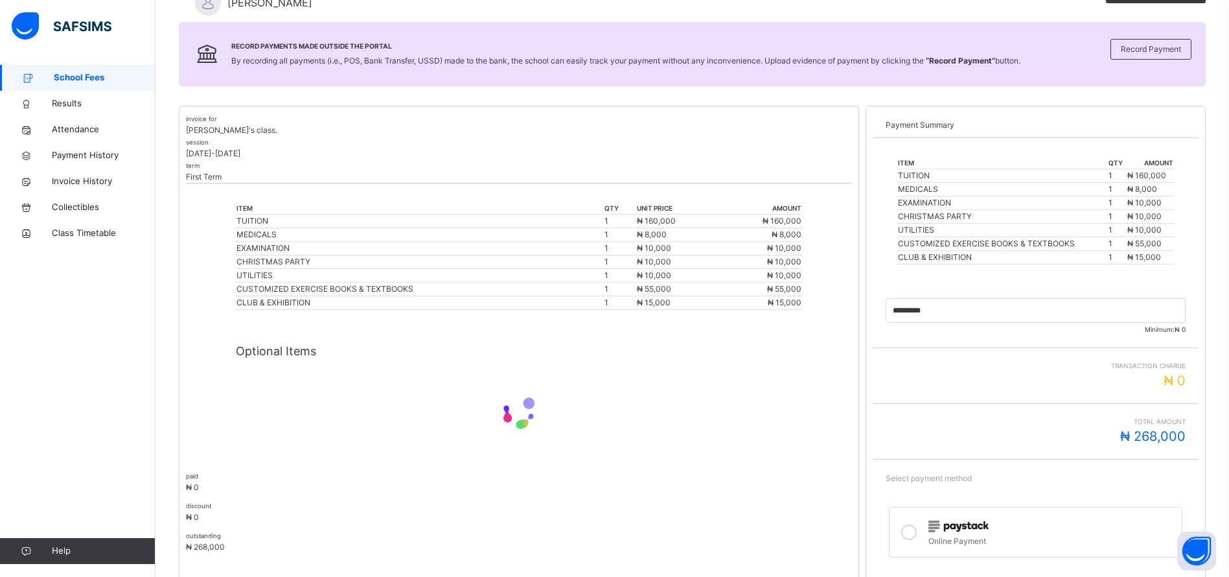
scroll to position [166, 0]
click at [973, 535] on div "Online Payment" at bounding box center [1052, 538] width 247 height 15
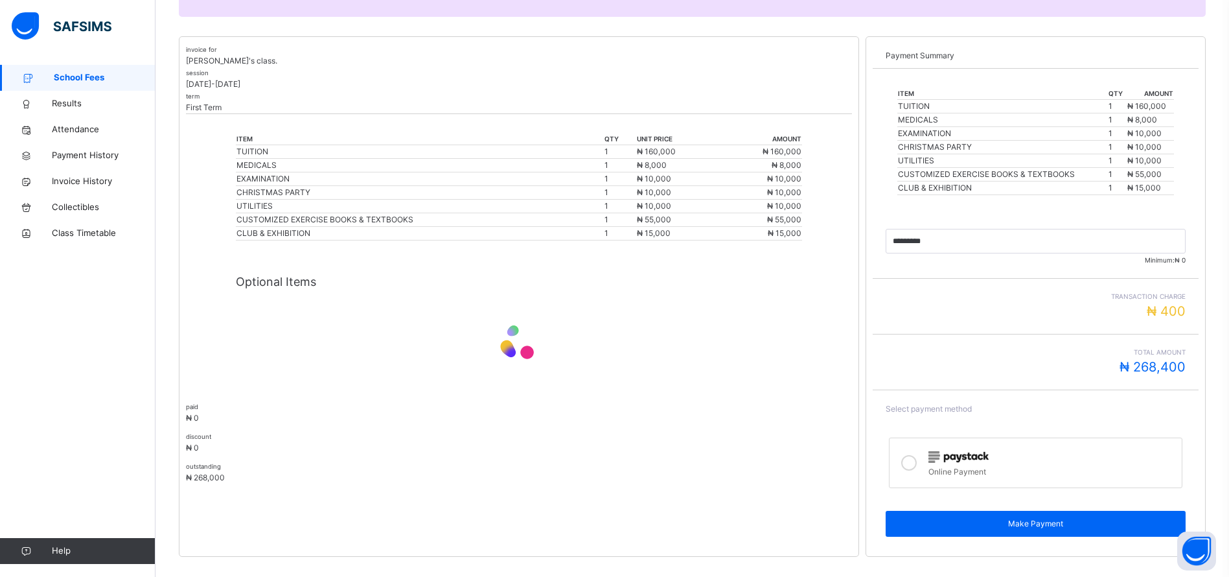
scroll to position [253, 0]
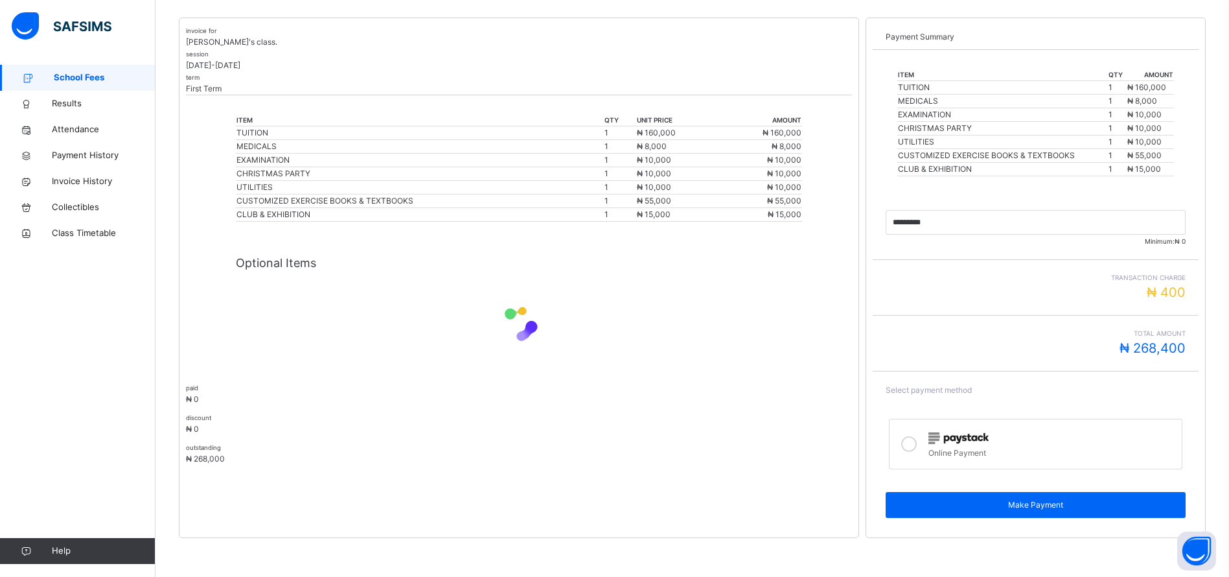
click at [1017, 510] on span "Make Payment" at bounding box center [1036, 505] width 281 height 12
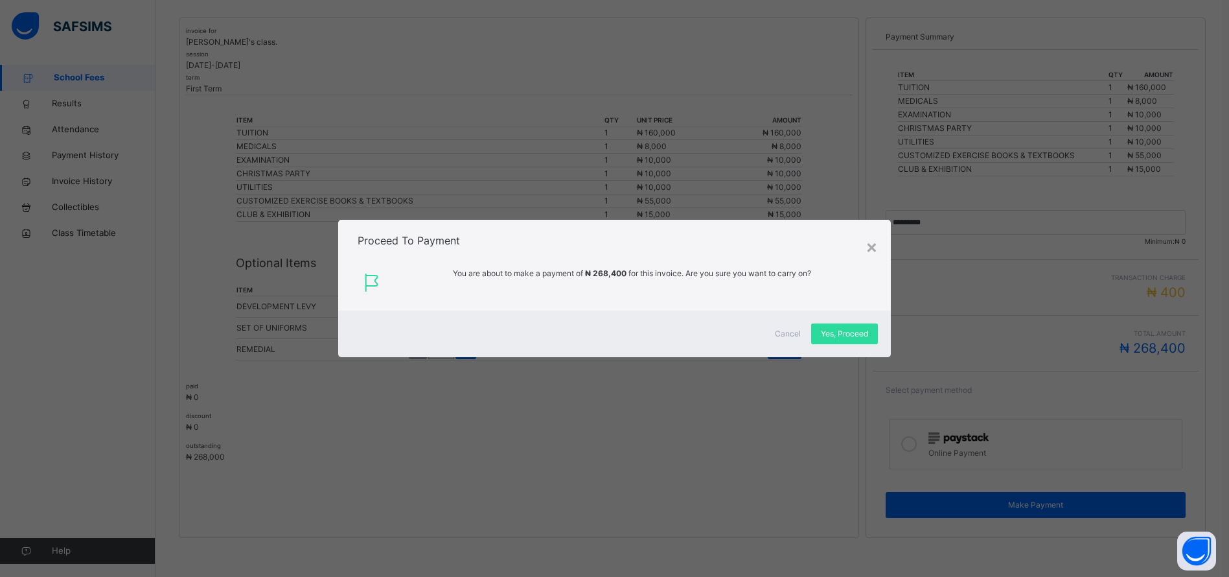
click at [862, 344] on div "Yes, Proceed" at bounding box center [844, 333] width 67 height 21
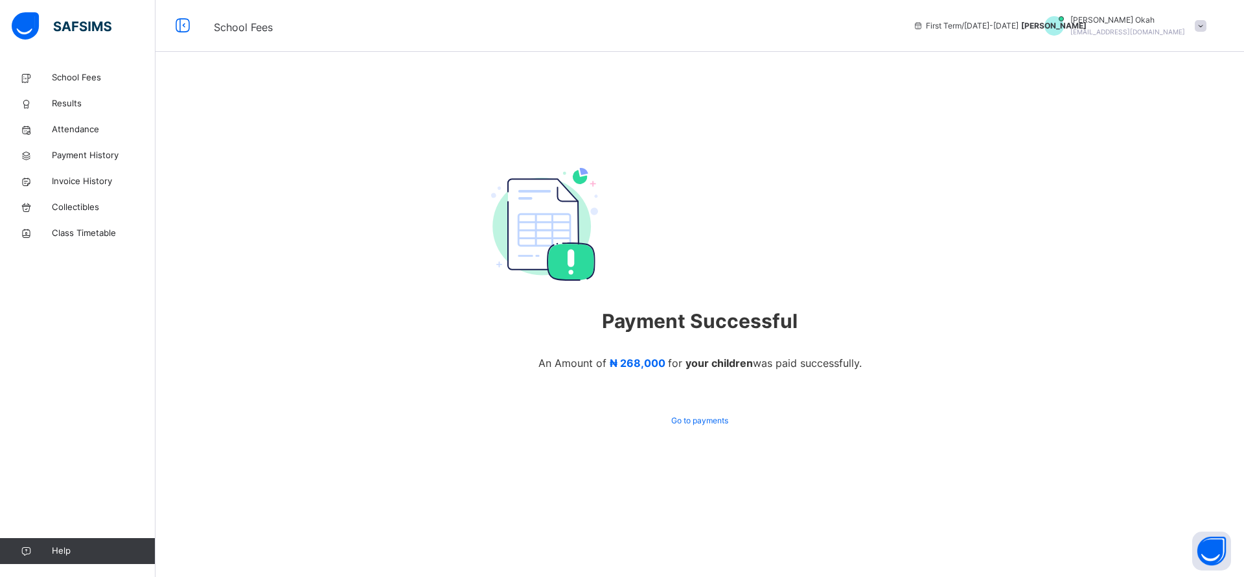
click at [91, 157] on span "Payment History" at bounding box center [104, 155] width 104 height 13
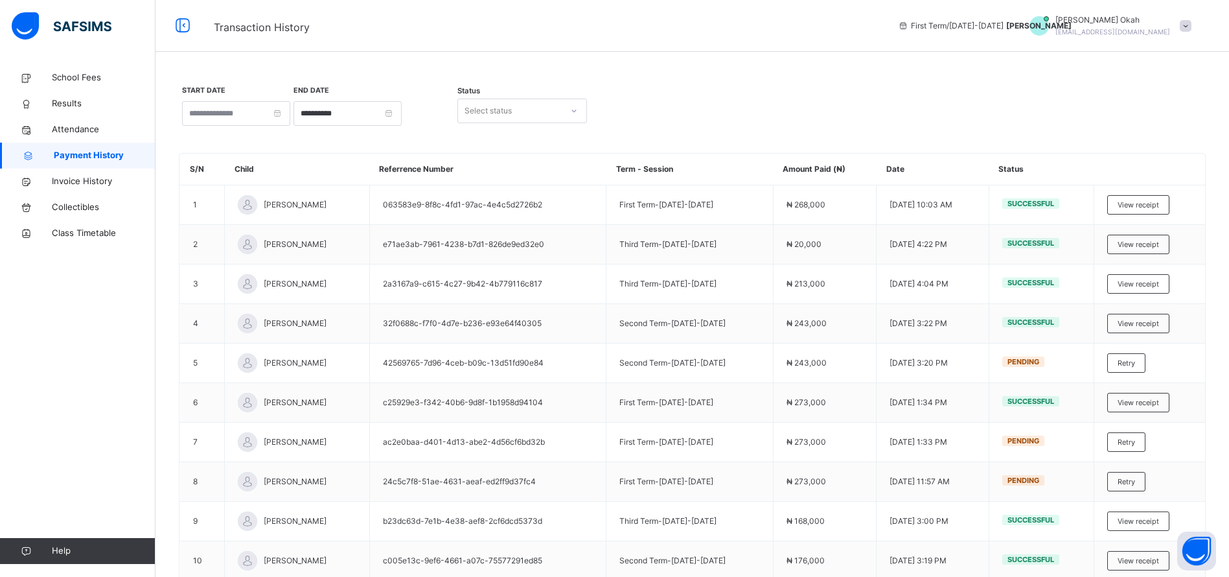
click at [1159, 204] on span "View receipt" at bounding box center [1138, 205] width 41 height 11
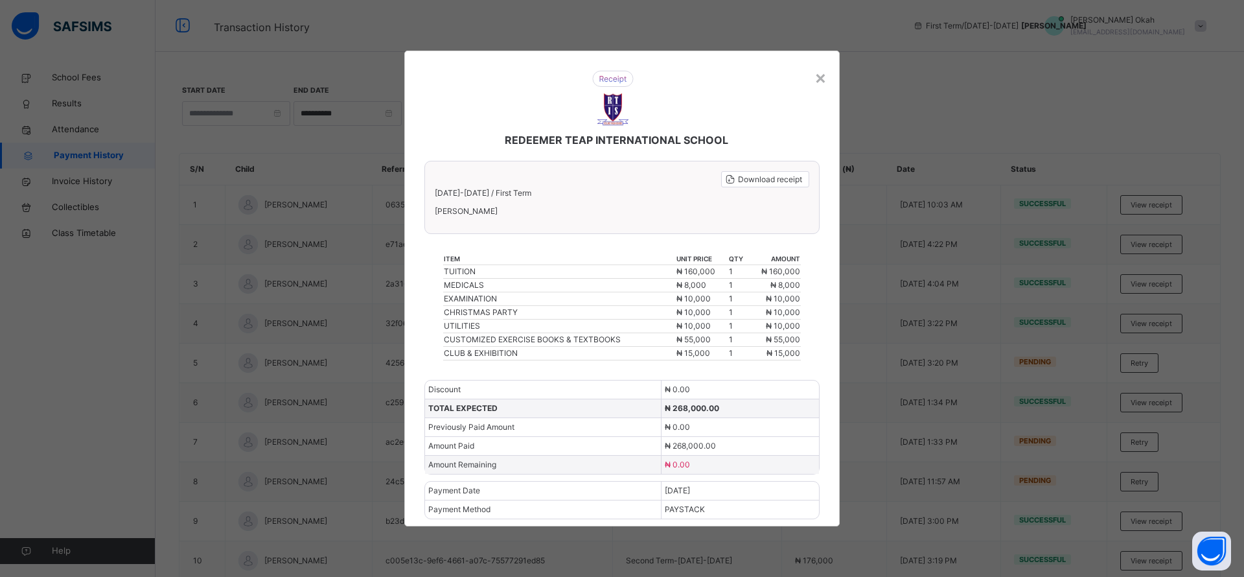
click at [760, 178] on span "Download receipt" at bounding box center [770, 180] width 64 height 12
click at [763, 183] on span "Download receipt" at bounding box center [770, 180] width 64 height 12
click at [833, 51] on div "REDEEMER TEAP INTERNATIONAL SCHOOL Download receipt 2025-2026 / First Term ESTH…" at bounding box center [621, 289] width 435 height 476
click at [817, 74] on div "×" at bounding box center [821, 77] width 12 height 27
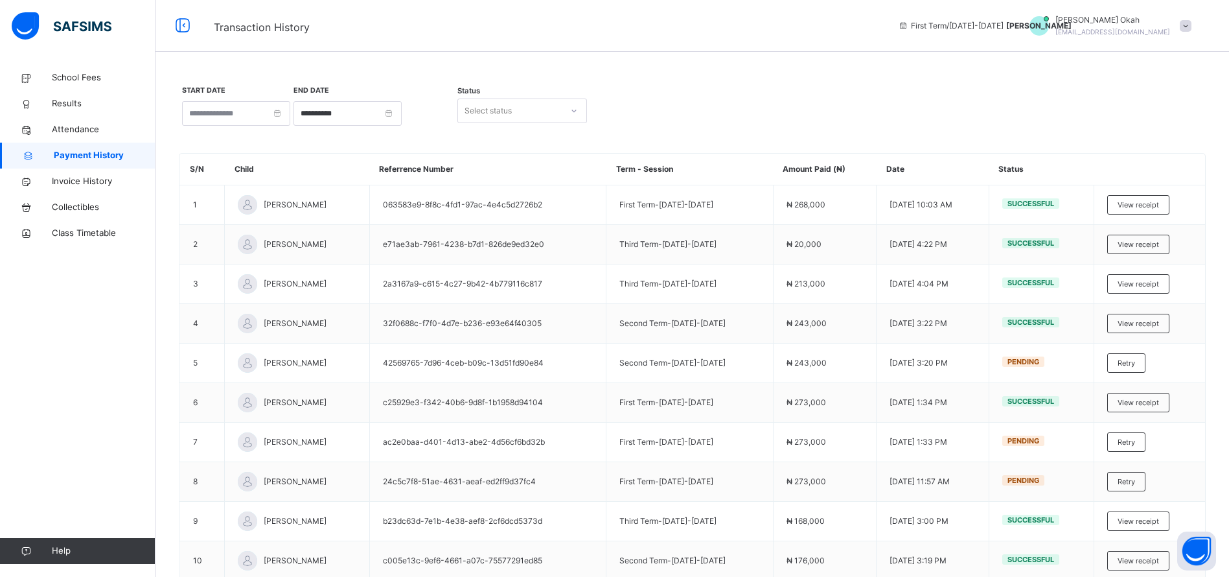
click at [1192, 25] on span at bounding box center [1186, 26] width 12 height 12
click at [1148, 143] on span "Logout" at bounding box center [1150, 136] width 86 height 17
